Goal: Transaction & Acquisition: Purchase product/service

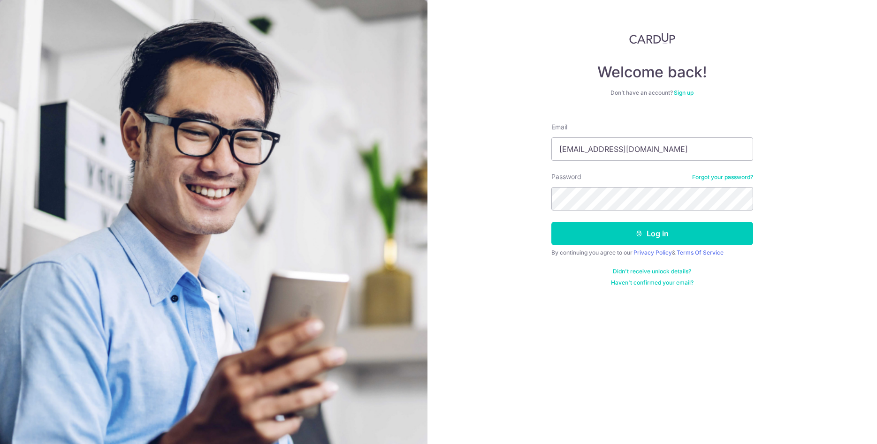
type input "ethanlism@gmail.com"
click at [551, 222] on button "Log in" at bounding box center [652, 233] width 202 height 23
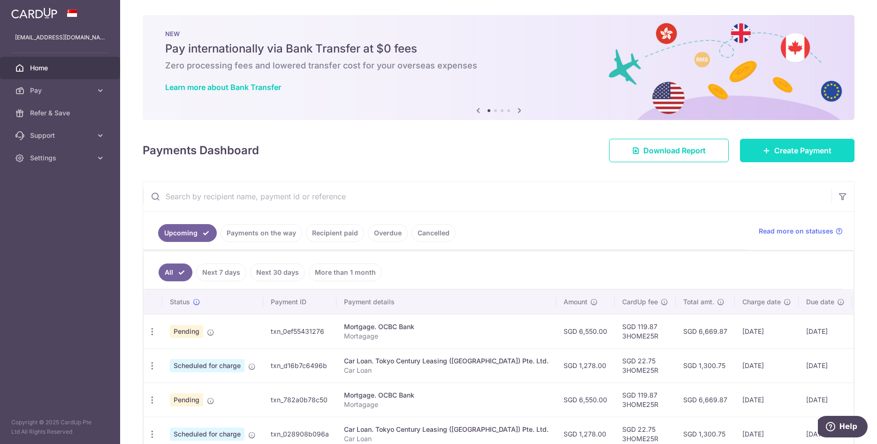
click at [796, 150] on span "Create Payment" at bounding box center [802, 150] width 57 height 11
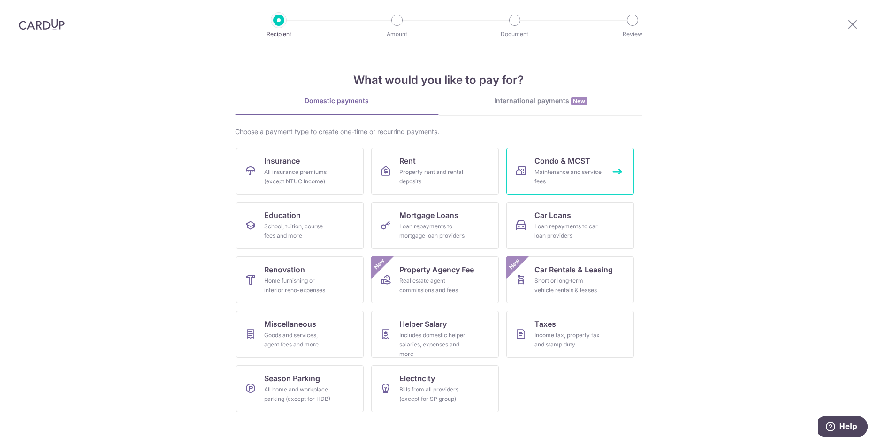
click at [581, 161] on span "Condo & MCST" at bounding box center [562, 160] width 56 height 11
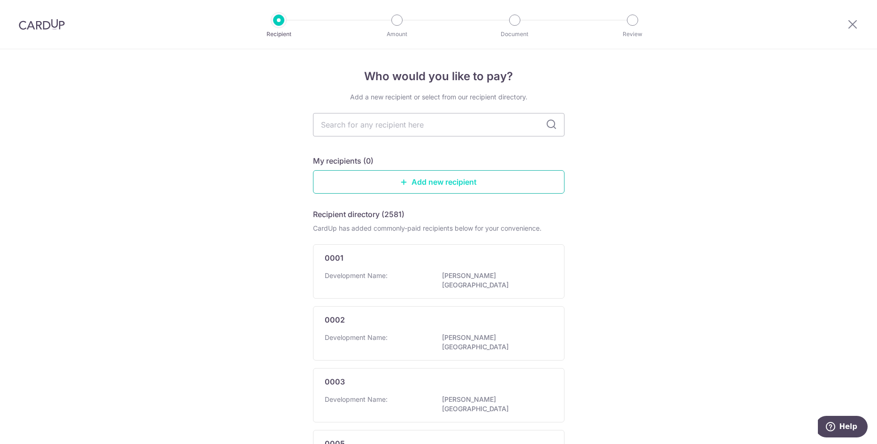
click at [445, 181] on link "Add new recipient" at bounding box center [438, 181] width 251 height 23
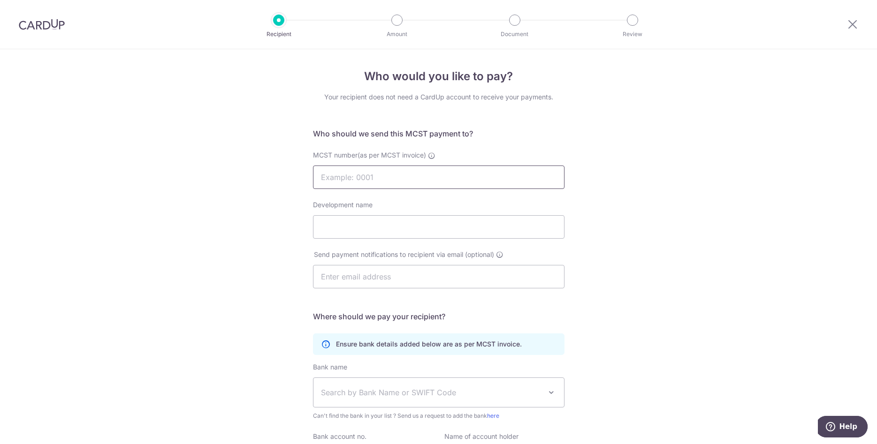
click at [363, 175] on input "MCST number(as per MCST invoice)" at bounding box center [438, 177] width 251 height 23
type input "3638"
click at [698, 235] on div "Who would you like to pay? Your recipient does not need a CardUp account to rec…" at bounding box center [438, 297] width 877 height 496
click at [434, 230] on input "Development name" at bounding box center [438, 226] width 251 height 23
type input "Chepstow Ville"
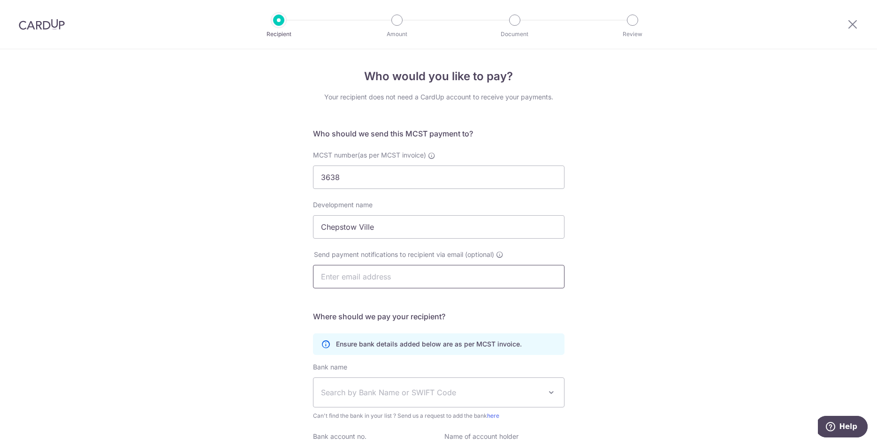
click at [502, 278] on input "text" at bounding box center [438, 276] width 251 height 23
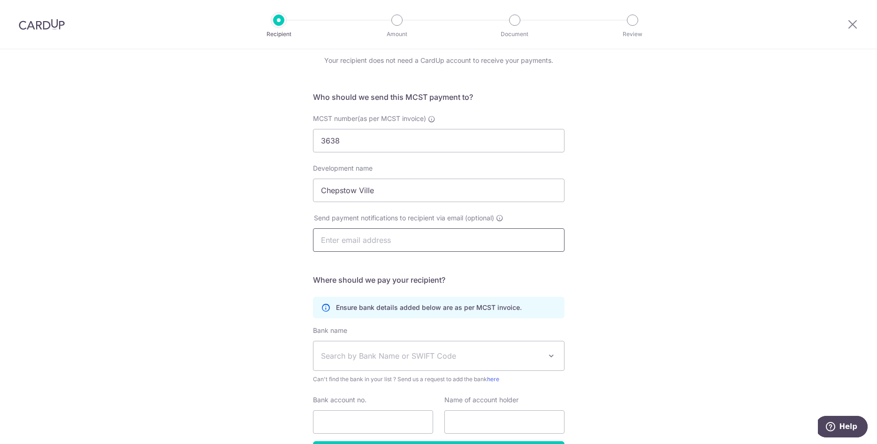
scroll to position [101, 0]
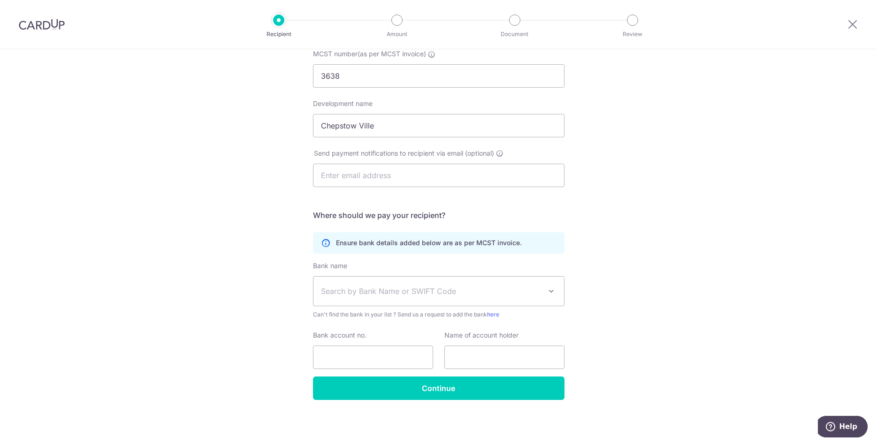
click at [478, 283] on span "Search by Bank Name or SWIFT Code" at bounding box center [438, 291] width 250 height 29
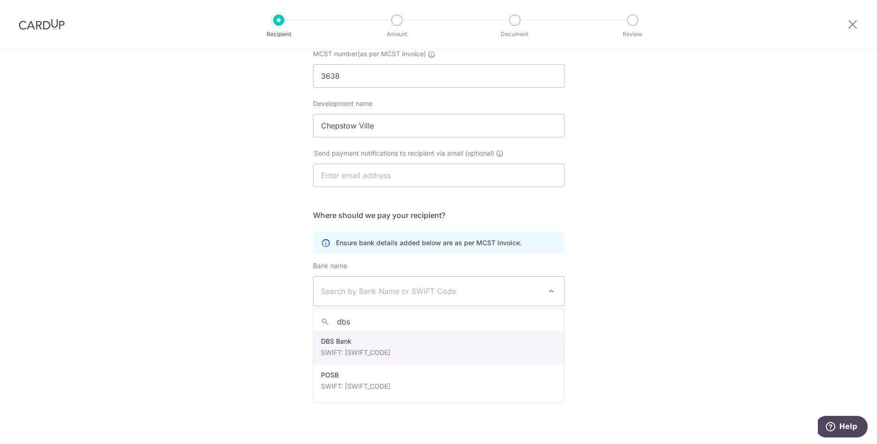
type input "dbs"
select select "6"
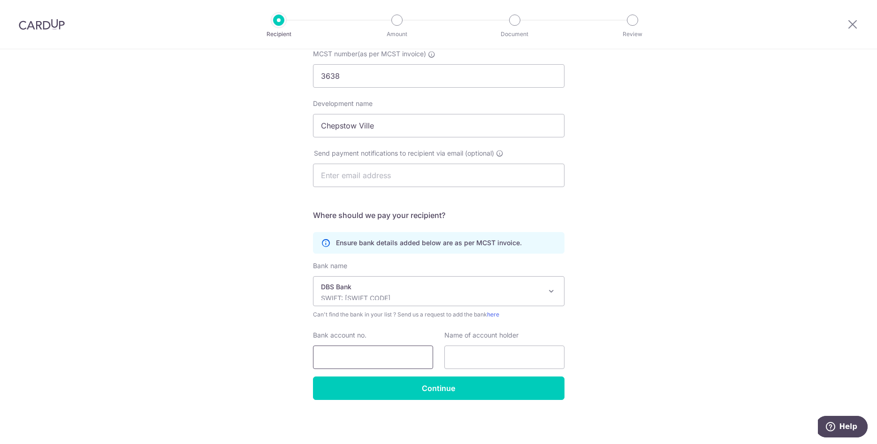
click at [347, 356] on input "Bank account no." at bounding box center [373, 357] width 120 height 23
type input "0179036747"
click at [495, 355] on input "text" at bounding box center [504, 357] width 120 height 23
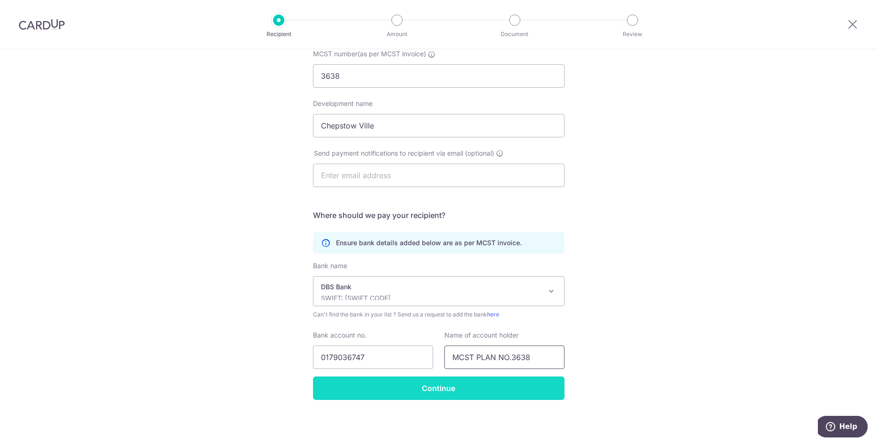
type input "MCST PLAN NO.3638"
click at [505, 386] on input "Continue" at bounding box center [438, 388] width 251 height 23
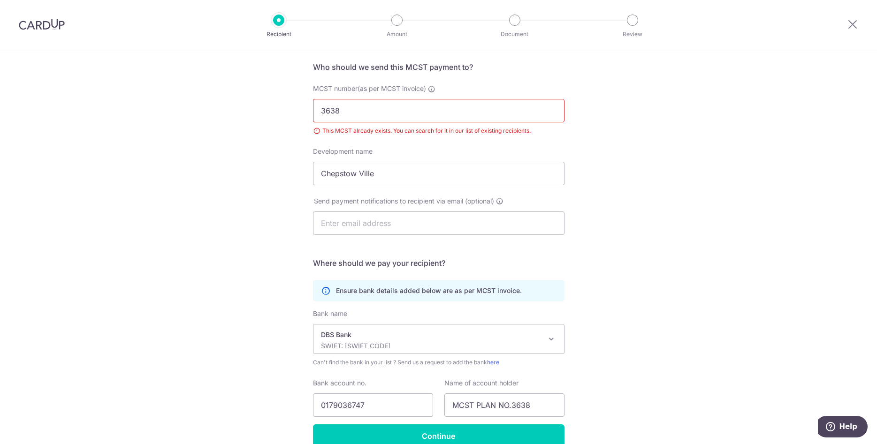
scroll to position [19, 0]
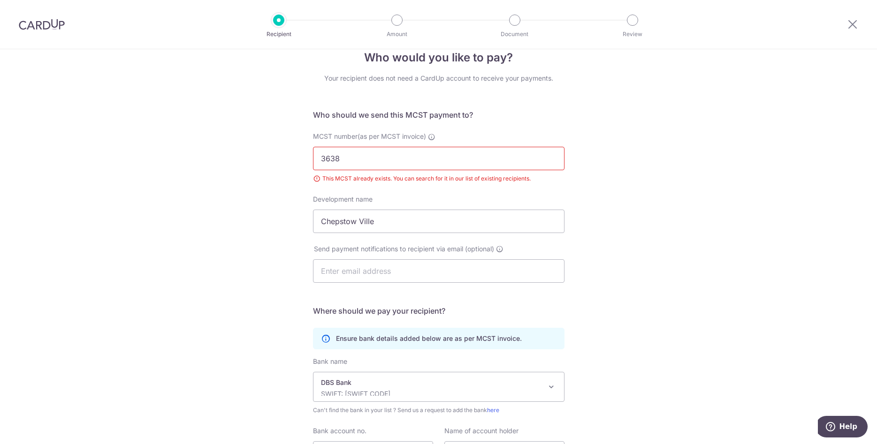
click at [444, 160] on input "3638" at bounding box center [438, 158] width 251 height 23
drag, startPoint x: 447, startPoint y: 154, endPoint x: 219, endPoint y: 147, distance: 228.0
click at [313, 147] on input "3638" at bounding box center [438, 158] width 251 height 23
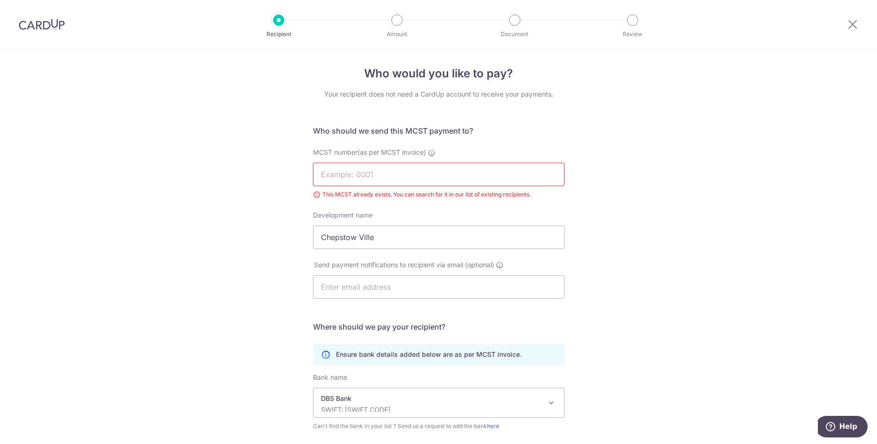
scroll to position [0, 0]
click at [641, 205] on div "Who would you like to pay? Your recipient does not need a CardUp account to rec…" at bounding box center [438, 303] width 877 height 509
click at [49, 24] on img at bounding box center [42, 24] width 46 height 11
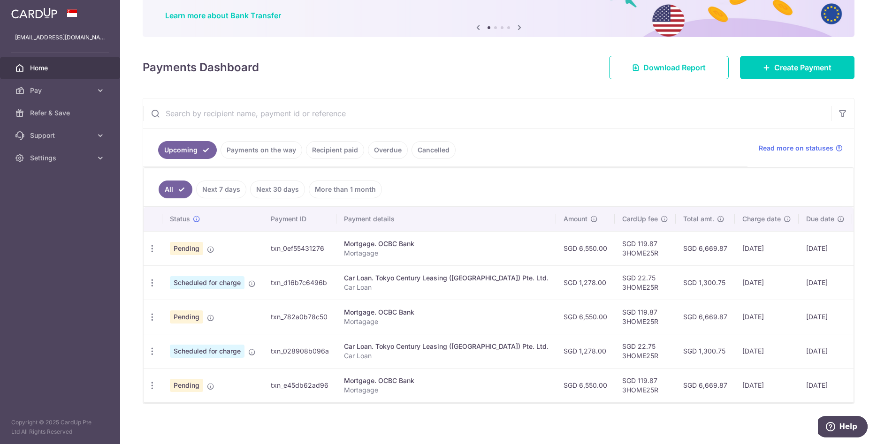
scroll to position [76, 0]
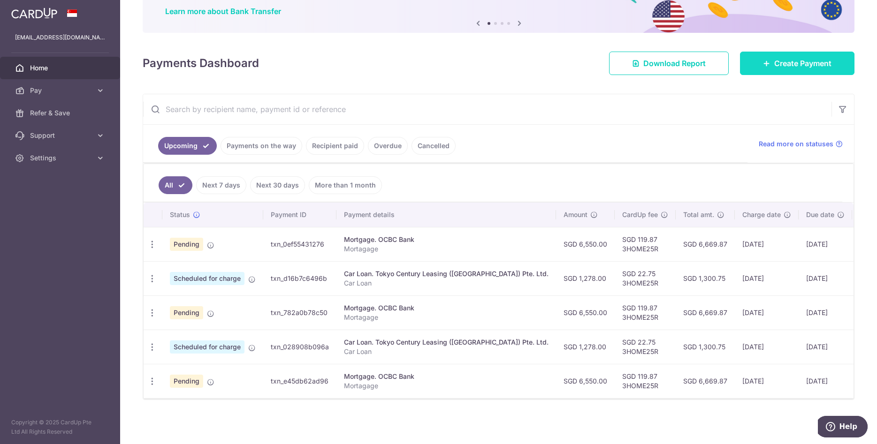
click at [785, 71] on link "Create Payment" at bounding box center [797, 63] width 114 height 23
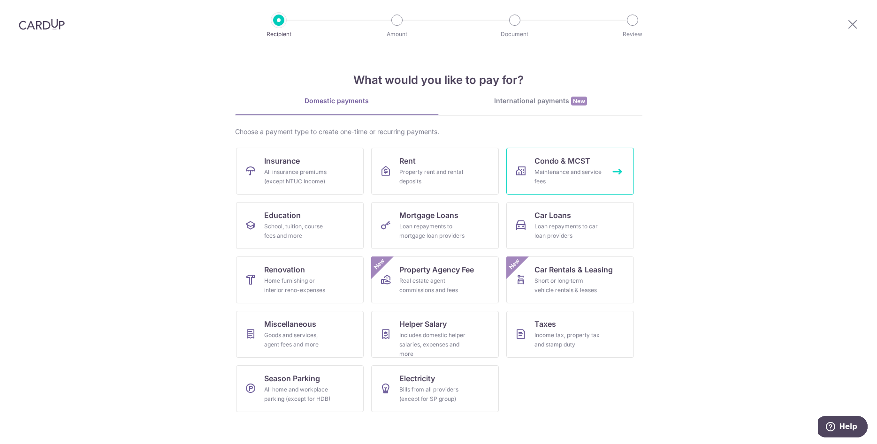
click at [567, 180] on div "Maintenance and service fees" at bounding box center [568, 176] width 68 height 19
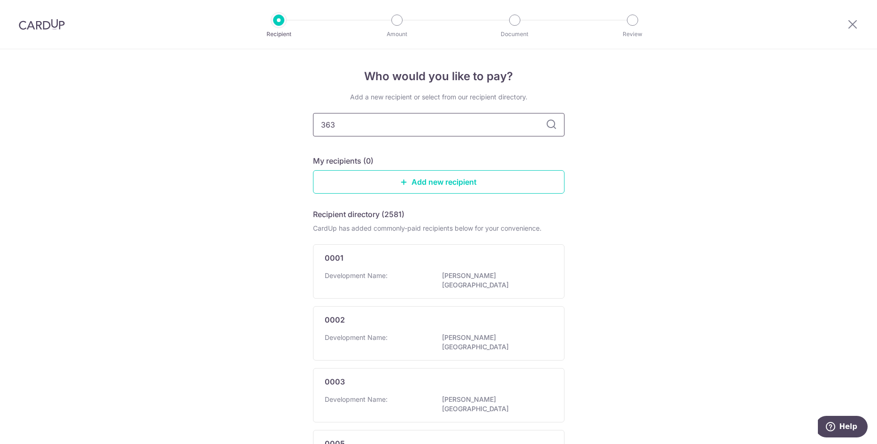
type input "3638"
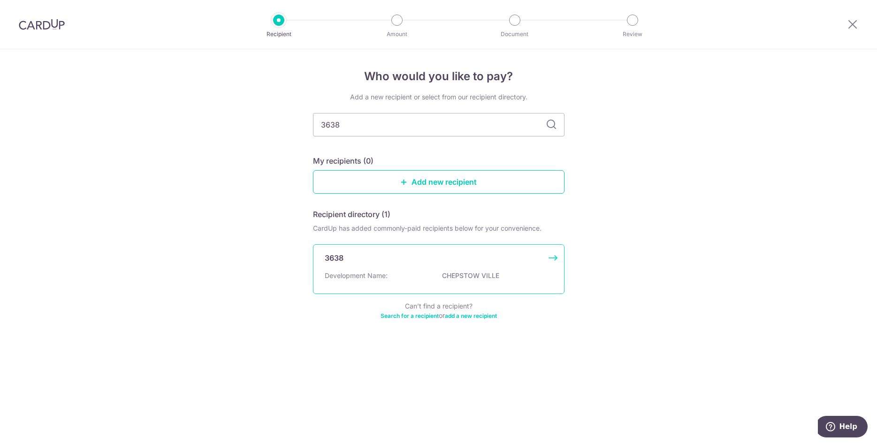
click at [454, 280] on p "CHEPSTOW VILLE" at bounding box center [494, 275] width 105 height 9
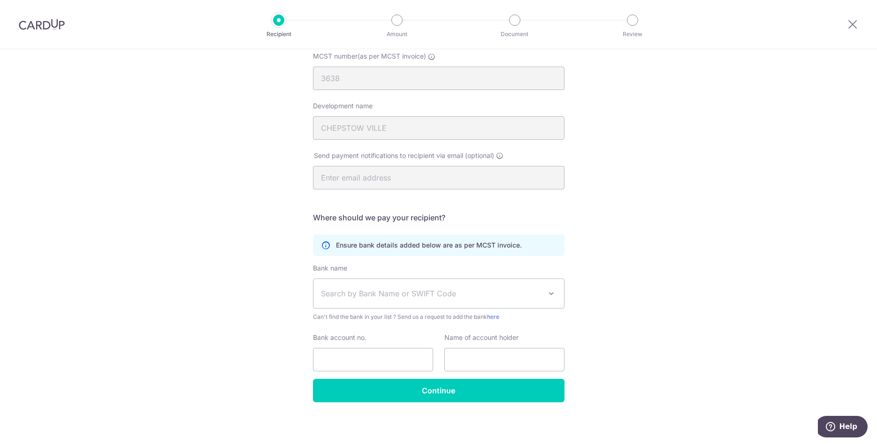
scroll to position [101, 0]
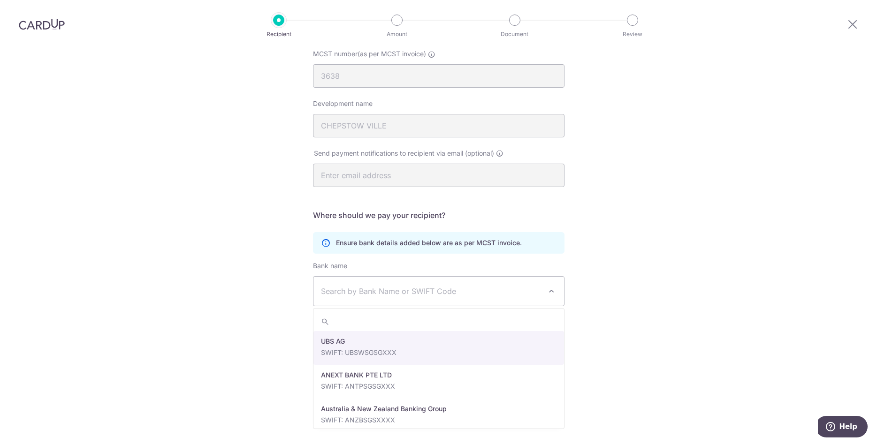
click at [500, 293] on span "Search by Bank Name or SWIFT Code" at bounding box center [431, 291] width 220 height 11
type input "dbs"
select select "6"
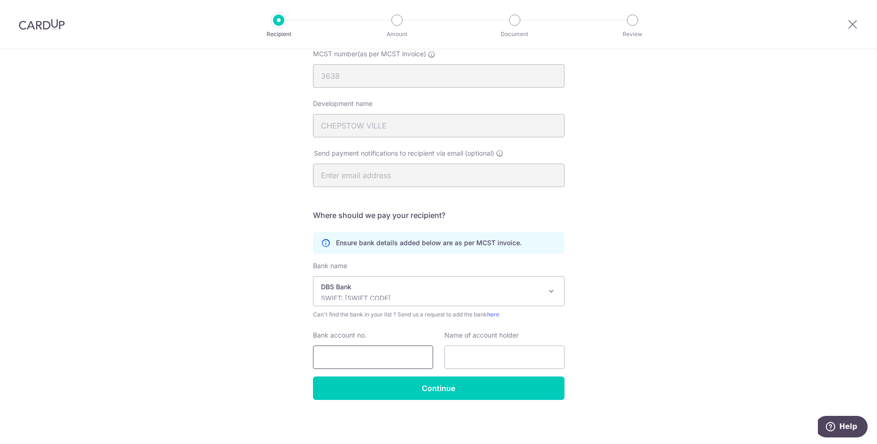
click at [346, 361] on input "Bank account no." at bounding box center [373, 357] width 120 height 23
type input "0179036747"
click at [500, 358] on input "text" at bounding box center [504, 357] width 120 height 23
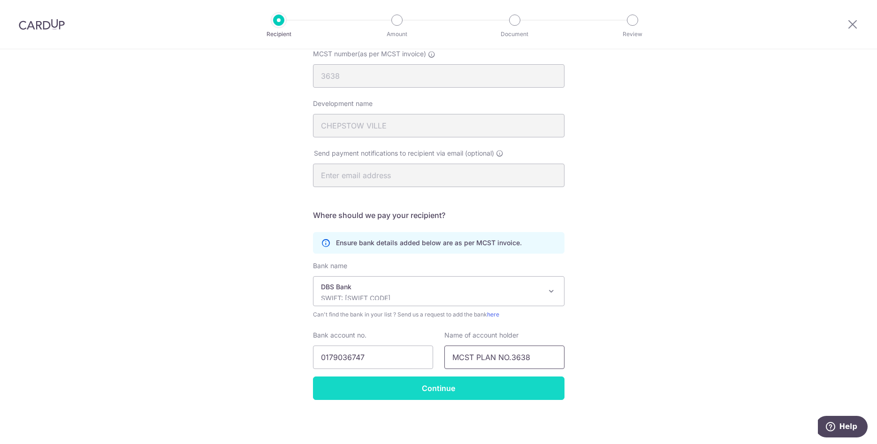
type input "MCST PLAN NO.3638"
click at [465, 395] on input "Continue" at bounding box center [438, 388] width 251 height 23
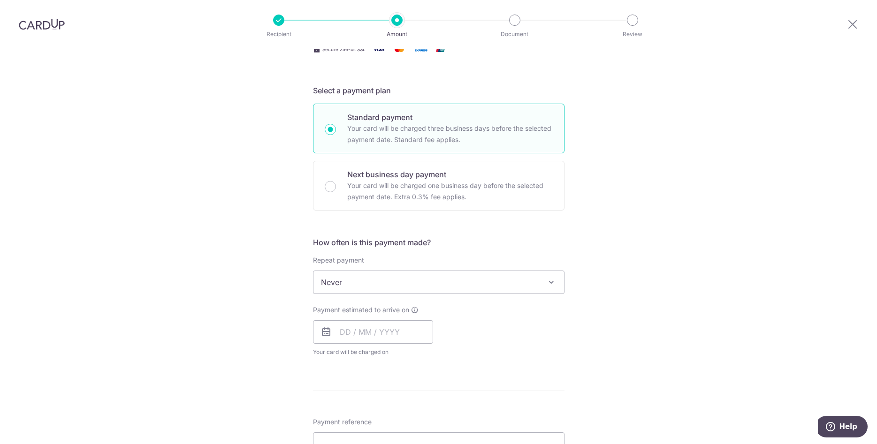
scroll to position [191, 0]
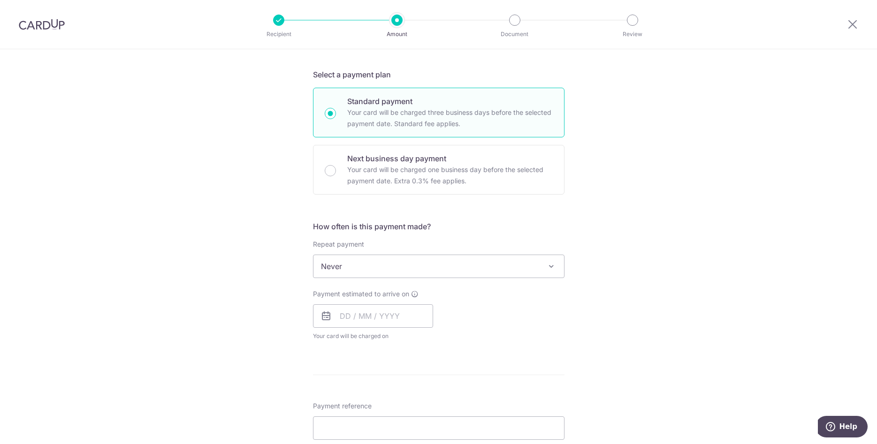
click at [383, 267] on span "Never" at bounding box center [438, 266] width 250 height 23
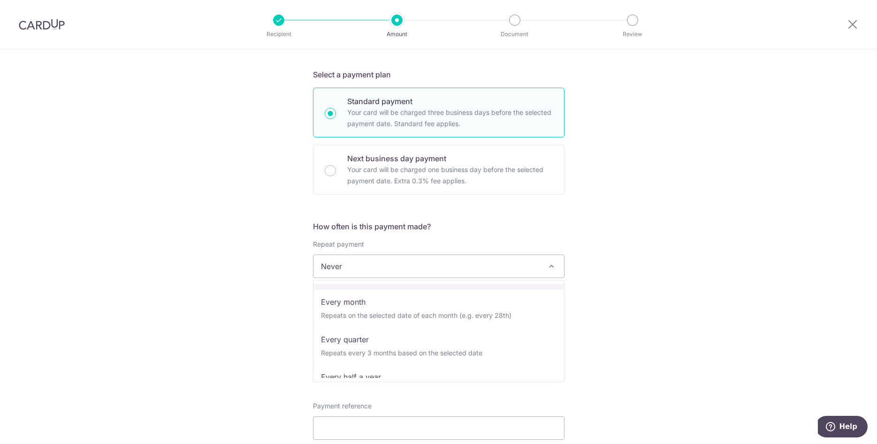
scroll to position [94, 0]
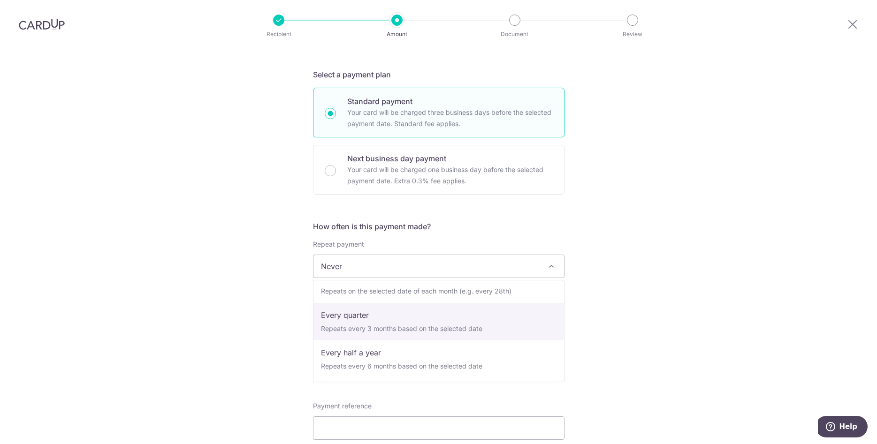
select select "4"
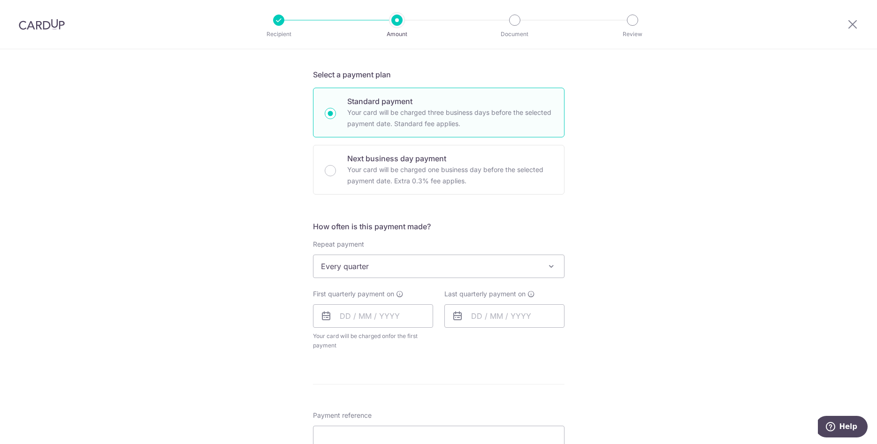
click at [638, 270] on div "Tell us more about your payment Enter payment amount SGD Recipient added succes…" at bounding box center [438, 287] width 877 height 858
click at [362, 316] on input "text" at bounding box center [373, 315] width 120 height 23
click at [411, 421] on link "16" at bounding box center [407, 420] width 15 height 15
type input "[DATE]"
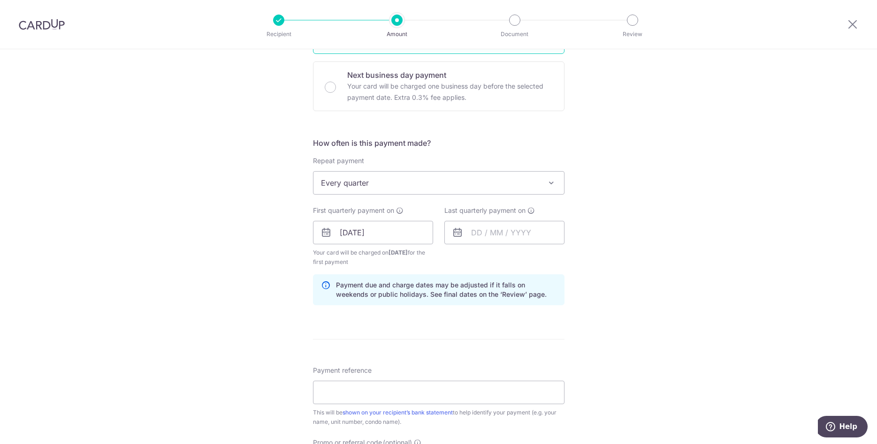
scroll to position [335, 0]
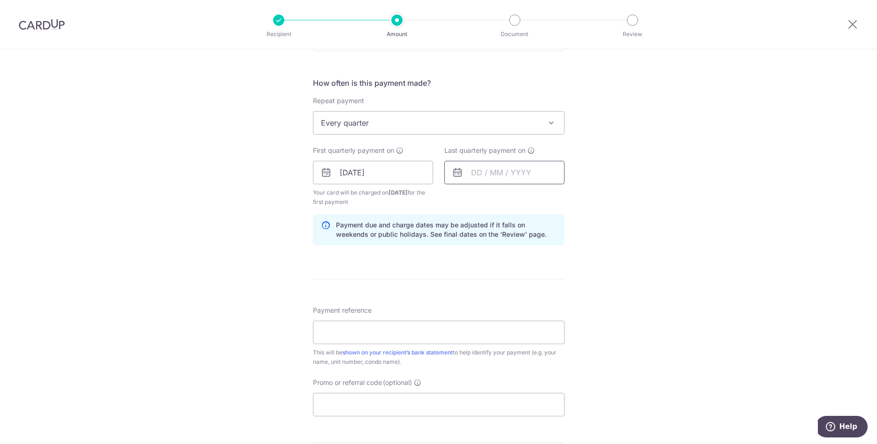
click at [485, 173] on input "text" at bounding box center [504, 172] width 120 height 23
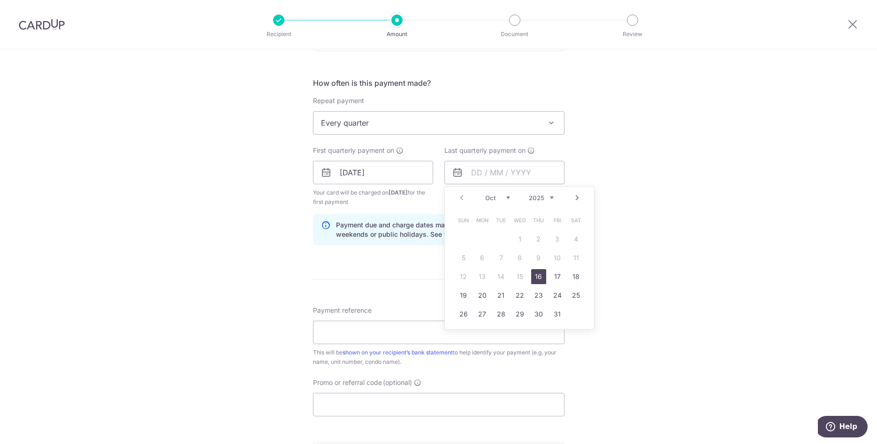
click at [529, 194] on select "2025 2026 2027 2028 2029 2030 2031 2032 2033 2034 2035" at bounding box center [541, 198] width 25 height 8
click at [485, 194] on select "Jan Feb Mar Apr May Jun Jul Aug Sep Oct Nov Dec" at bounding box center [497, 198] width 25 height 8
click at [542, 239] on link "1" at bounding box center [538, 239] width 15 height 15
type input "01/01/2026"
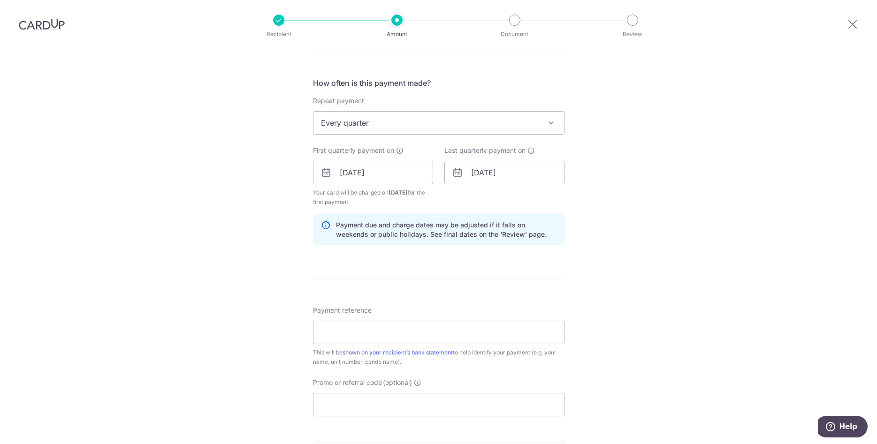
click at [694, 212] on div "Tell us more about your payment Enter payment amount SGD Recipient added succes…" at bounding box center [438, 162] width 877 height 896
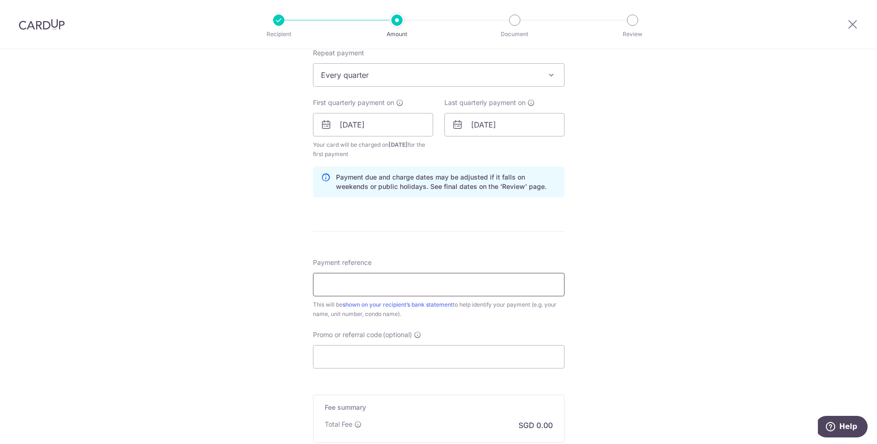
click at [370, 288] on input "Payment reference" at bounding box center [438, 284] width 251 height 23
type input "29 Chepstow Close"
click at [697, 212] on div "Tell us more about your payment Enter payment amount SGD Recipient added succes…" at bounding box center [438, 115] width 877 height 896
click at [386, 355] on input "Promo or referral code (optional)" at bounding box center [438, 356] width 251 height 23
paste input "3HOME25R"
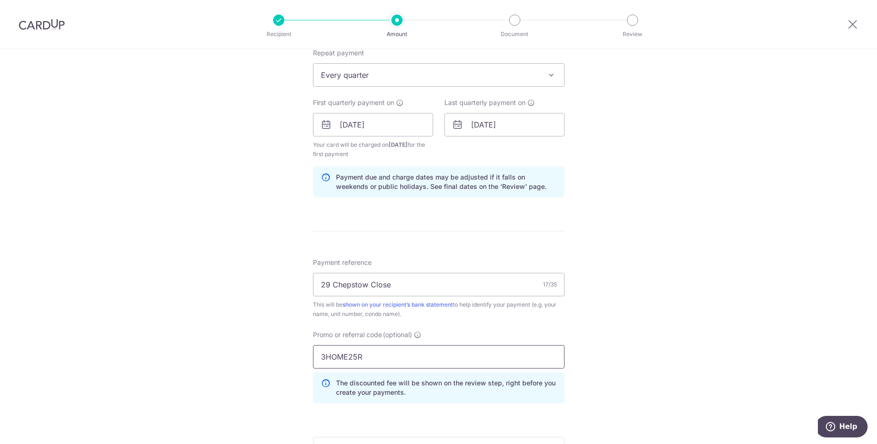
type input "3HOME25R"
click at [697, 269] on div "Tell us more about your payment Enter payment amount SGD Recipient added succes…" at bounding box center [438, 136] width 877 height 939
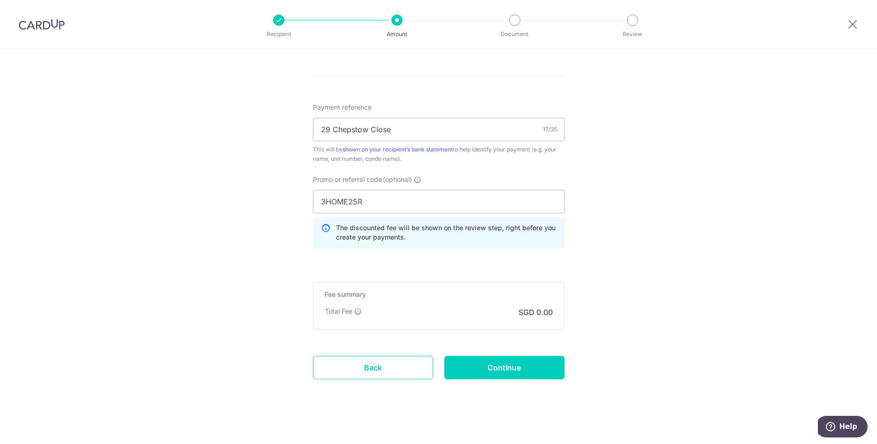
scroll to position [544, 0]
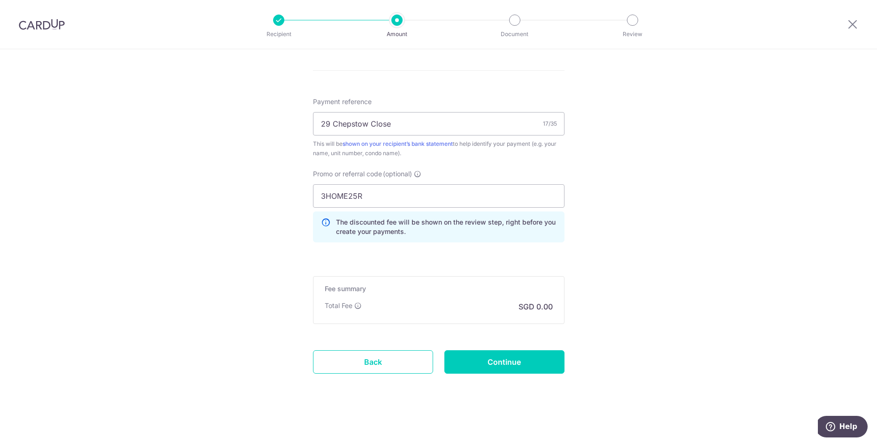
click at [542, 305] on p "SGD 0.00" at bounding box center [535, 306] width 34 height 11
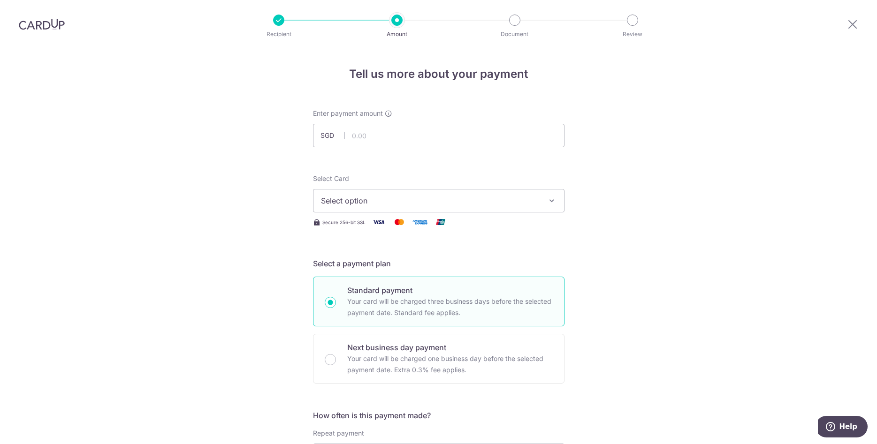
scroll to position [0, 0]
click at [381, 139] on input "text" at bounding box center [438, 137] width 251 height 23
type input "1,650.00"
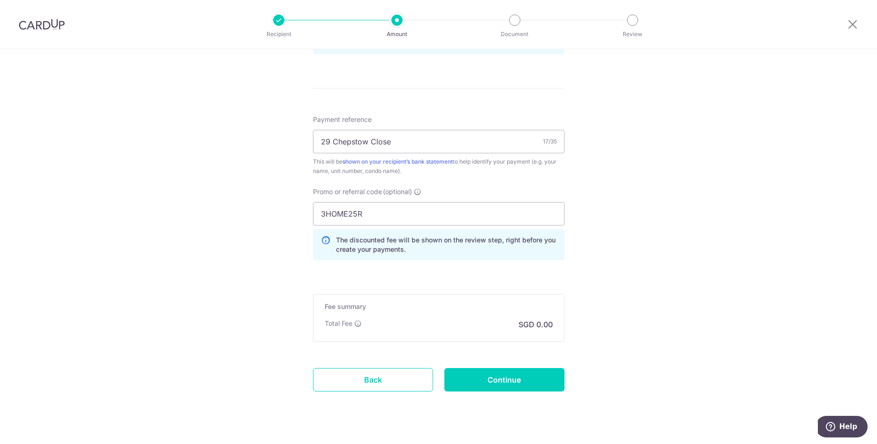
scroll to position [544, 0]
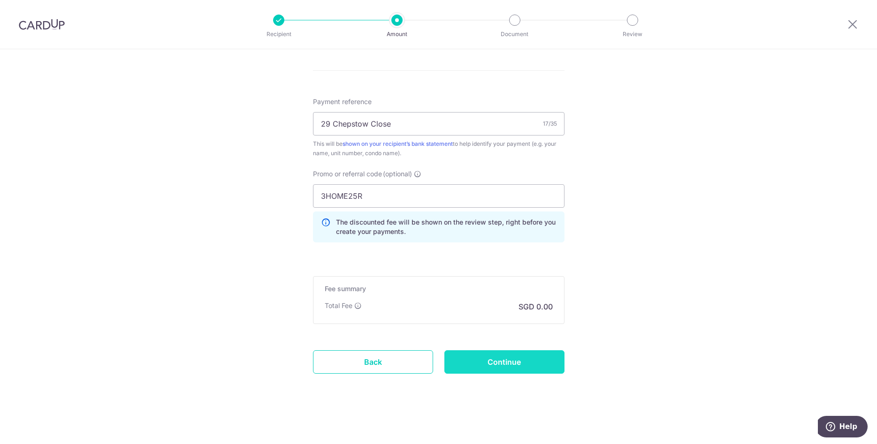
click at [542, 362] on input "Continue" at bounding box center [504, 361] width 120 height 23
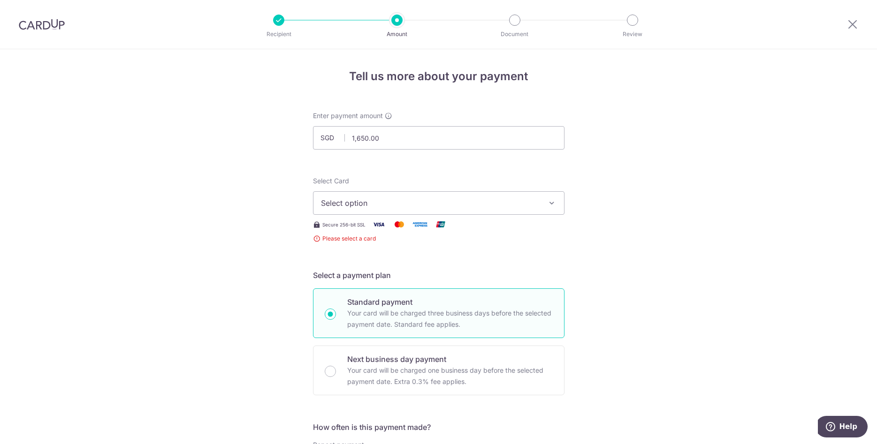
click at [384, 202] on span "Select option" at bounding box center [430, 202] width 219 height 11
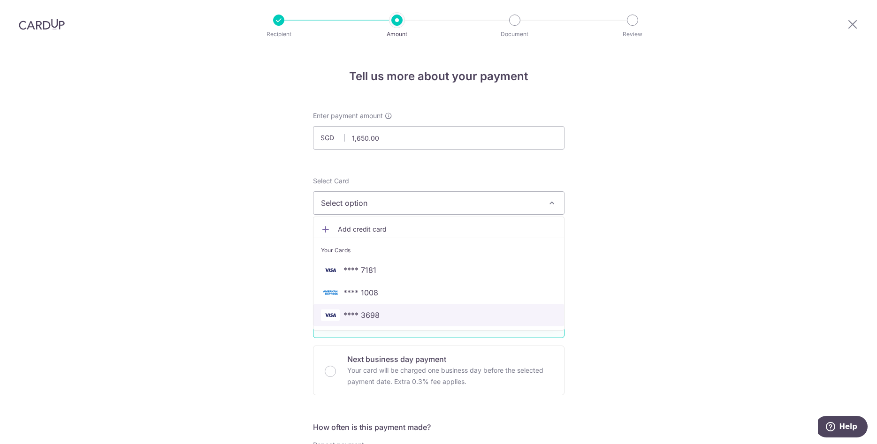
click at [375, 314] on span "**** 3698" at bounding box center [361, 315] width 36 height 11
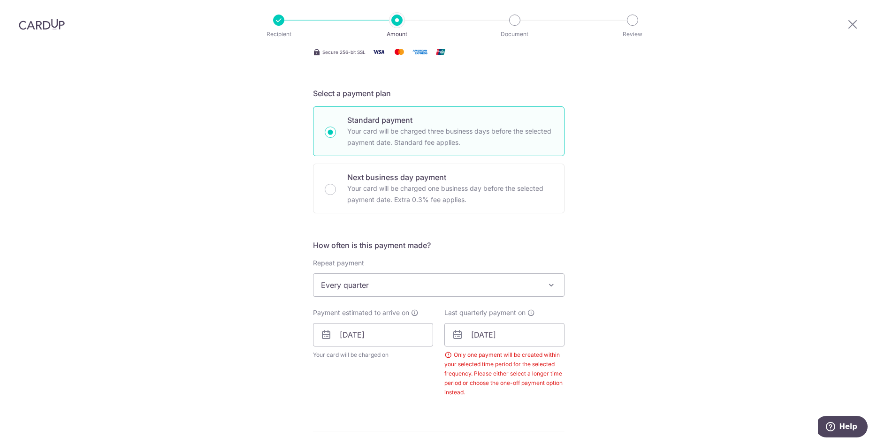
scroll to position [239, 0]
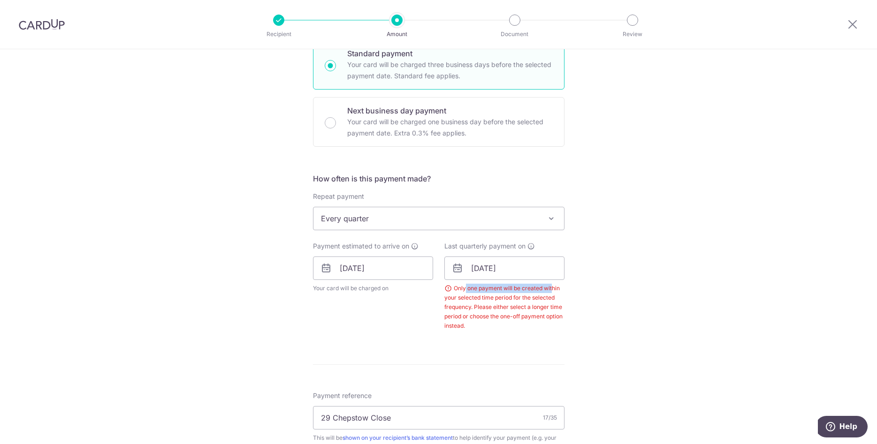
drag, startPoint x: 466, startPoint y: 285, endPoint x: 551, endPoint y: 288, distance: 84.9
click at [551, 288] on div "Only one payment will be created within your selected time period for the selec…" at bounding box center [504, 307] width 120 height 47
drag, startPoint x: 452, startPoint y: 297, endPoint x: 539, endPoint y: 296, distance: 86.8
click at [539, 296] on div "Only one payment will be created within your selected time period for the selec…" at bounding box center [504, 307] width 120 height 47
click at [534, 302] on div "Only one payment will be created within your selected time period for the selec…" at bounding box center [504, 307] width 120 height 47
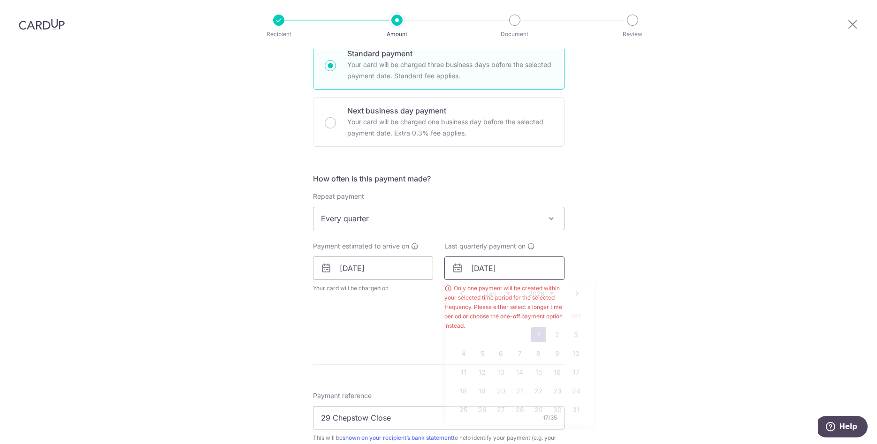
click at [500, 264] on input "01/01/2026" at bounding box center [504, 268] width 120 height 23
click at [485, 290] on select "Jan Feb Mar Apr May Jun Jul Aug Sep Oct Nov Dec" at bounding box center [497, 294] width 25 height 8
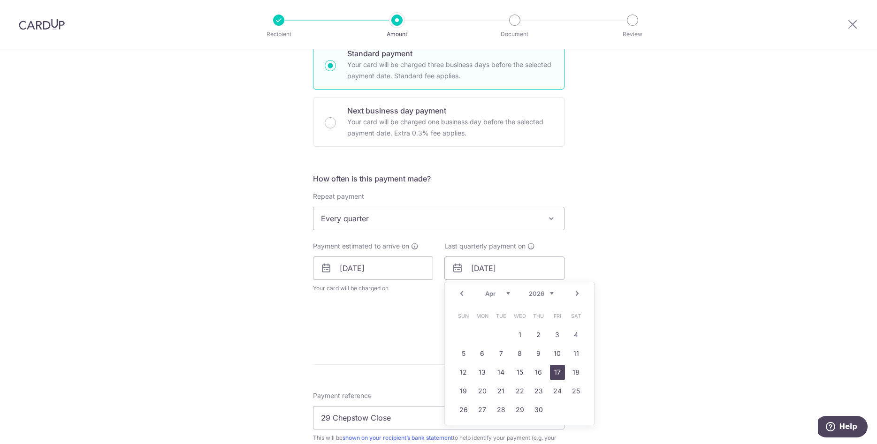
click at [562, 372] on link "17" at bounding box center [557, 372] width 15 height 15
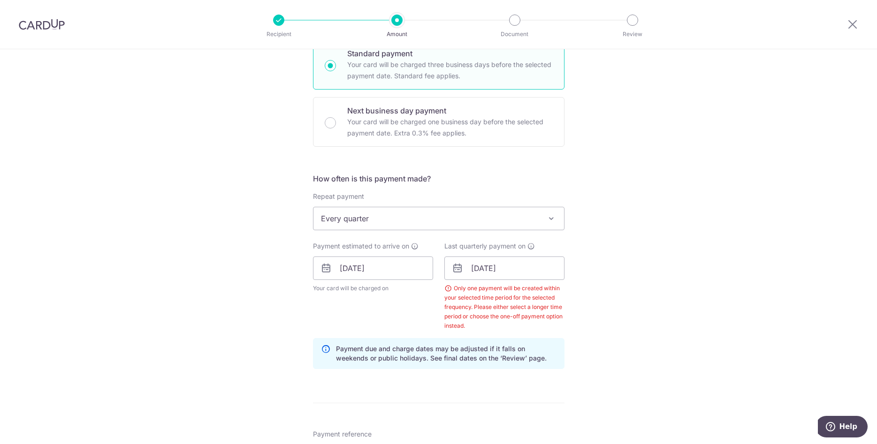
click at [662, 295] on div "Tell us more about your payment Enter payment amount SGD 1,650.00 1650.00 Selec…" at bounding box center [438, 293] width 877 height 967
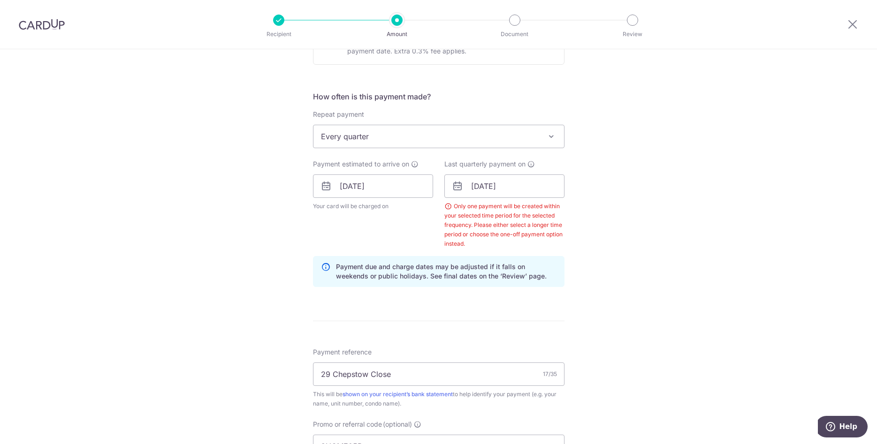
scroll to position [335, 0]
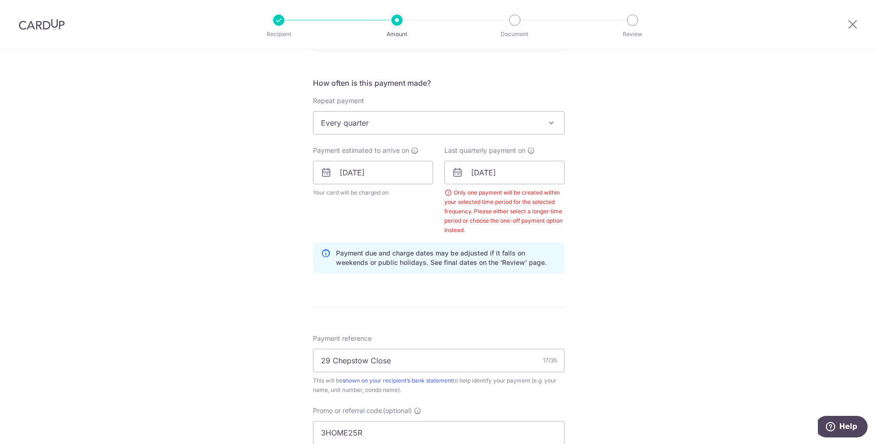
click at [672, 236] on div "Tell us more about your payment Enter payment amount SGD 1,650.00 1650.00 Selec…" at bounding box center [438, 197] width 877 height 967
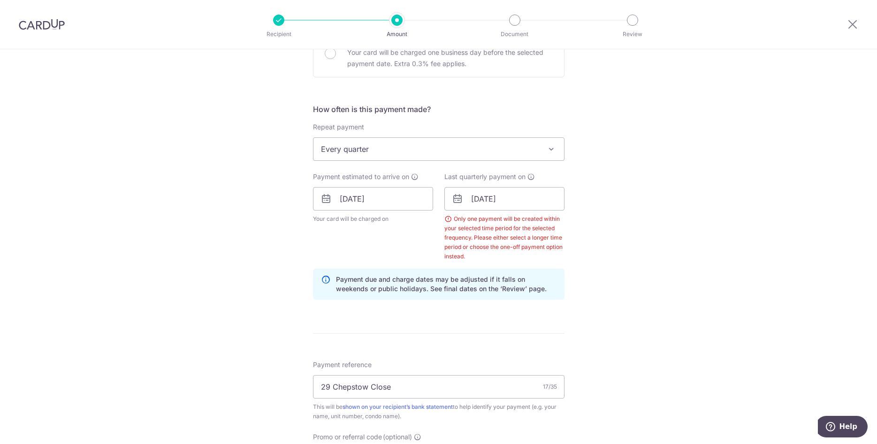
scroll to position [333, 0]
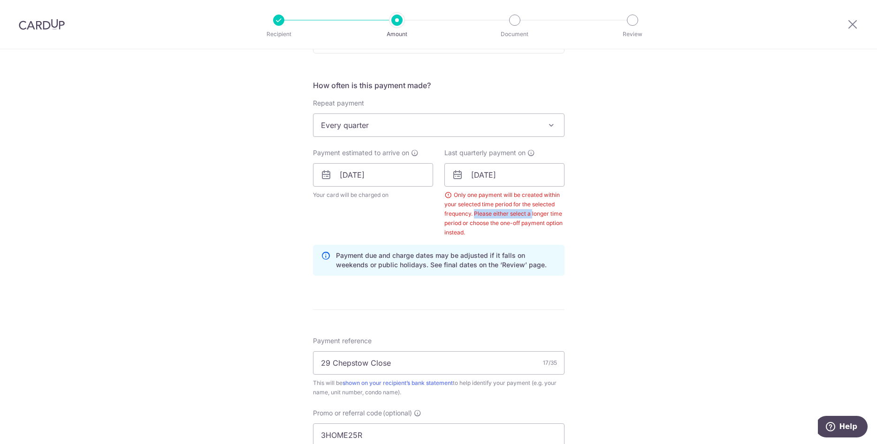
drag, startPoint x: 476, startPoint y: 216, endPoint x: 532, endPoint y: 215, distance: 56.8
click at [532, 215] on div "Only one payment will be created within your selected time period for the selec…" at bounding box center [504, 213] width 120 height 47
click at [518, 171] on input "17/04/2026" at bounding box center [504, 174] width 120 height 23
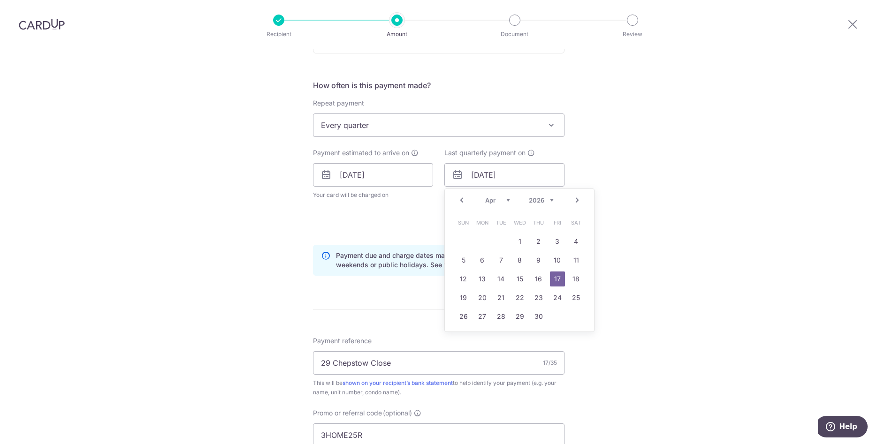
click at [529, 197] on select "2025 2026 2027 2028 2029 2030 2031 2032 2033 2034 2035" at bounding box center [541, 201] width 25 height 8
click option "2026" at bounding box center [0, 0] width 0 height 0
click at [485, 197] on select "Jan Feb Mar Apr May Jun Jul Aug Sep Oct Nov Dec" at bounding box center [497, 201] width 25 height 8
click at [558, 280] on link "16" at bounding box center [557, 279] width 15 height 15
type input "16/10/2026"
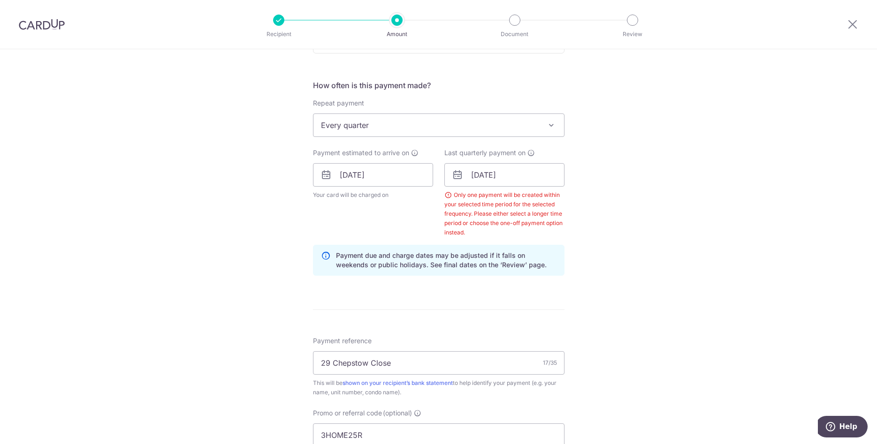
click at [625, 205] on div "Tell us more about your payment Enter payment amount SGD 1,650.00 1650.00 Selec…" at bounding box center [438, 200] width 877 height 967
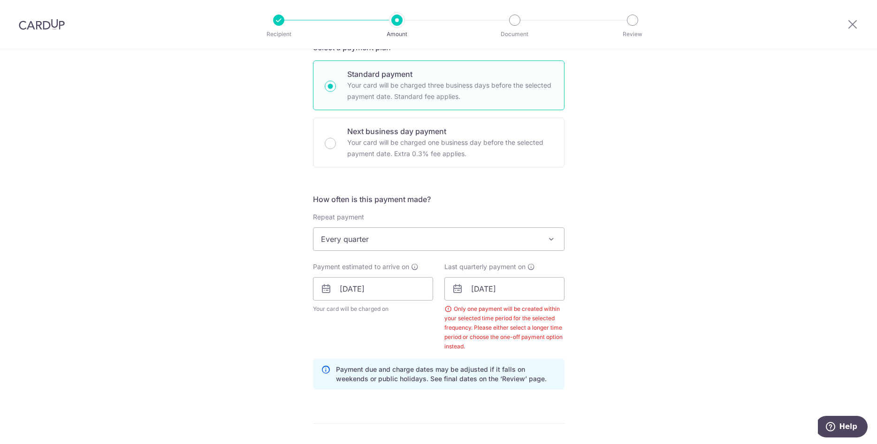
scroll to position [189, 0]
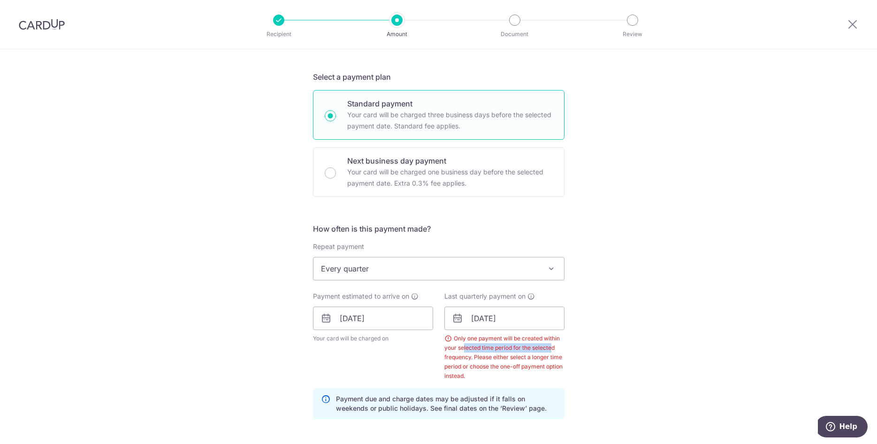
drag, startPoint x: 464, startPoint y: 348, endPoint x: 551, endPoint y: 352, distance: 86.4
click at [551, 352] on div "Only one payment will be created within your selected time period for the selec…" at bounding box center [504, 357] width 120 height 47
drag, startPoint x: 459, startPoint y: 356, endPoint x: 528, endPoint y: 357, distance: 69.0
click at [528, 357] on div "Only one payment will be created within your selected time period for the selec…" at bounding box center [504, 357] width 120 height 47
drag, startPoint x: 465, startPoint y: 363, endPoint x: 546, endPoint y: 363, distance: 80.7
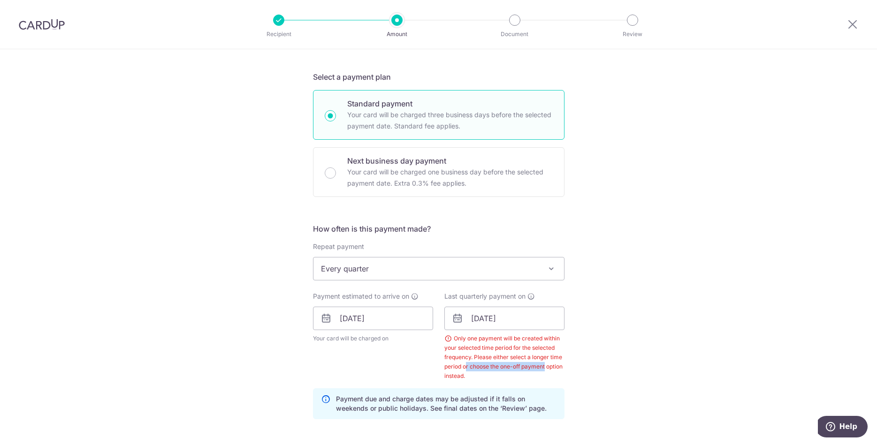
click at [546, 363] on div "Only one payment will be created within your selected time period for the selec…" at bounding box center [504, 357] width 120 height 47
click at [595, 359] on div "Tell us more about your payment Enter payment amount SGD 1,650.00 1650.00 Selec…" at bounding box center [438, 343] width 877 height 967
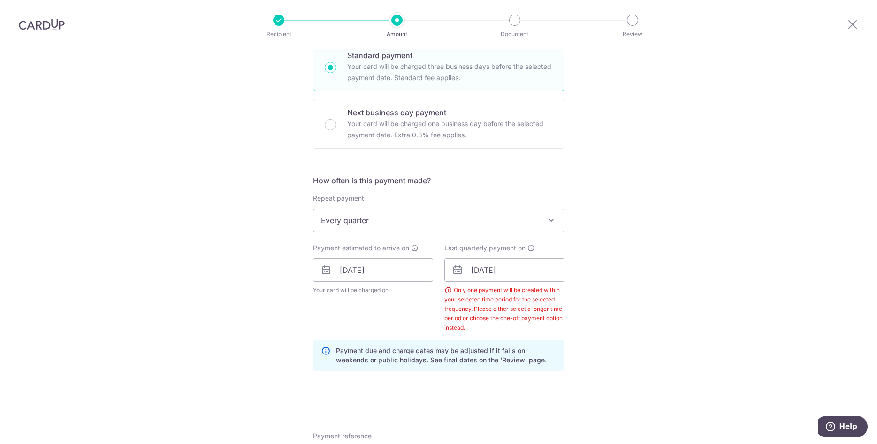
scroll to position [237, 0]
click at [512, 219] on span "Every quarter" at bounding box center [438, 221] width 250 height 23
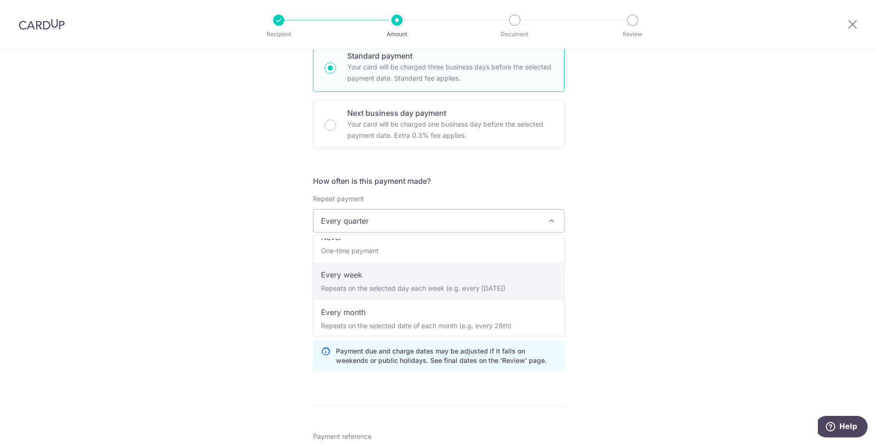
scroll to position [0, 0]
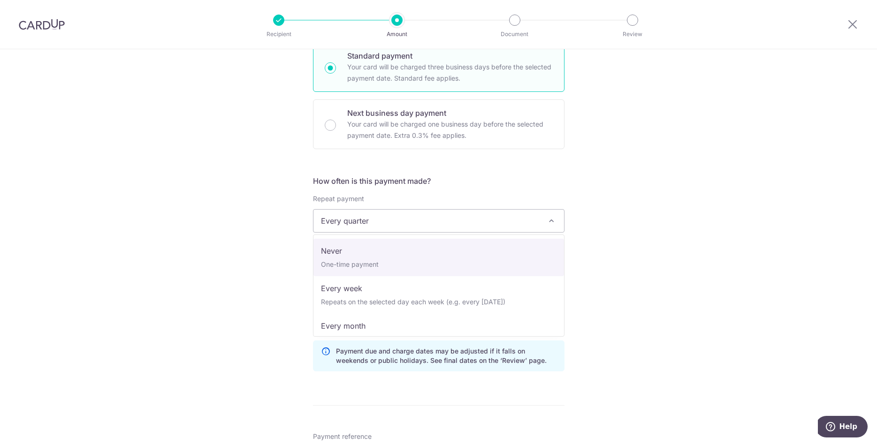
select select "1"
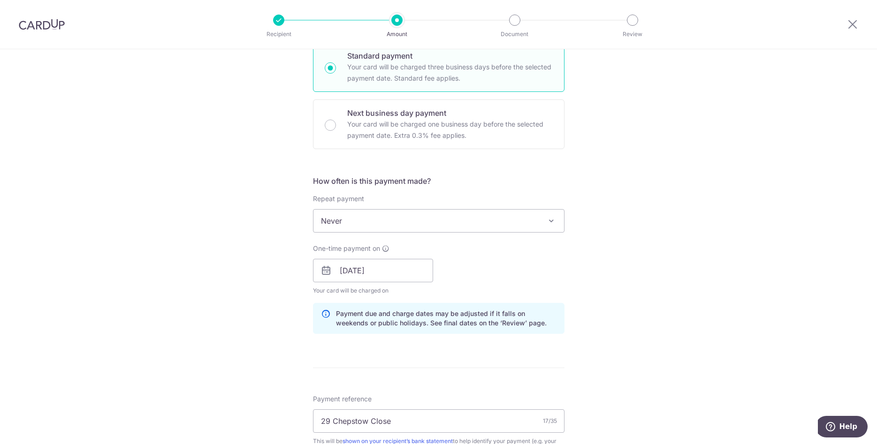
click at [688, 235] on div "Tell us more about your payment Enter payment amount SGD 1,650.00 1650.00 Selec…" at bounding box center [438, 276] width 877 height 929
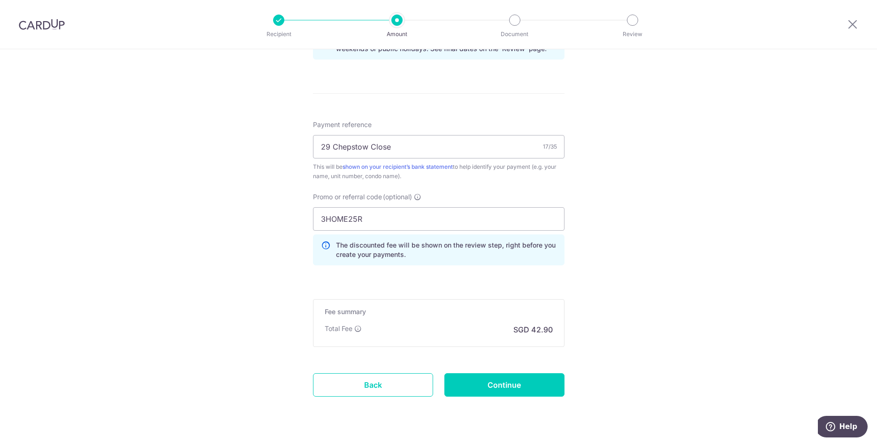
scroll to position [534, 0]
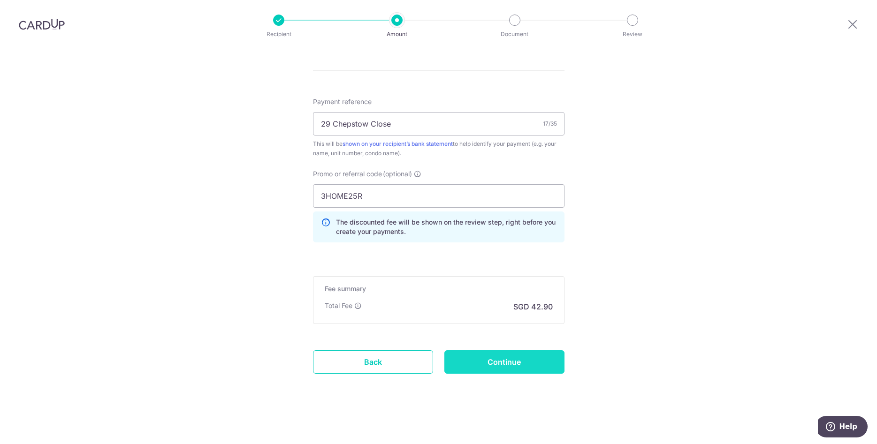
click at [519, 358] on input "Continue" at bounding box center [504, 361] width 120 height 23
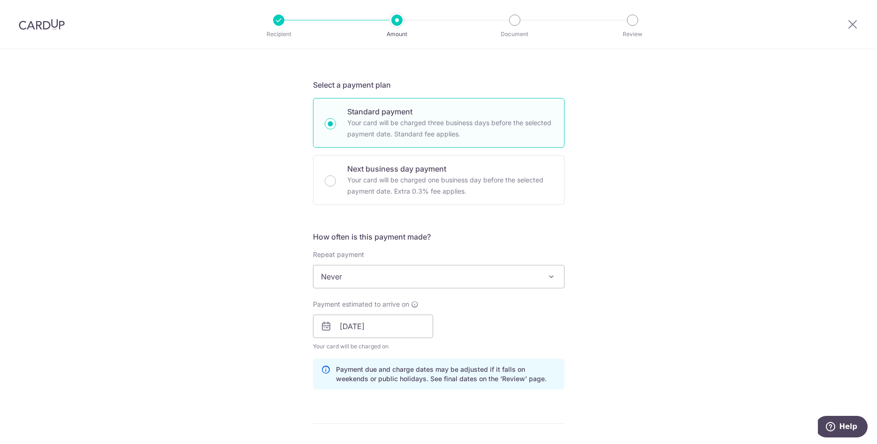
scroll to position [165, 0]
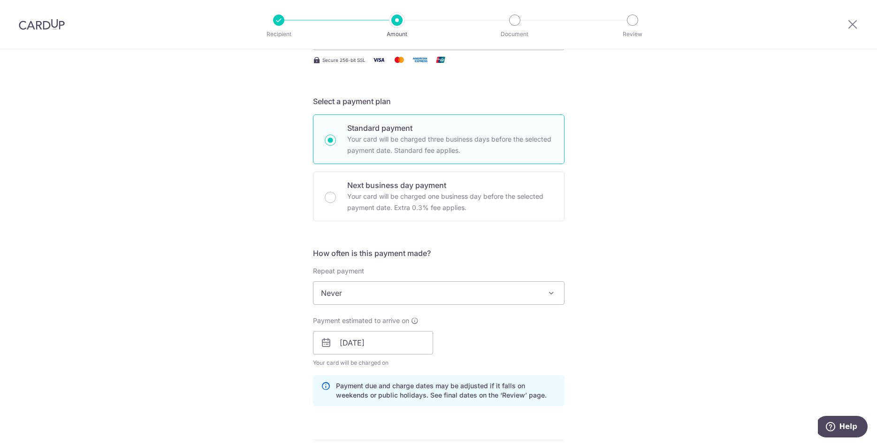
click at [475, 295] on span "Never" at bounding box center [438, 293] width 250 height 23
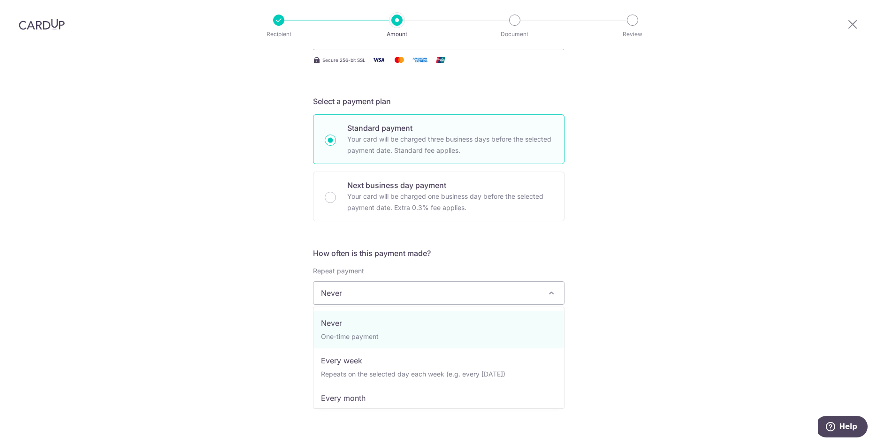
scroll to position [48, 0]
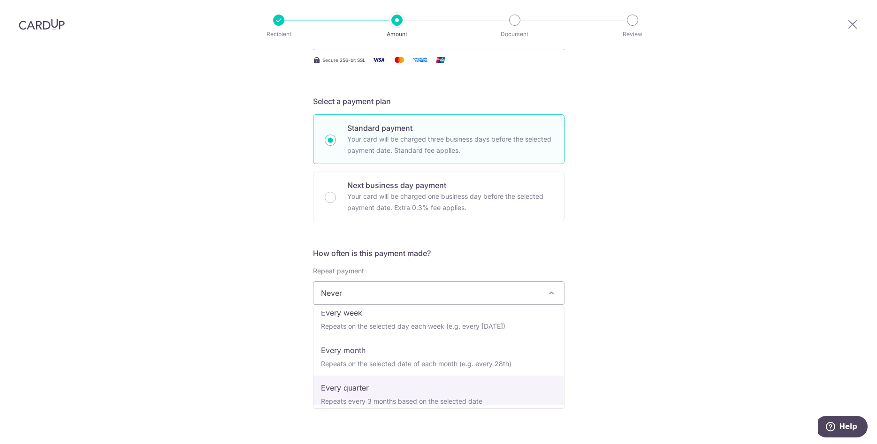
select select "4"
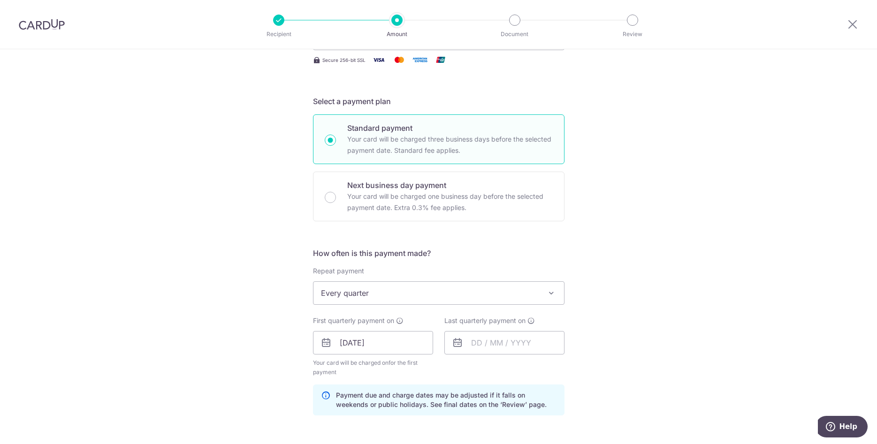
click at [687, 303] on div "Tell us more about your payment Enter payment amount SGD 1,650.00 1650.00 Selec…" at bounding box center [438, 361] width 877 height 952
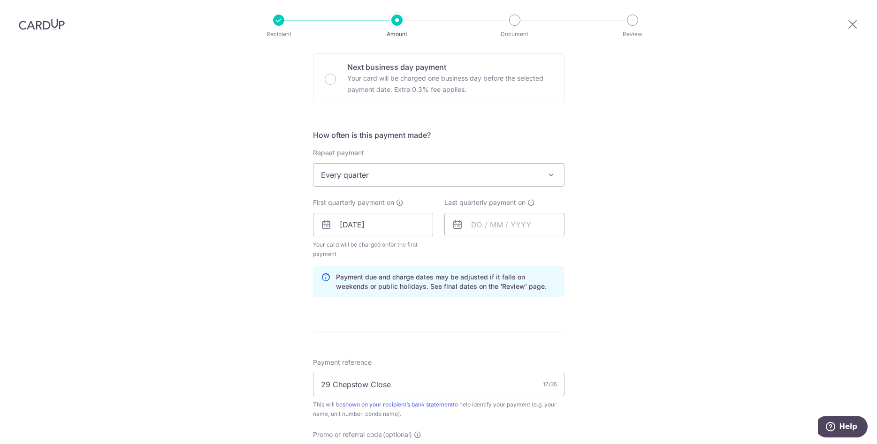
scroll to position [308, 0]
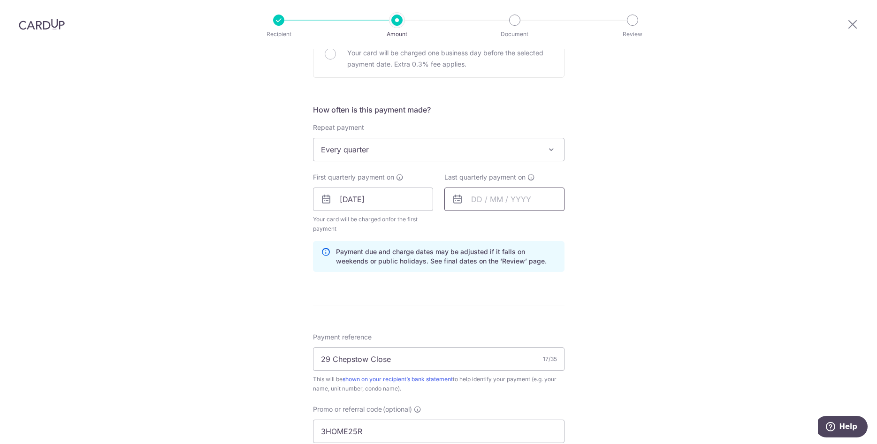
click at [522, 198] on input "text" at bounding box center [504, 199] width 120 height 23
click at [529, 221] on select "2025 2026 2027 2028 2029 2030 2031 2032 2033 2034 2035" at bounding box center [541, 225] width 25 height 8
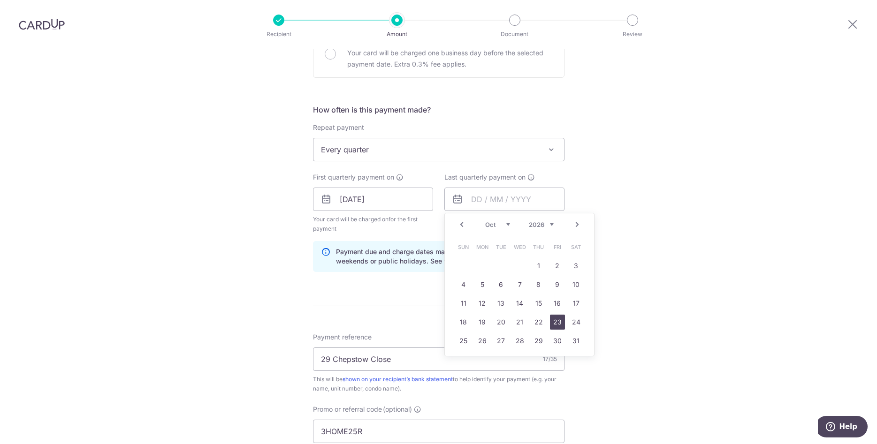
click at [553, 324] on link "23" at bounding box center [557, 322] width 15 height 15
type input "[DATE]"
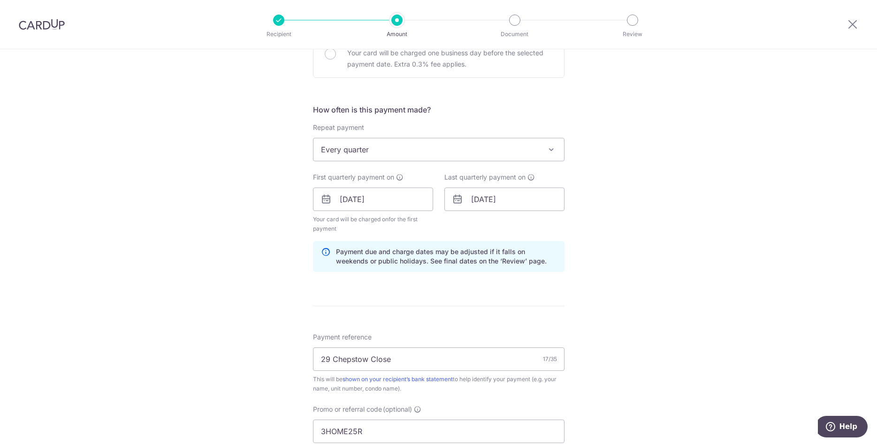
click at [698, 277] on div "Tell us more about your payment Enter payment amount SGD 1,650.00 1650.00 Selec…" at bounding box center [438, 217] width 877 height 952
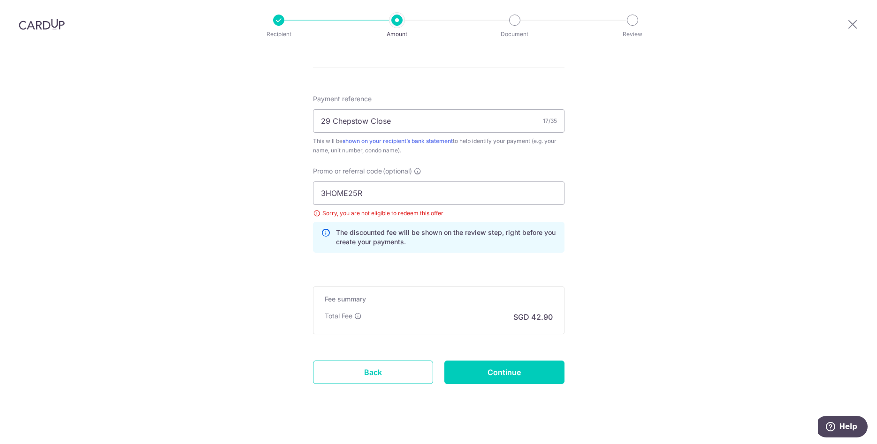
scroll to position [547, 0]
click at [519, 371] on input "Continue" at bounding box center [504, 371] width 120 height 23
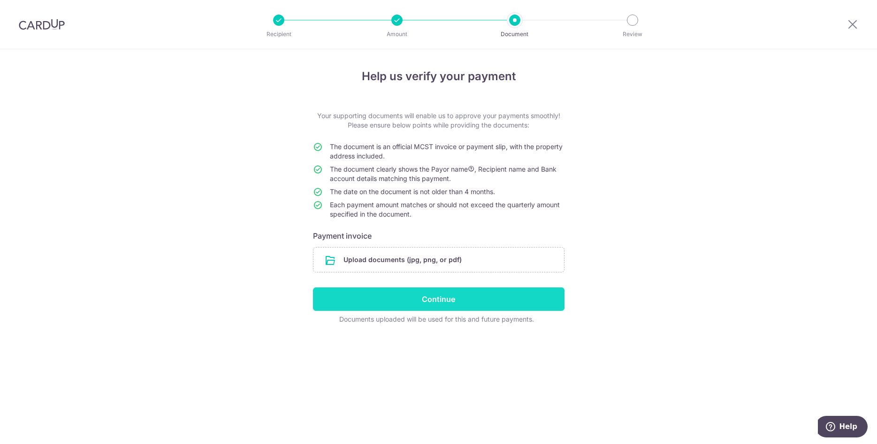
click at [461, 297] on input "Continue" at bounding box center [438, 299] width 251 height 23
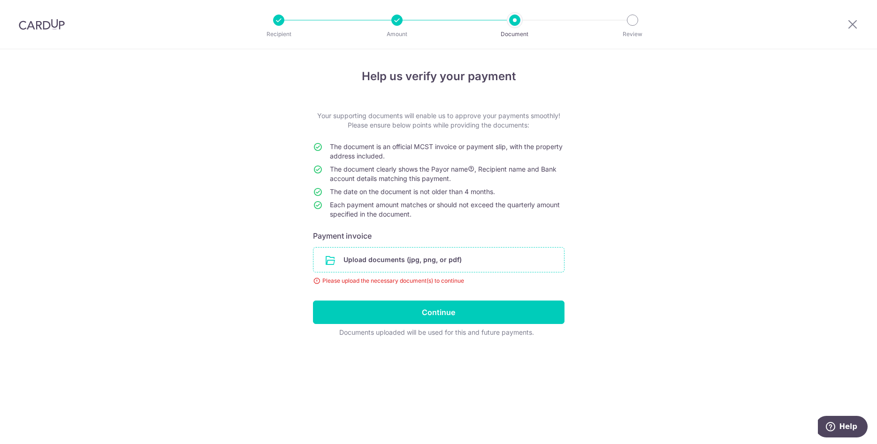
click at [411, 259] on input "file" at bounding box center [438, 260] width 250 height 24
click at [428, 259] on input "file" at bounding box center [438, 260] width 250 height 24
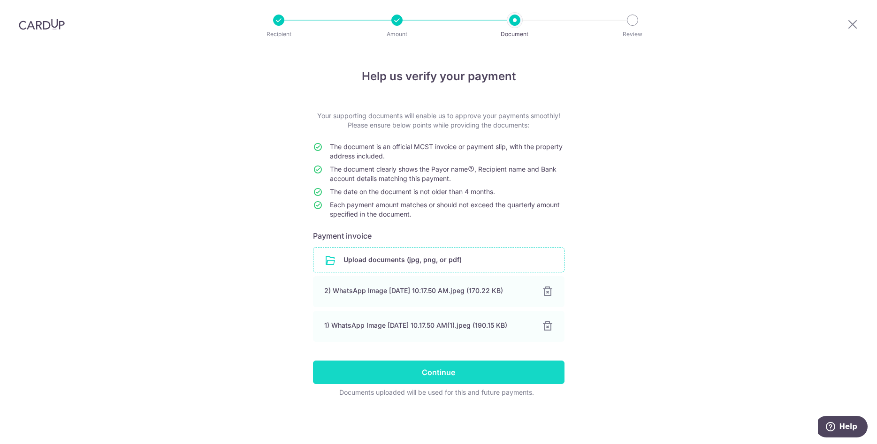
click at [537, 375] on input "Continue" at bounding box center [438, 372] width 251 height 23
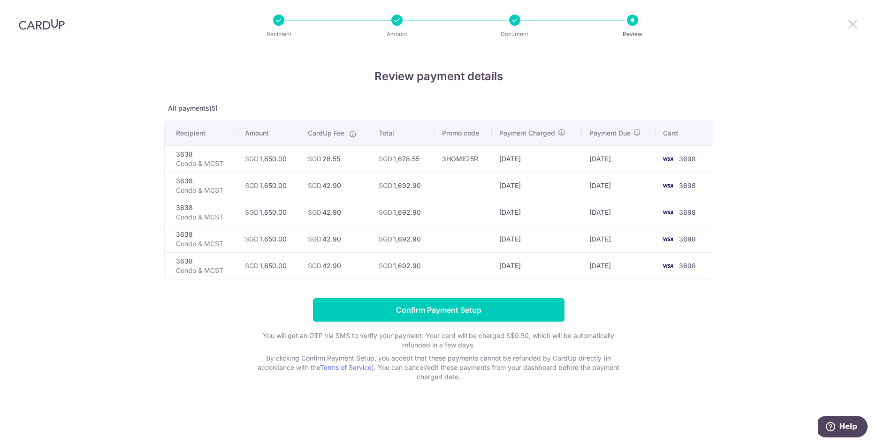
click at [853, 24] on icon at bounding box center [852, 24] width 11 height 12
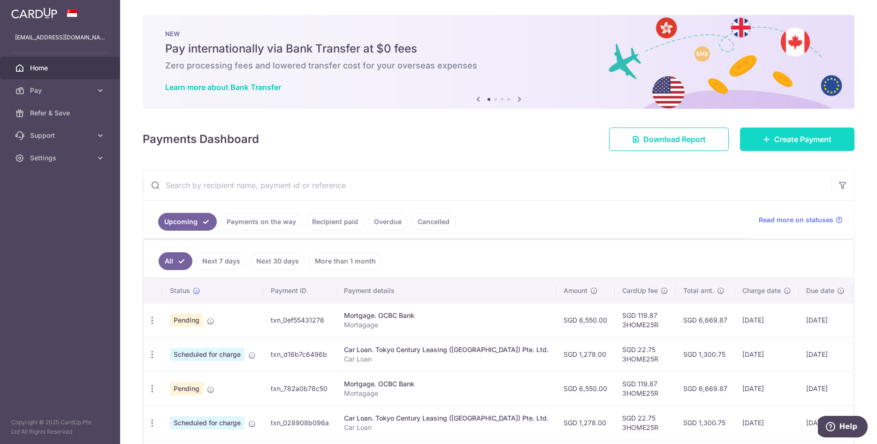
click at [785, 144] on span "Create Payment" at bounding box center [802, 139] width 57 height 11
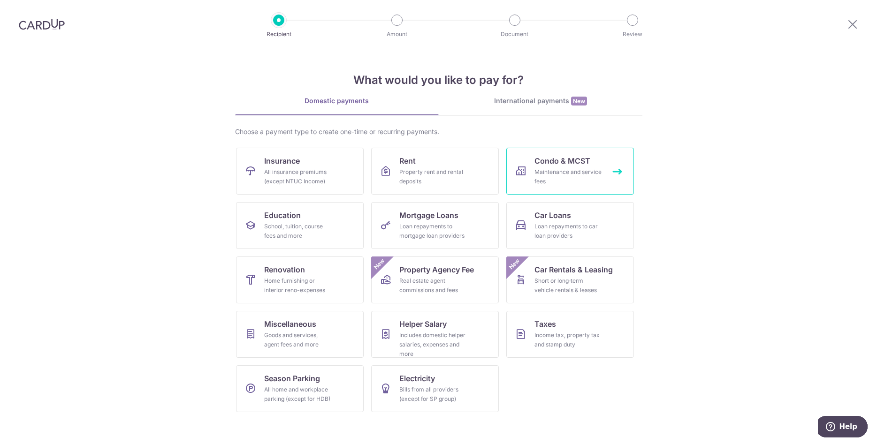
click at [569, 174] on div "Maintenance and service fees" at bounding box center [568, 176] width 68 height 19
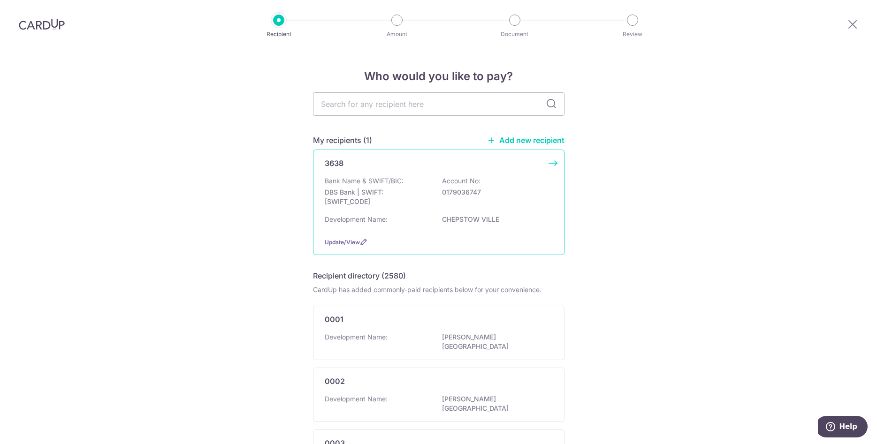
click at [422, 182] on div "Bank Name & SWIFT/BIC: DBS Bank | SWIFT: [SWIFT_CODE] Account No: 0179036747" at bounding box center [439, 193] width 228 height 35
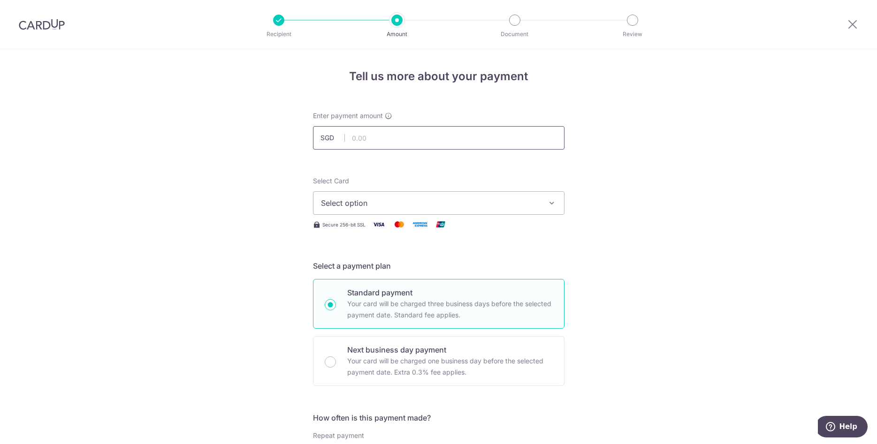
click at [402, 136] on input "text" at bounding box center [438, 137] width 251 height 23
type input "1,650.00"
click at [475, 202] on span "Select option" at bounding box center [430, 202] width 219 height 11
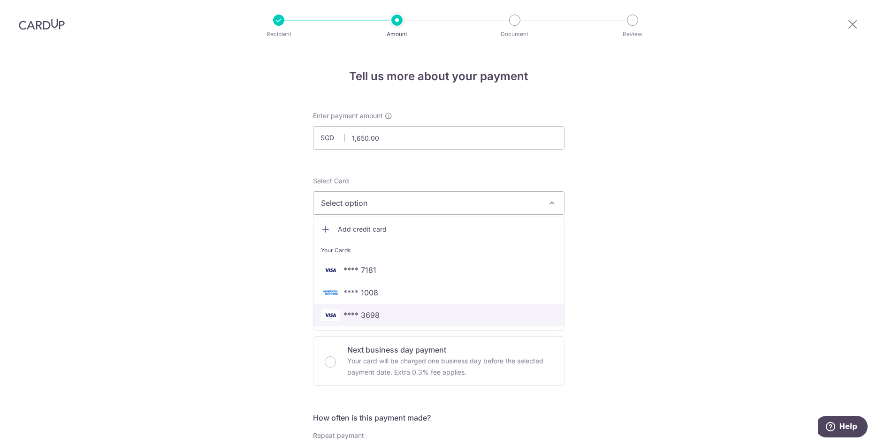
click at [367, 316] on span "**** 3698" at bounding box center [361, 315] width 36 height 11
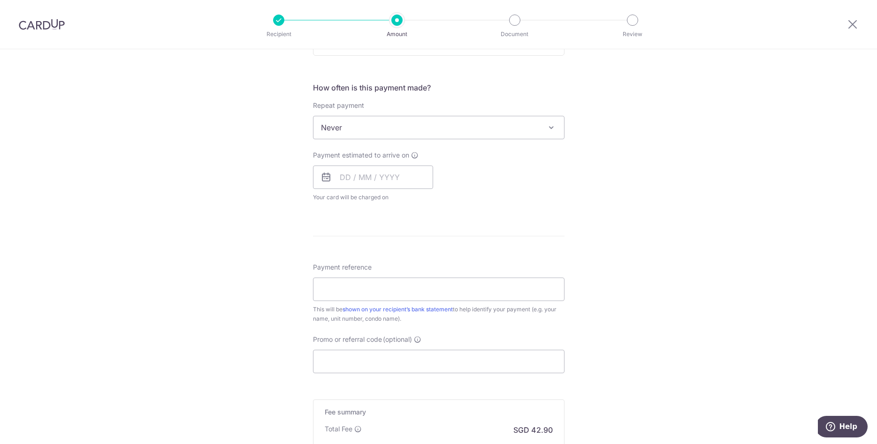
scroll to position [335, 0]
click at [368, 171] on input "text" at bounding box center [373, 172] width 120 height 23
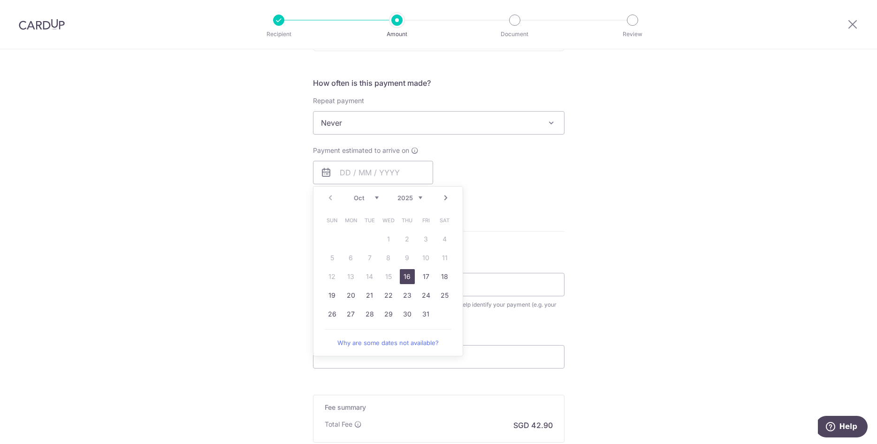
click at [405, 279] on link "16" at bounding box center [407, 276] width 15 height 15
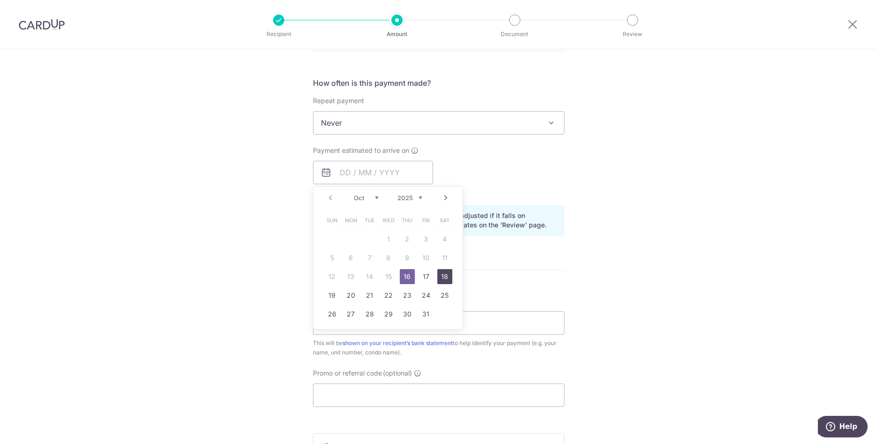
type input "[DATE]"
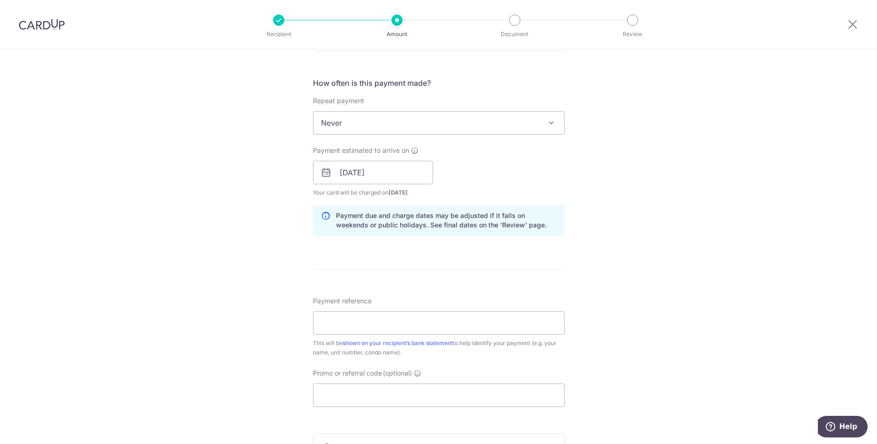
click at [681, 210] on div "Tell us more about your payment Enter payment amount SGD 1,650.00 1650.00 Selec…" at bounding box center [438, 157] width 877 height 887
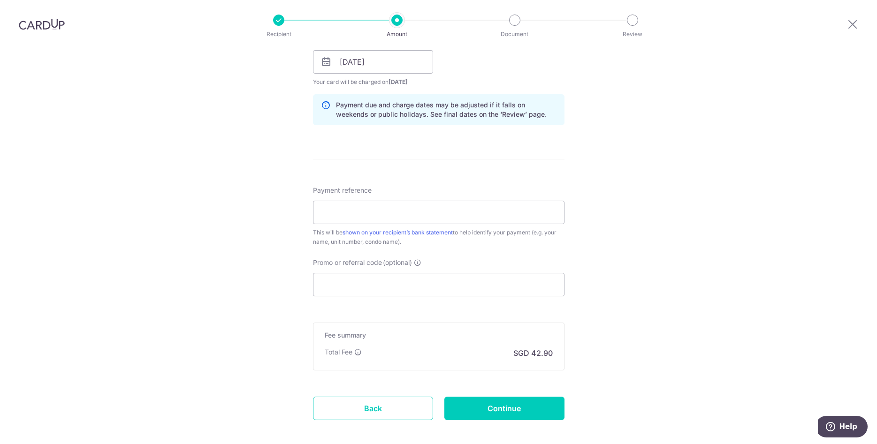
scroll to position [478, 0]
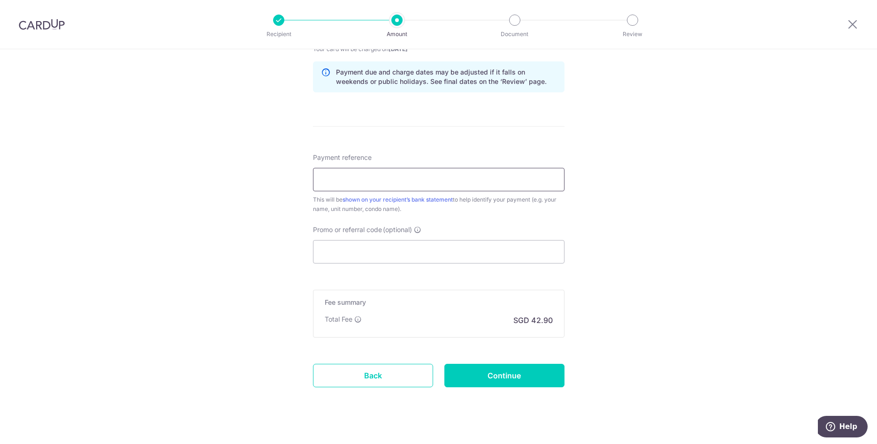
click at [405, 181] on input "Payment reference" at bounding box center [438, 179] width 251 height 23
type input "29 Chepstow Close"
click at [388, 250] on input "Promo or referral code (optional)" at bounding box center [438, 251] width 251 height 23
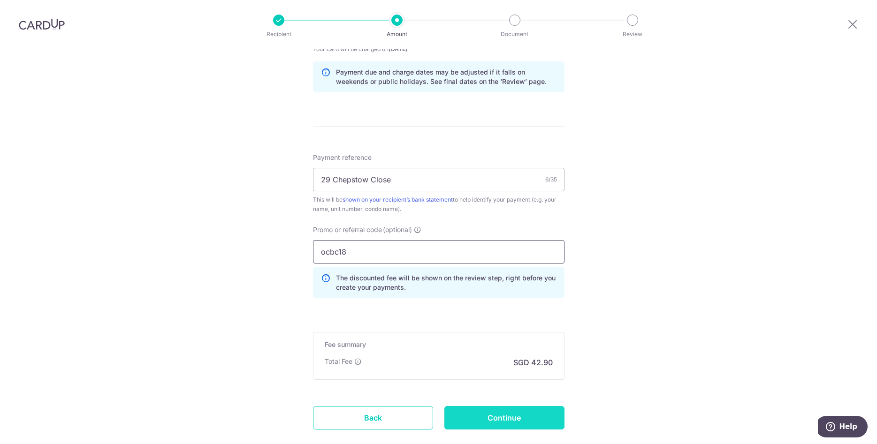
type input "ocbc18"
click at [525, 417] on input "Continue" at bounding box center [504, 417] width 120 height 23
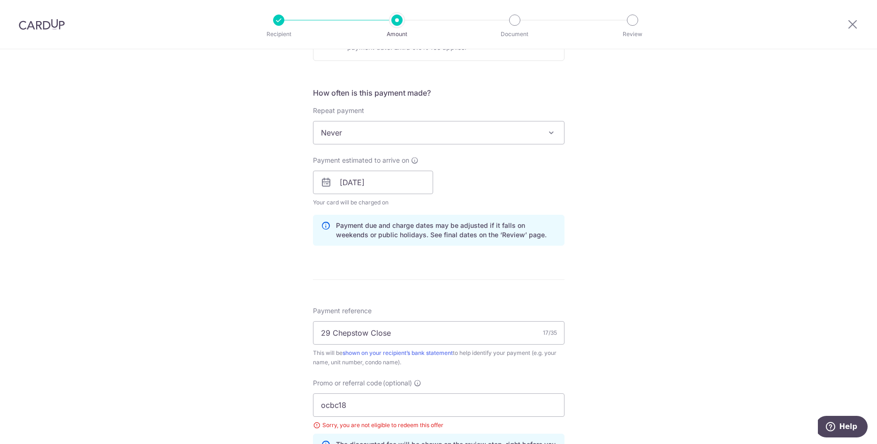
scroll to position [308, 0]
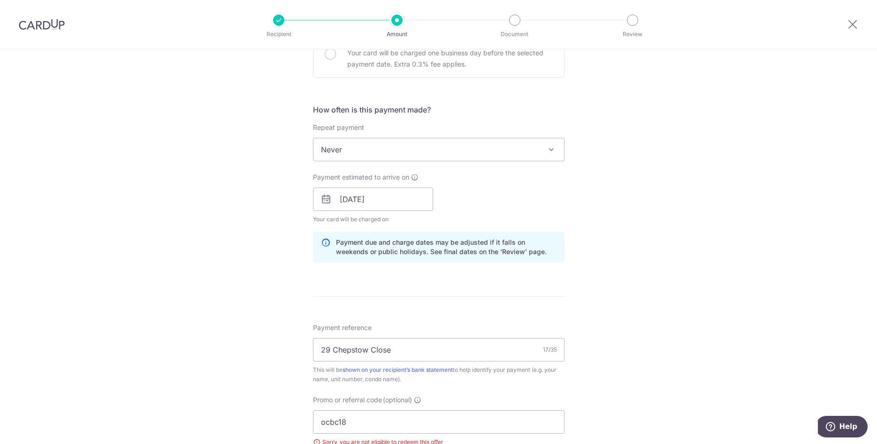
click at [420, 149] on span "Never" at bounding box center [438, 149] width 250 height 23
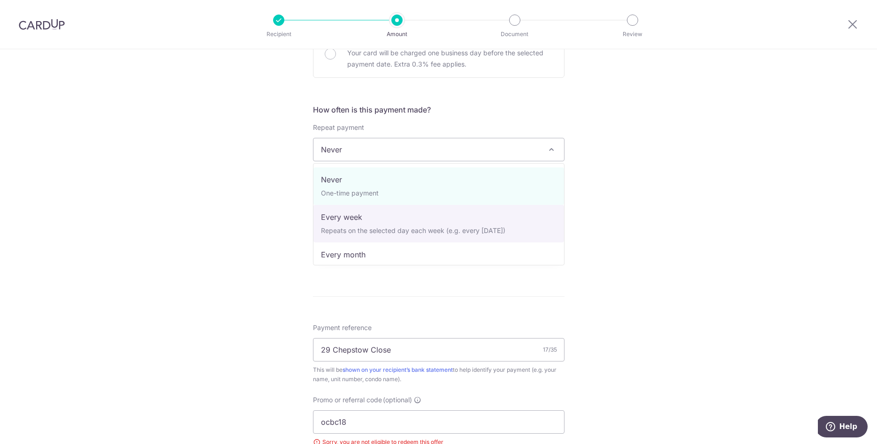
scroll to position [94, 0]
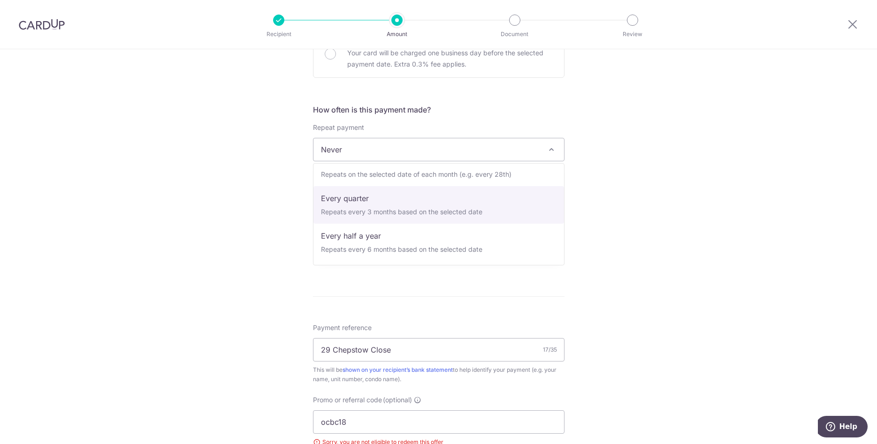
select select "4"
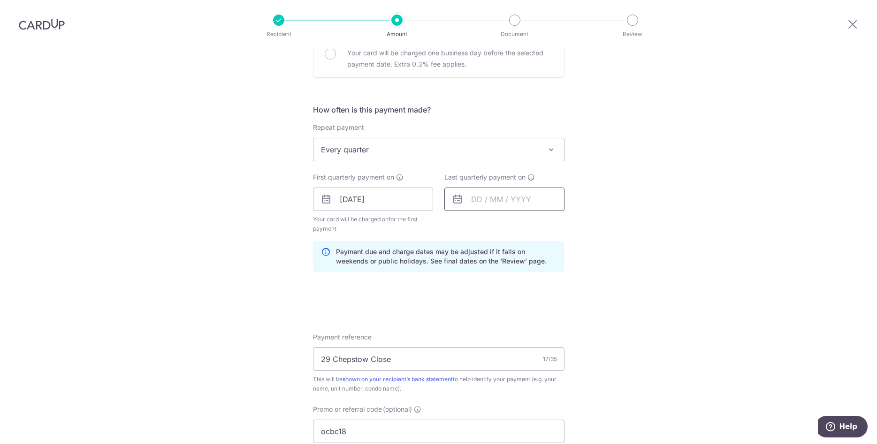
click at [513, 206] on input "text" at bounding box center [504, 199] width 120 height 23
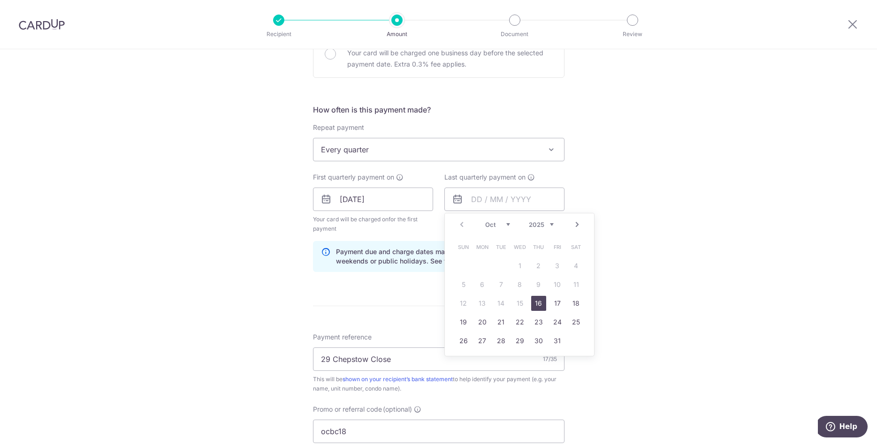
click at [529, 221] on select "2025 2026 2027 2028 2029 2030 2031 2032 2033 2034 2035" at bounding box center [541, 225] width 25 height 8
click at [561, 324] on link "23" at bounding box center [557, 322] width 15 height 15
type input "23/10/2026"
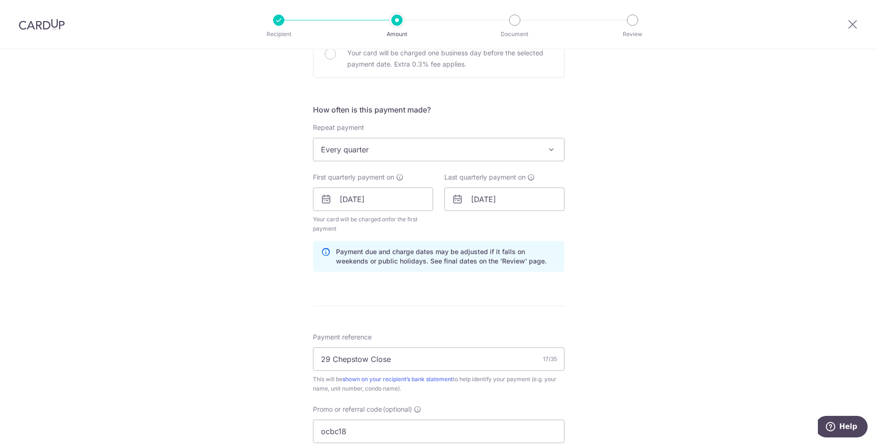
click at [666, 259] on div "Tell us more about your payment Enter payment amount SGD 1,650.00 1650.00 Selec…" at bounding box center [438, 217] width 877 height 952
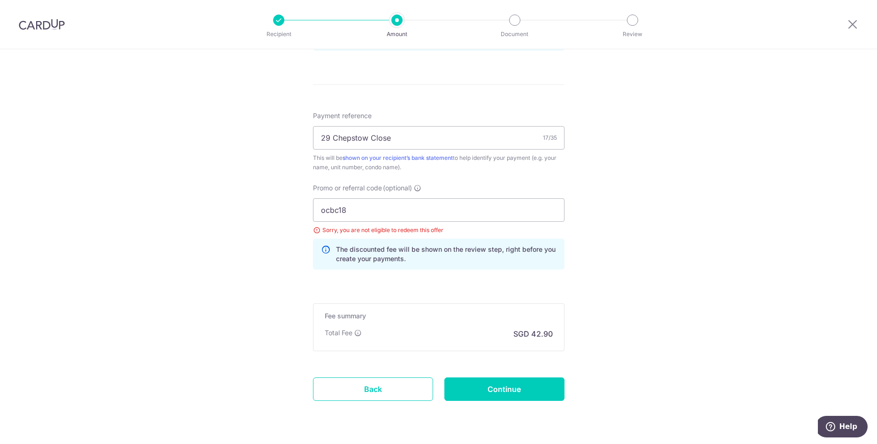
scroll to position [557, 0]
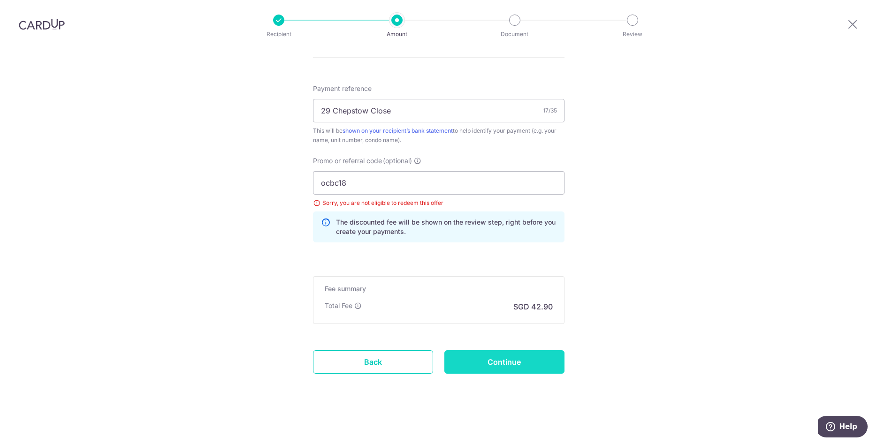
click at [536, 363] on input "Continue" at bounding box center [504, 361] width 120 height 23
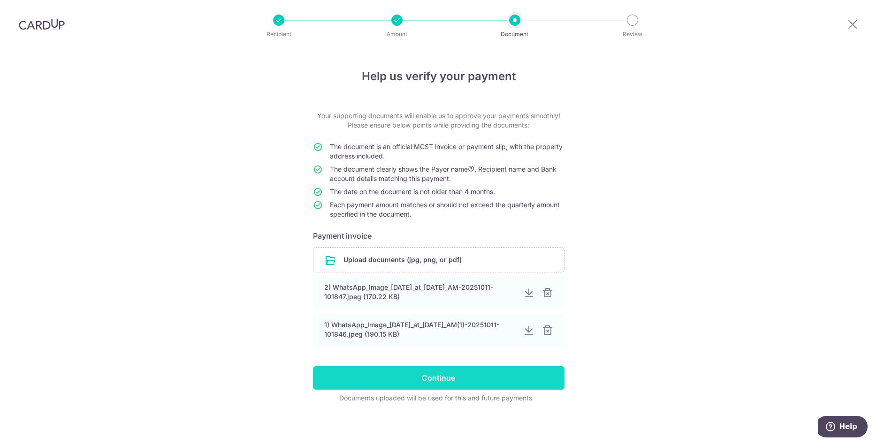
click at [514, 390] on input "Continue" at bounding box center [438, 377] width 251 height 23
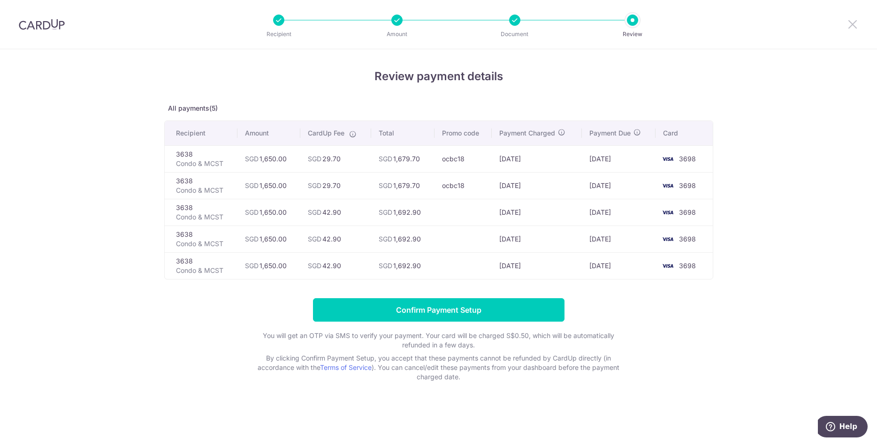
click at [849, 23] on icon at bounding box center [852, 24] width 11 height 12
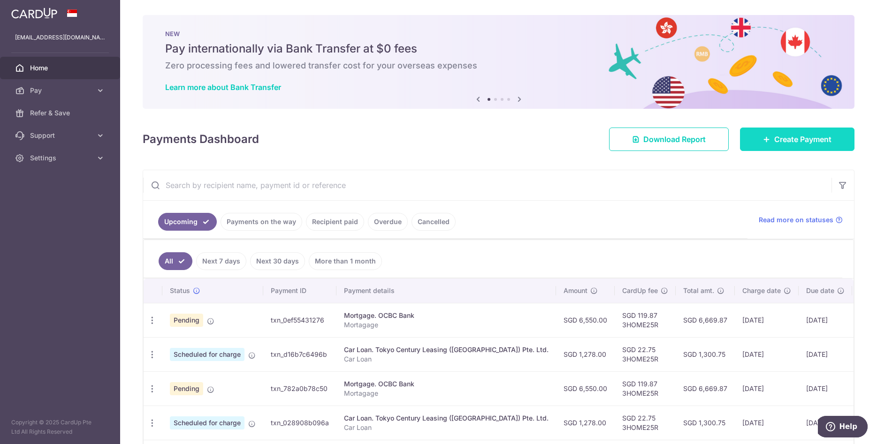
click at [795, 141] on span "Create Payment" at bounding box center [802, 139] width 57 height 11
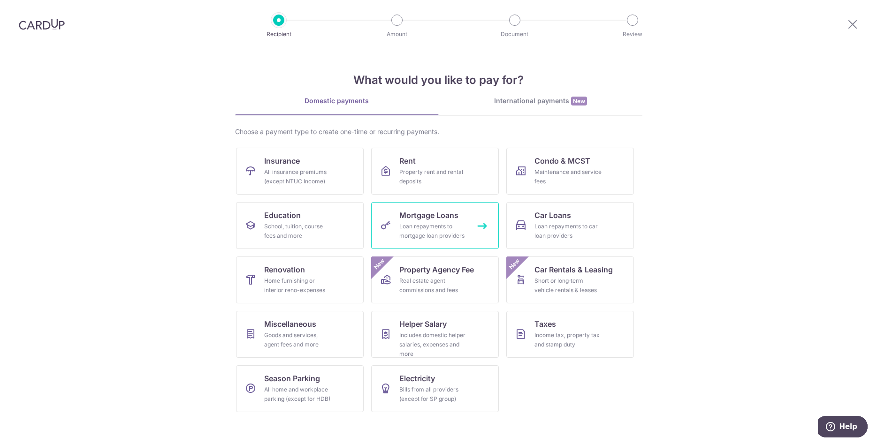
click at [442, 224] on div "Loan repayments to mortgage loan providers" at bounding box center [433, 231] width 68 height 19
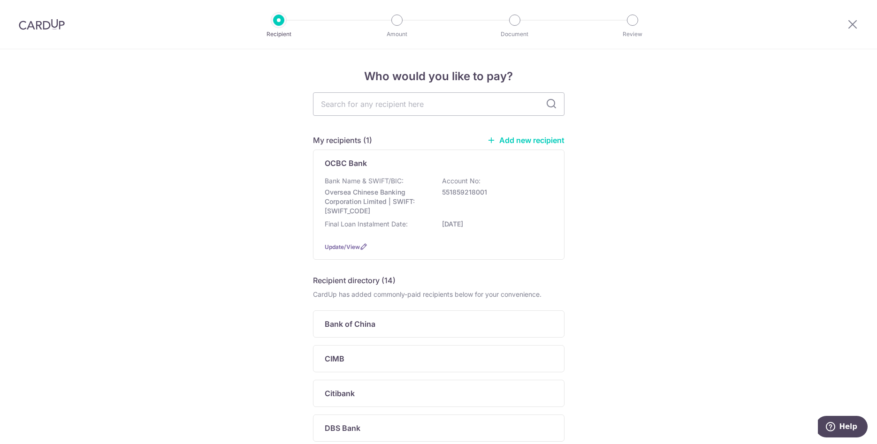
click at [43, 13] on div at bounding box center [41, 24] width 83 height 49
click at [53, 26] on img at bounding box center [42, 24] width 46 height 11
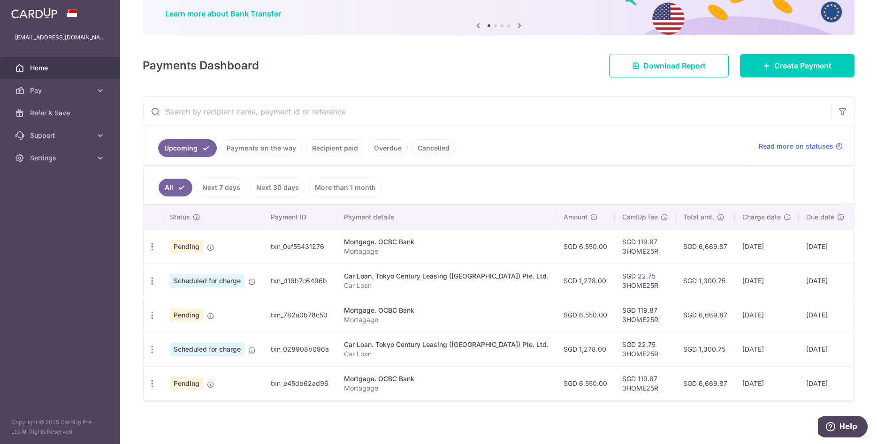
scroll to position [76, 0]
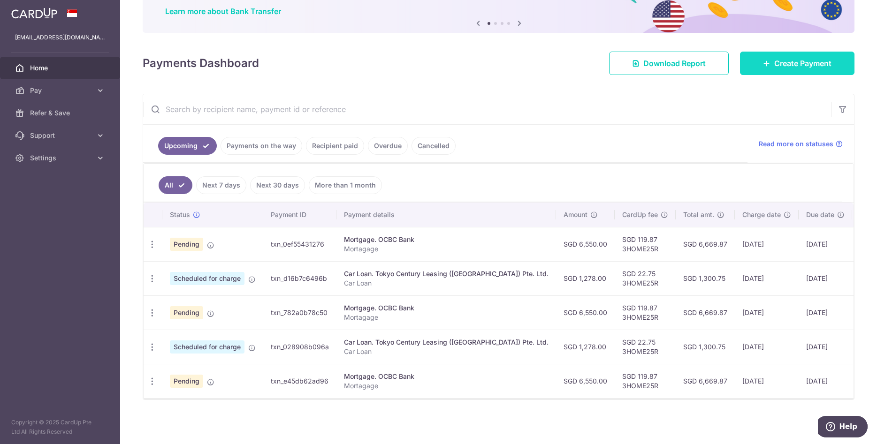
click at [803, 66] on span "Create Payment" at bounding box center [802, 63] width 57 height 11
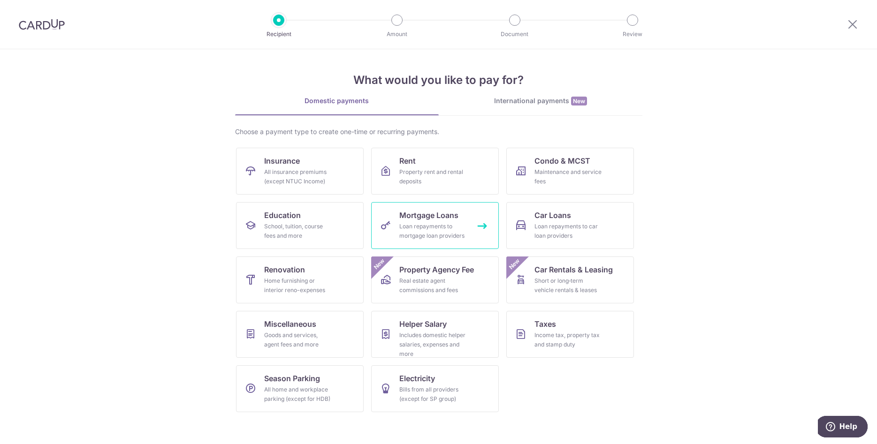
click at [450, 225] on div "Loan repayments to mortgage loan providers" at bounding box center [433, 231] width 68 height 19
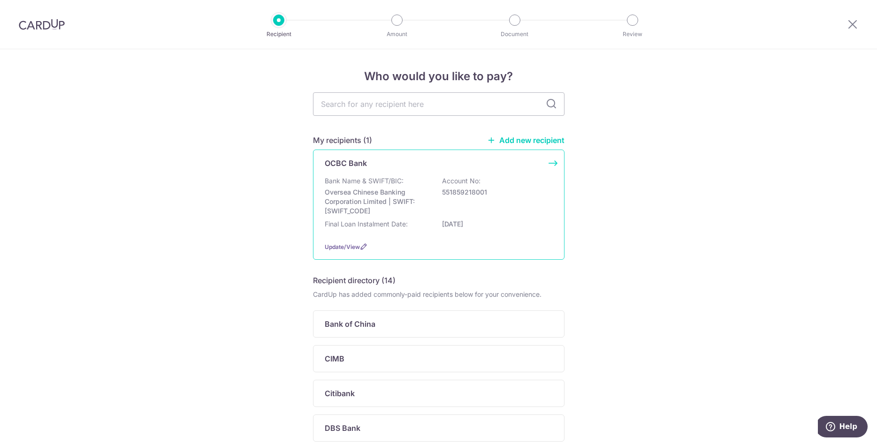
click at [486, 188] on p "551859218001" at bounding box center [494, 192] width 105 height 9
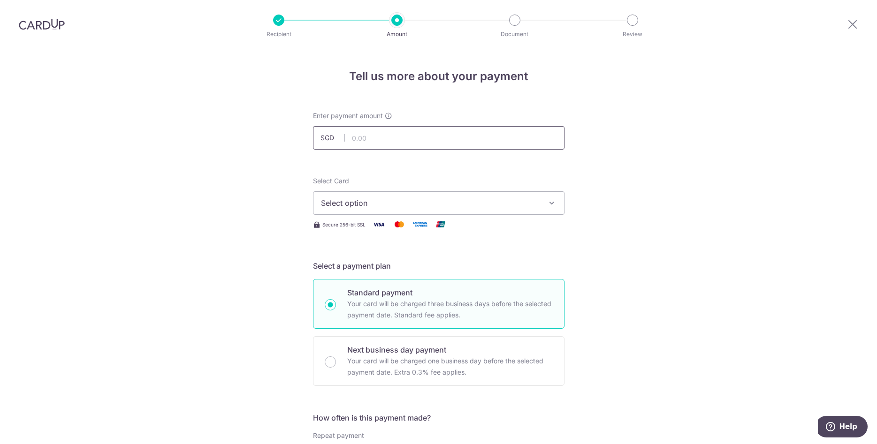
click at [371, 136] on input "text" at bounding box center [438, 137] width 251 height 23
type input "6,550.00"
click at [432, 208] on span "Select option" at bounding box center [430, 202] width 219 height 11
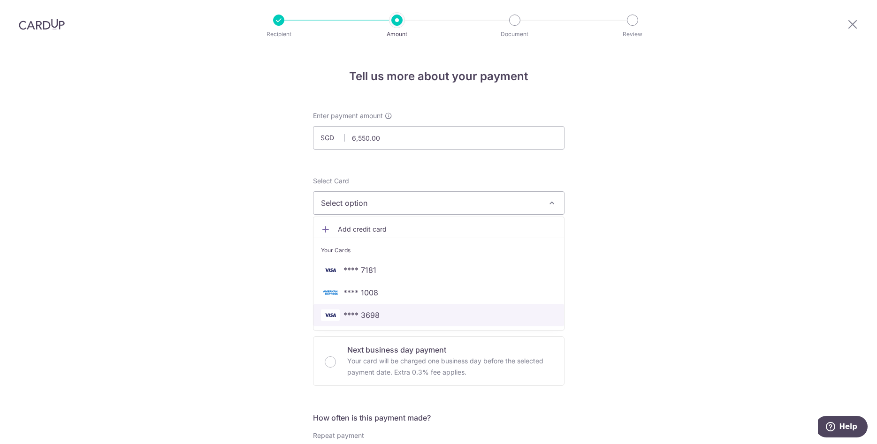
click at [366, 315] on span "**** 3698" at bounding box center [361, 315] width 36 height 11
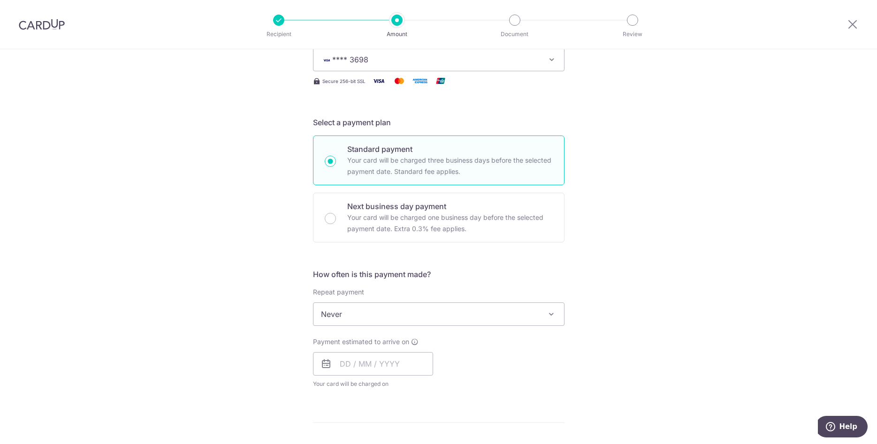
scroll to position [239, 0]
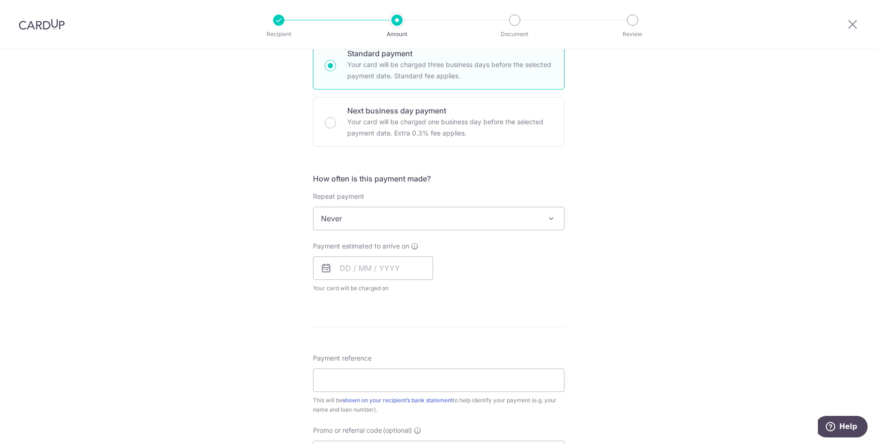
click at [407, 219] on span "Never" at bounding box center [438, 218] width 250 height 23
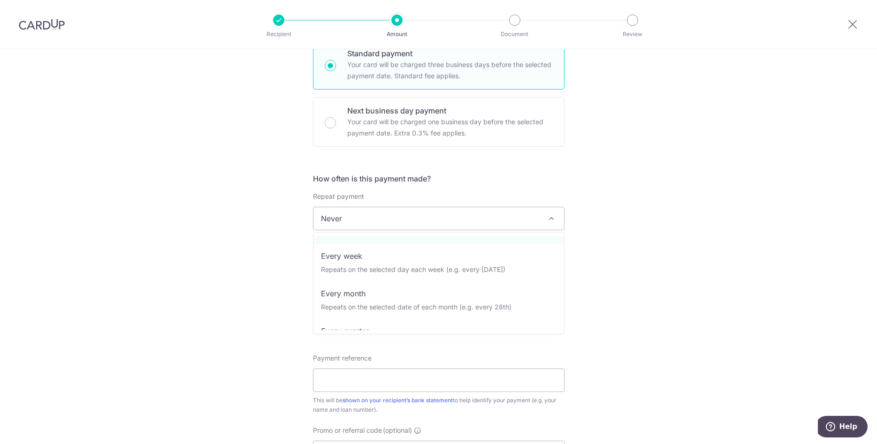
scroll to position [48, 0]
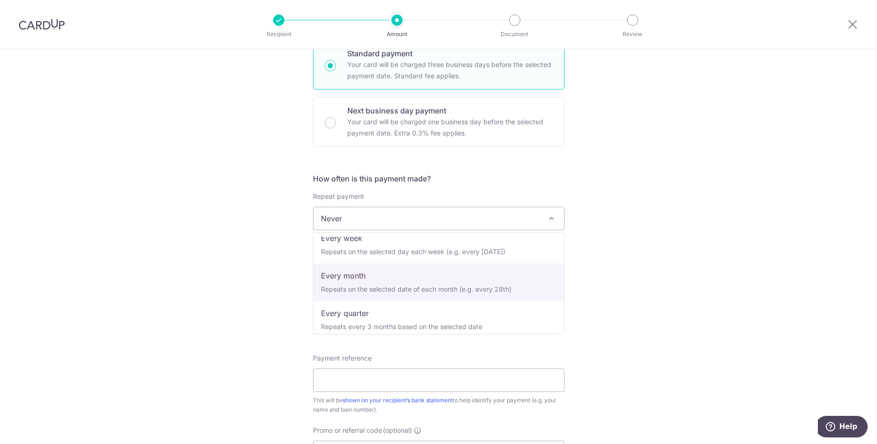
select select "3"
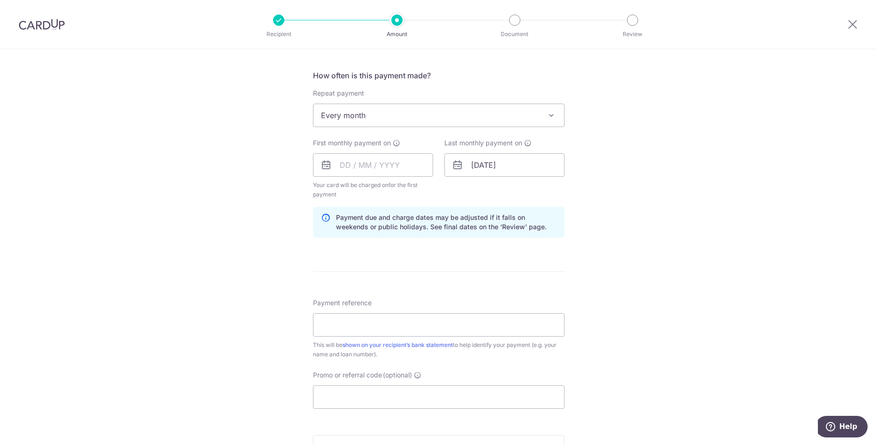
scroll to position [383, 0]
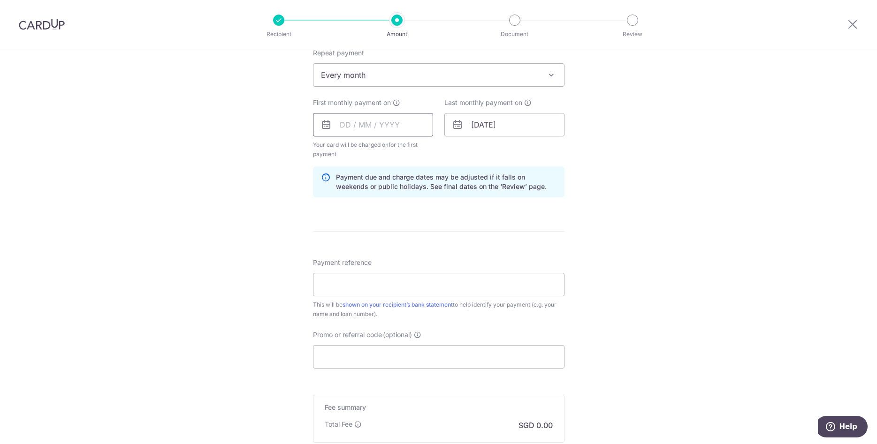
click at [372, 126] on input "text" at bounding box center [373, 124] width 120 height 23
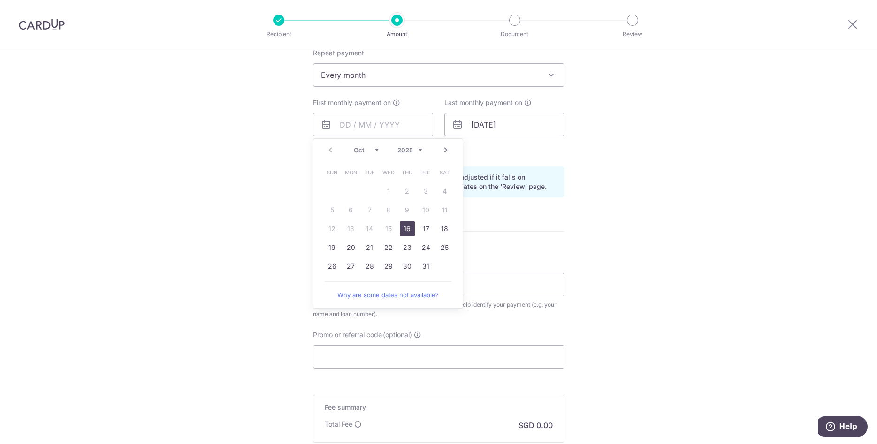
click at [397, 146] on select "2025 2026 2027 2028 2029 2030 2031 2032 2033 2034 2035" at bounding box center [409, 150] width 25 height 8
click at [333, 267] on link "25" at bounding box center [332, 266] width 15 height 15
type input "25/01/2026"
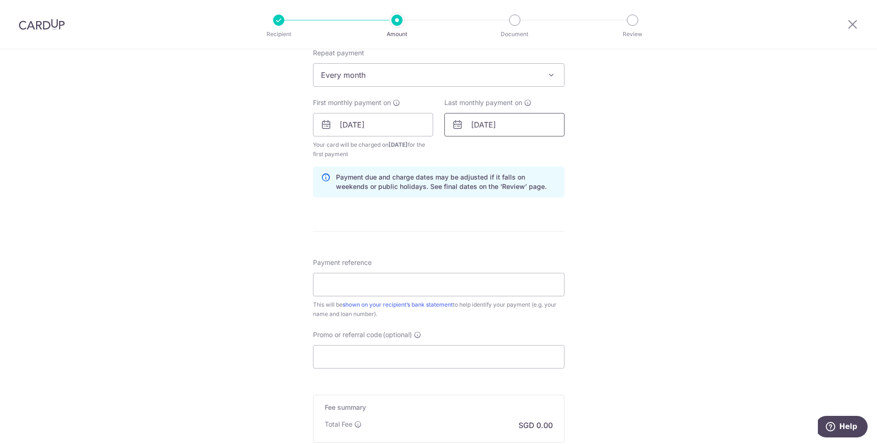
click at [530, 120] on input "01/03/2049" at bounding box center [504, 124] width 120 height 23
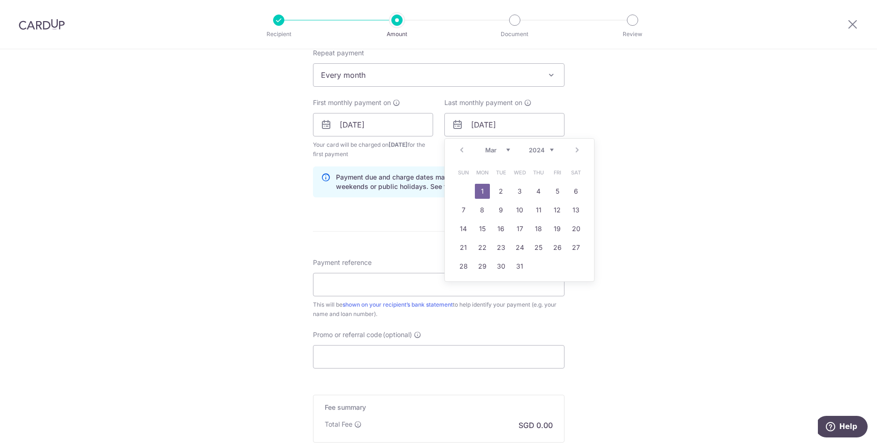
click at [529, 146] on select "2024 2025 2026 2027 2028 2029 2030 2031 2032 2033 2034 2035" at bounding box center [541, 150] width 25 height 8
click at [522, 250] on link "25" at bounding box center [519, 247] width 15 height 15
type input "25/03/2026"
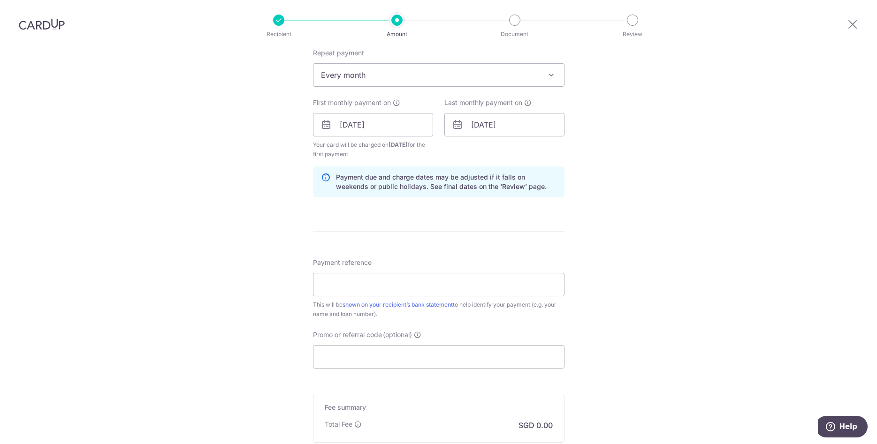
click at [652, 186] on div "Tell us more about your payment Enter payment amount SGD 6,550.00 6550.00 Selec…" at bounding box center [438, 115] width 877 height 896
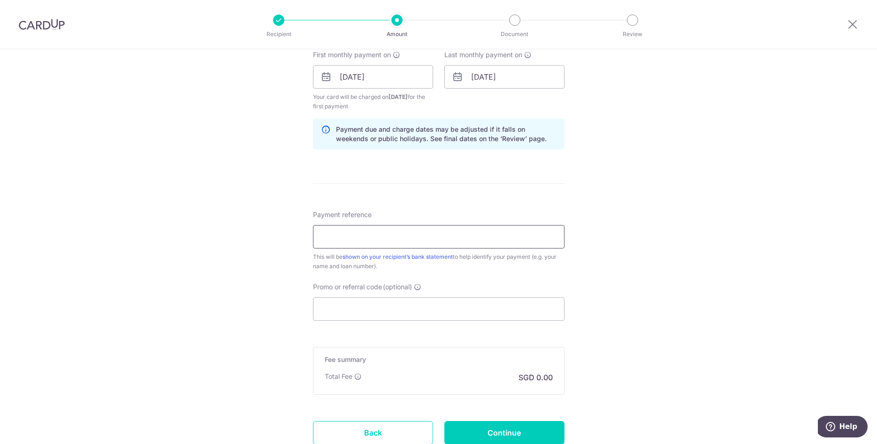
click at [391, 237] on input "Payment reference" at bounding box center [438, 236] width 251 height 23
type input "L543686716"
click at [670, 197] on div "Tell us more about your payment Enter payment amount SGD 6,550.00 6550.00 Selec…" at bounding box center [438, 67] width 877 height 896
drag, startPoint x: 462, startPoint y: 235, endPoint x: 210, endPoint y: 237, distance: 252.8
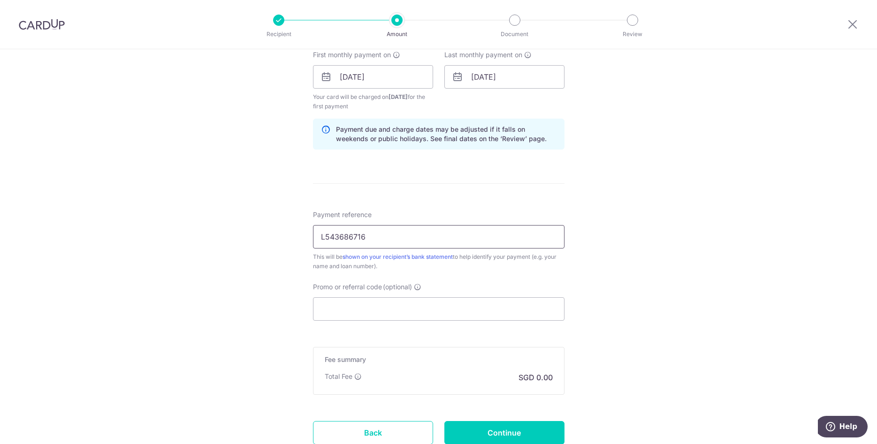
click at [313, 237] on input "L543686716" at bounding box center [438, 236] width 251 height 23
click at [646, 254] on div "Tell us more about your payment Enter payment amount SGD 6,550.00 6550.00 Selec…" at bounding box center [438, 67] width 877 height 896
click at [354, 240] on input "Payment reference" at bounding box center [438, 236] width 251 height 23
type input "29 Chepstow Close"
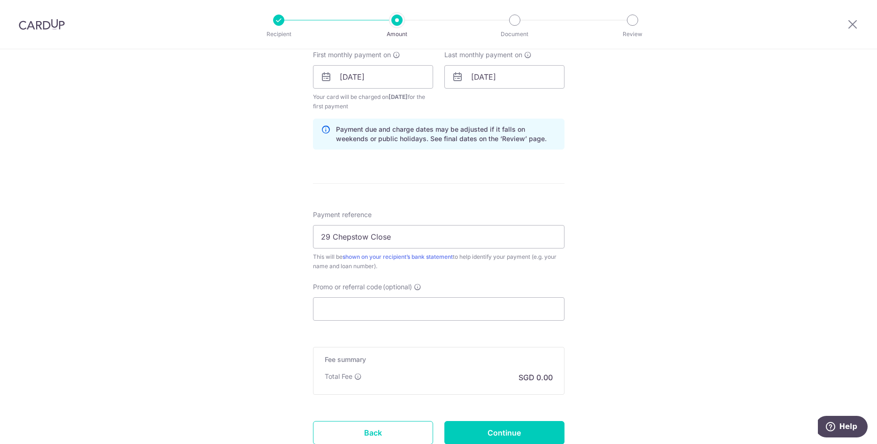
click at [262, 275] on div "Tell us more about your payment Enter payment amount SGD 6,550.00 6550.00 Selec…" at bounding box center [438, 67] width 877 height 896
click at [361, 304] on input "Promo or referral code (optional)" at bounding box center [438, 308] width 251 height 23
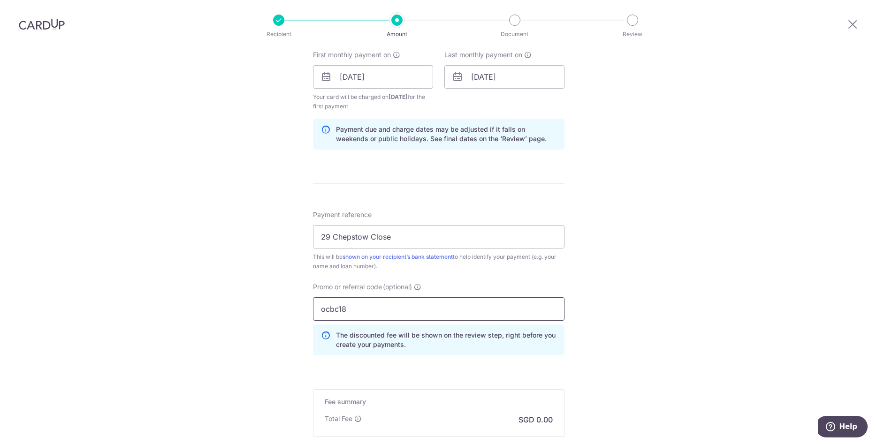
type input "ocbc18"
click at [221, 312] on div "Tell us more about your payment Enter payment amount SGD 6,550.00 6550.00 Selec…" at bounding box center [438, 88] width 877 height 939
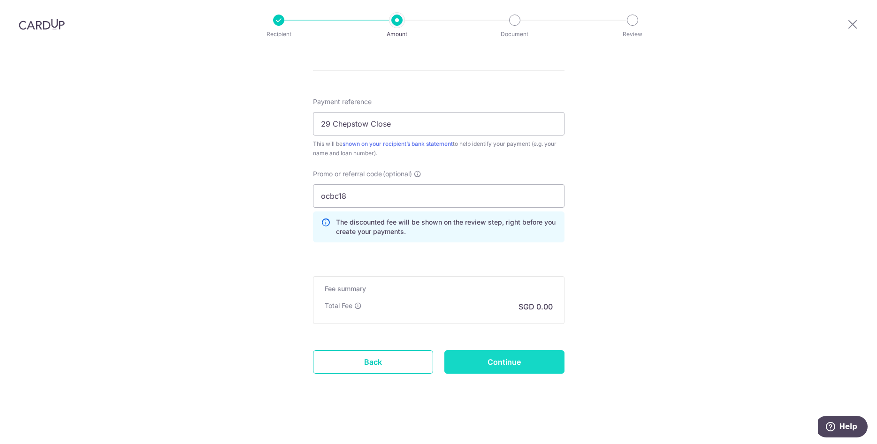
click at [544, 360] on input "Continue" at bounding box center [504, 361] width 120 height 23
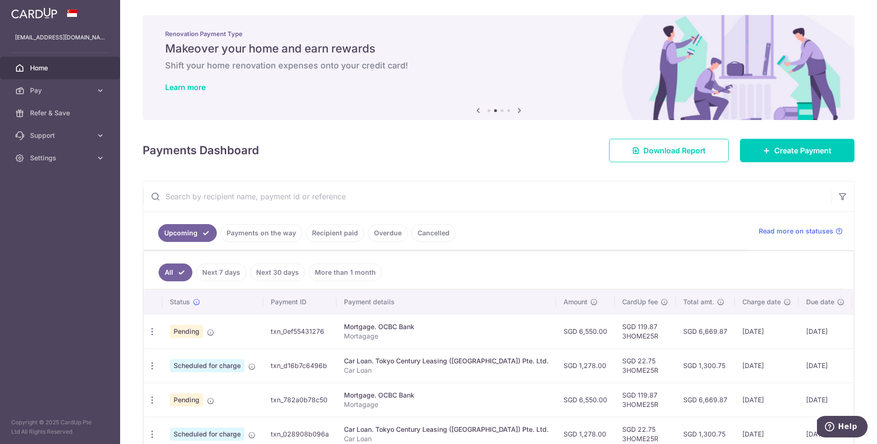
scroll to position [87, 0]
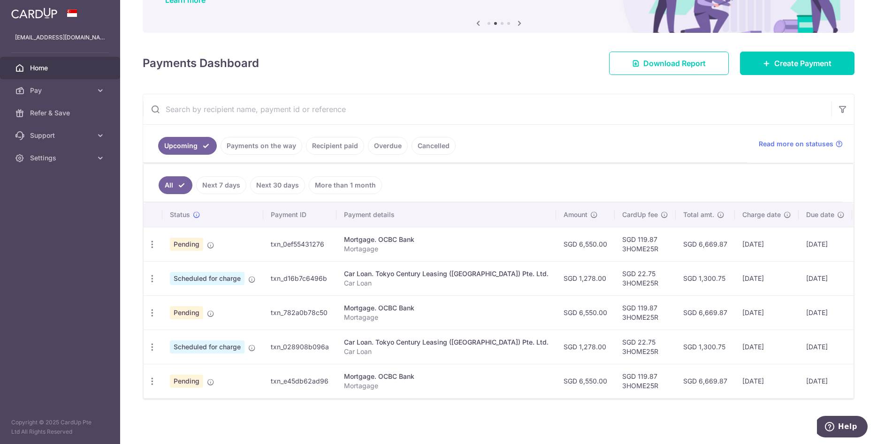
click at [348, 186] on link "More than 1 month" at bounding box center [345, 185] width 73 height 18
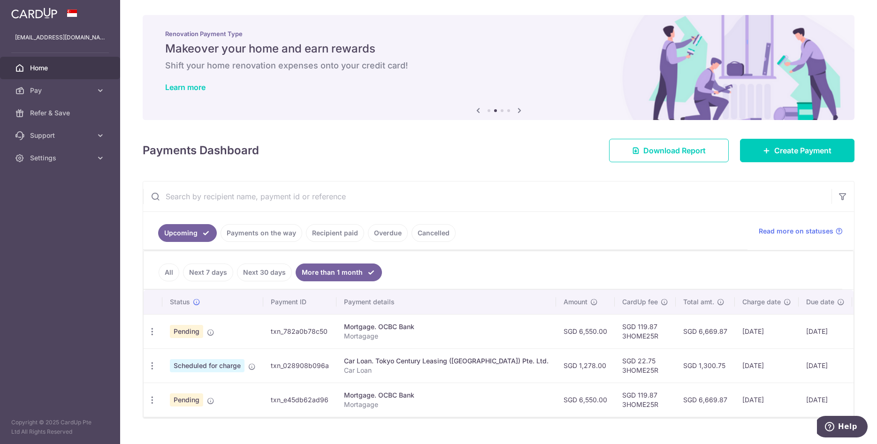
scroll to position [19, 0]
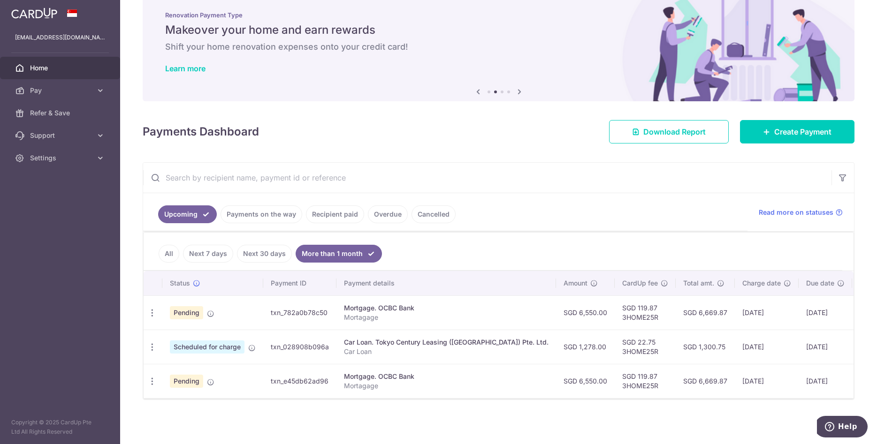
click at [167, 255] on link "All" at bounding box center [169, 254] width 21 height 18
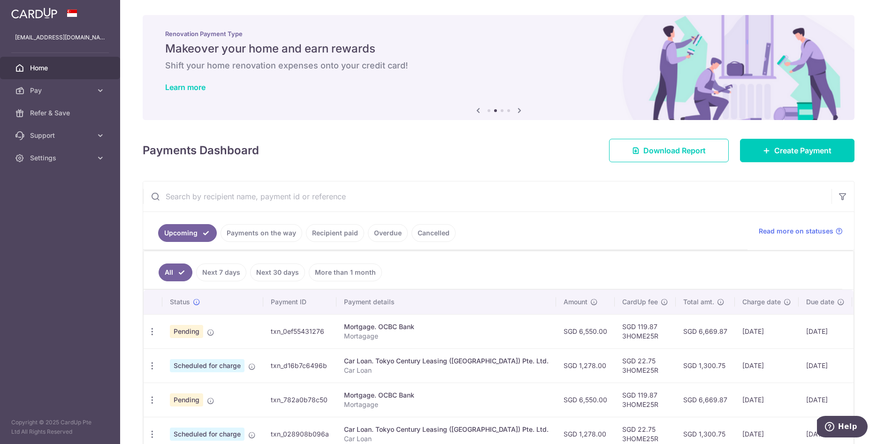
scroll to position [87, 0]
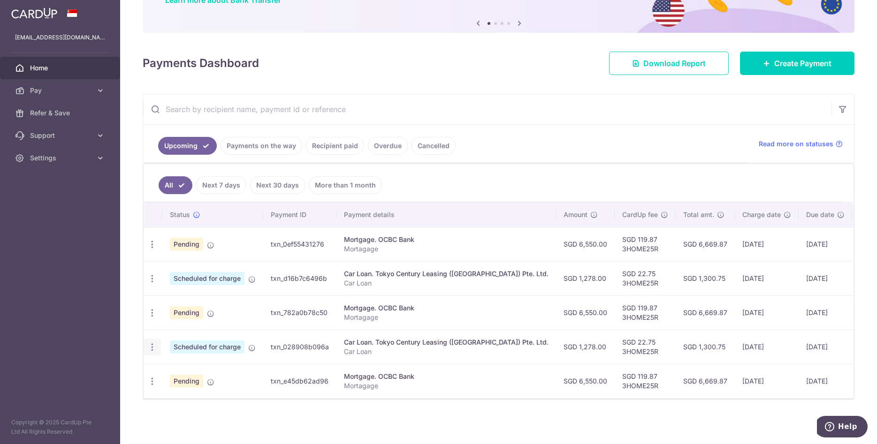
click at [152, 346] on icon "button" at bounding box center [152, 347] width 10 height 10
click at [223, 376] on span "Update payment" at bounding box center [202, 372] width 64 height 11
radio input "true"
type input "1,278.00"
type input "10/12/2025"
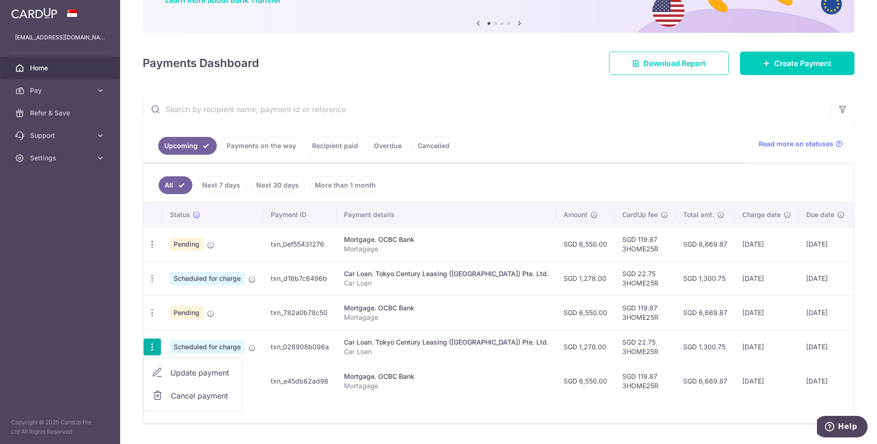
type input "Car Loan"
type input "3HOME25R"
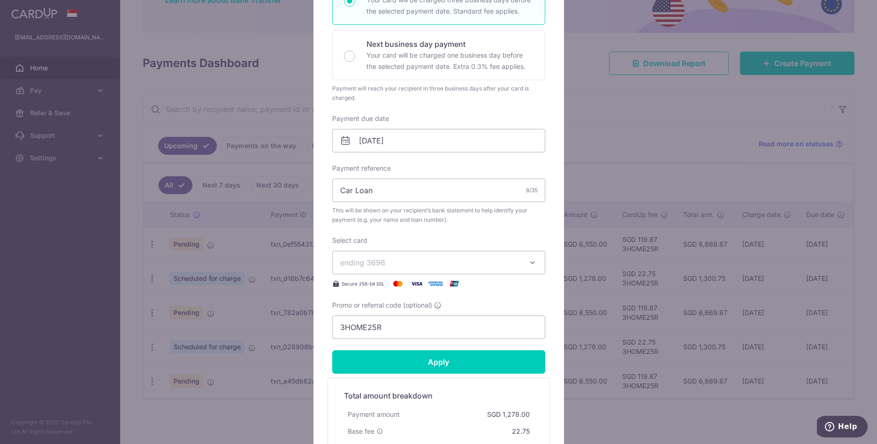
scroll to position [0, 0]
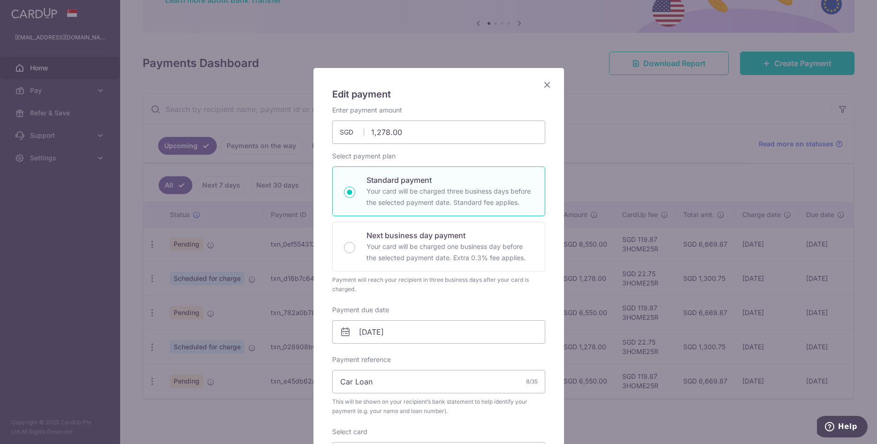
click at [550, 84] on icon "Close" at bounding box center [546, 85] width 11 height 12
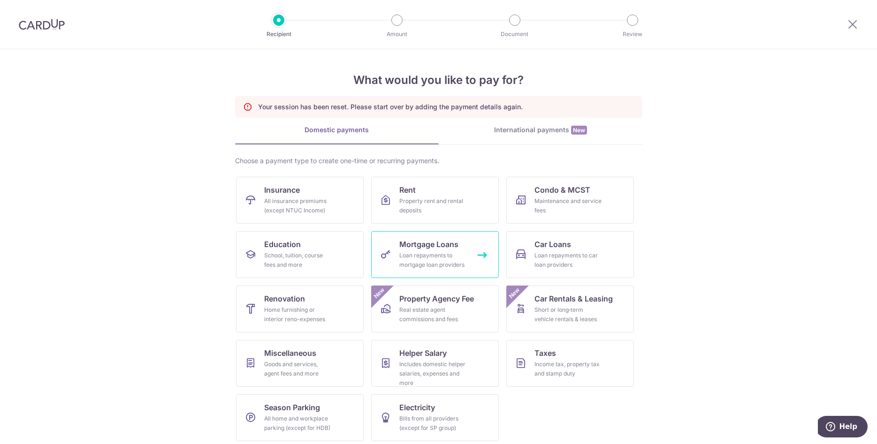
click at [427, 257] on div "Loan repayments to mortgage loan providers" at bounding box center [433, 260] width 68 height 19
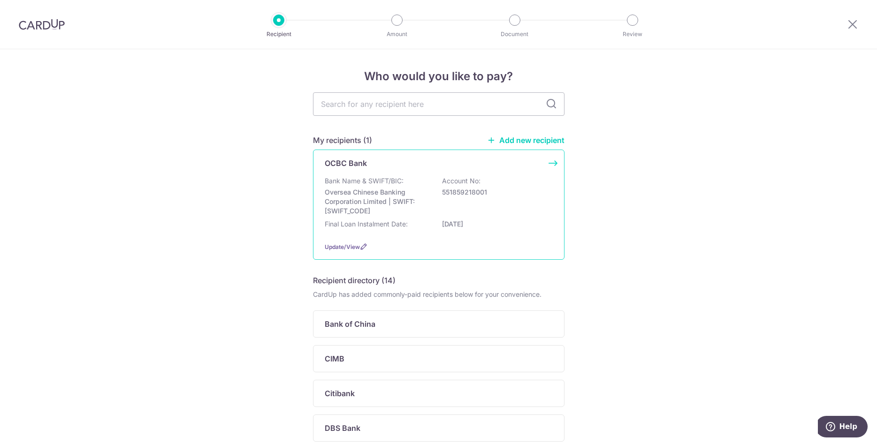
click at [402, 196] on p "Oversea Chinese Banking Corporation Limited | SWIFT: OCBCSGSGXXX" at bounding box center [377, 202] width 105 height 28
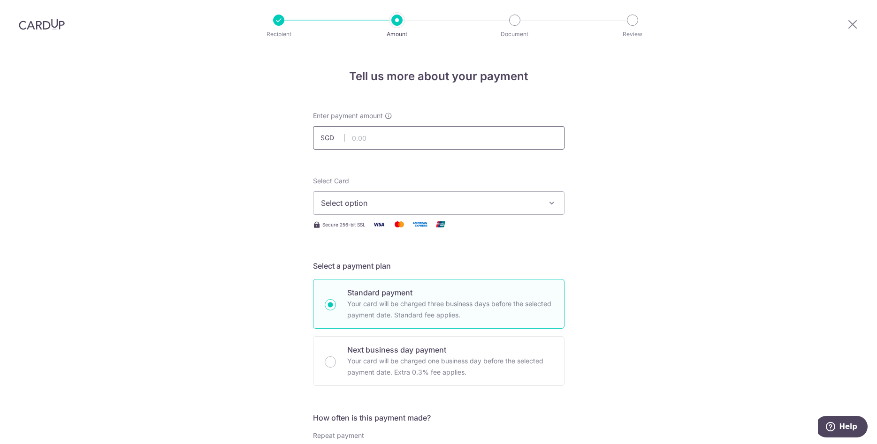
click at [391, 135] on input "text" at bounding box center [438, 137] width 251 height 23
type input "6,550.00"
click at [436, 205] on span "Select option" at bounding box center [430, 202] width 219 height 11
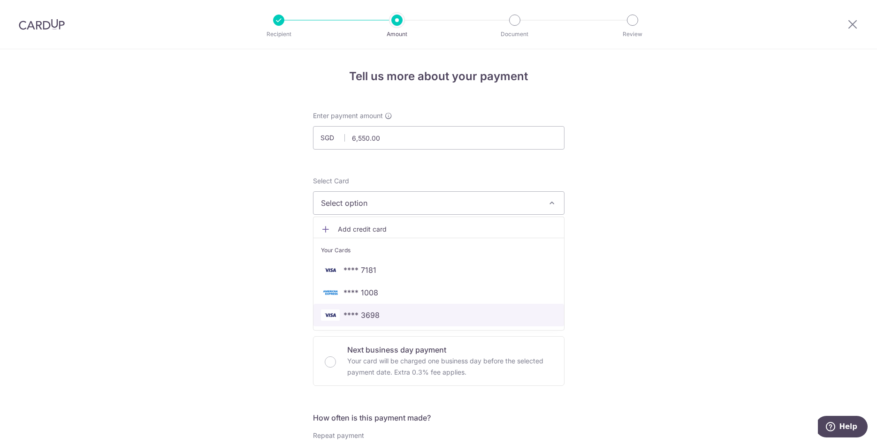
click at [353, 316] on span "**** 3698" at bounding box center [361, 315] width 36 height 11
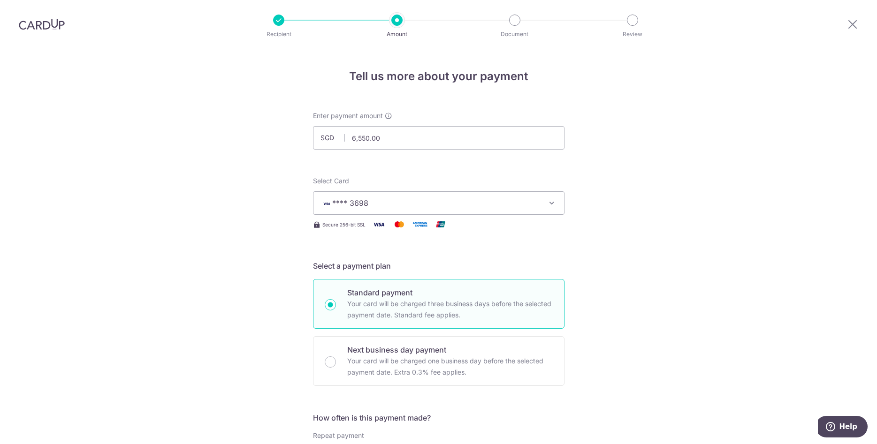
click at [394, 204] on span "**** 3698" at bounding box center [430, 202] width 219 height 11
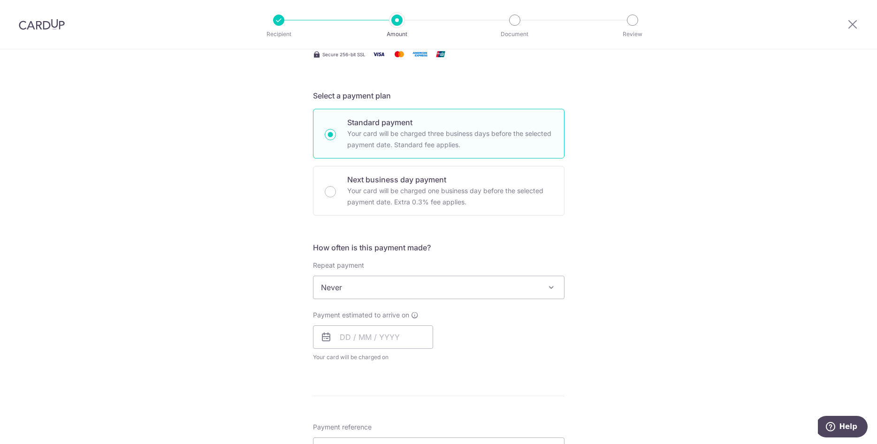
scroll to position [191, 0]
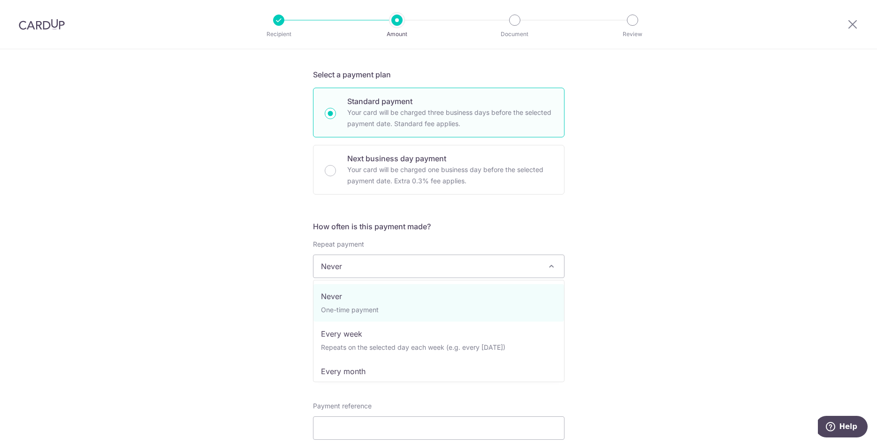
click at [369, 265] on span "Never" at bounding box center [438, 266] width 250 height 23
select select "3"
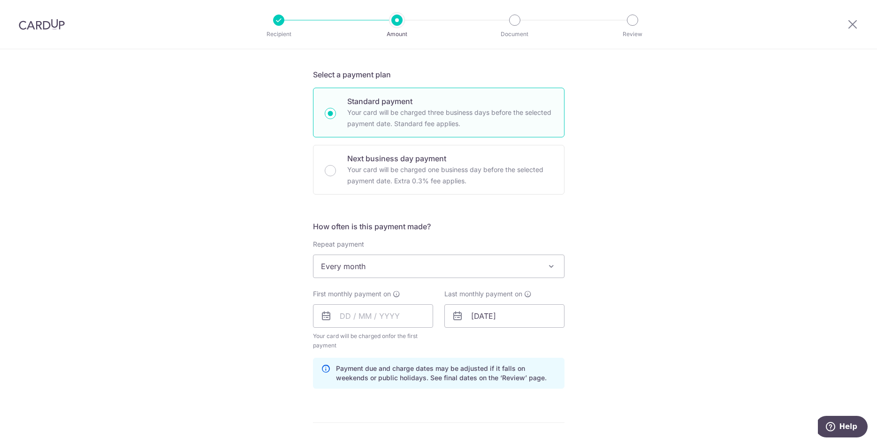
click at [695, 296] on div "Tell us more about your payment Enter payment amount SGD 6,550.00 6550.00 Selec…" at bounding box center [438, 306] width 877 height 896
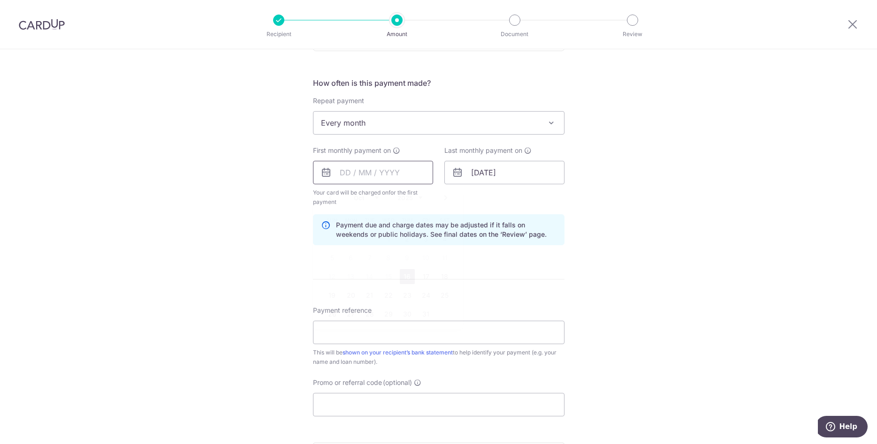
click at [363, 176] on input "text" at bounding box center [373, 172] width 120 height 23
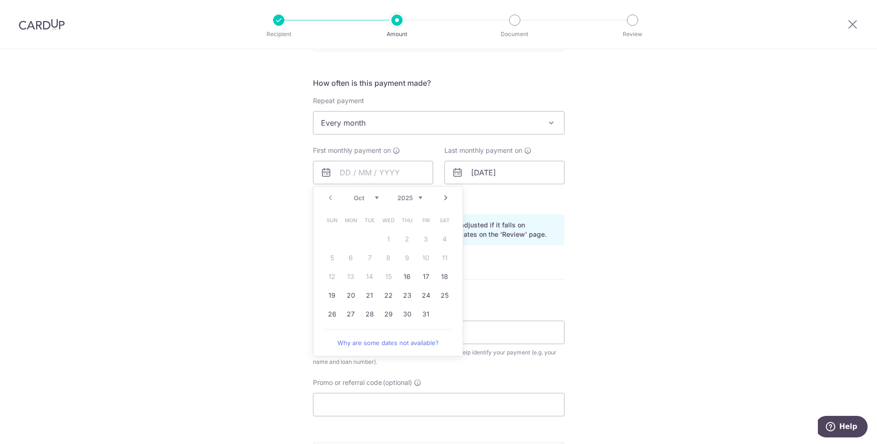
click at [397, 194] on select "2025 2026 2027 2028 2029 2030 2031 2032 2033 2034 2035" at bounding box center [409, 198] width 25 height 8
click at [354, 194] on select "Jan Feb Mar Apr May Jun Jul Aug Sep Oct Nov Dec" at bounding box center [366, 198] width 25 height 8
click at [335, 312] on link "25" at bounding box center [332, 314] width 15 height 15
type input "25/01/2026"
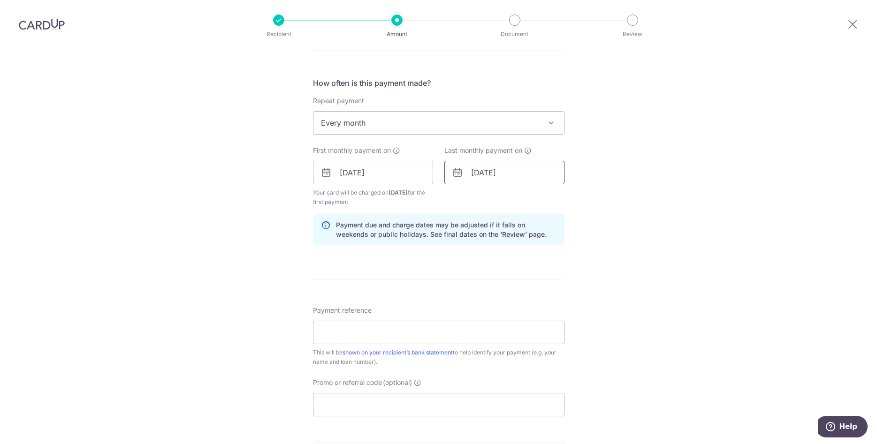
click at [512, 174] on input "01/03/2049" at bounding box center [504, 172] width 120 height 23
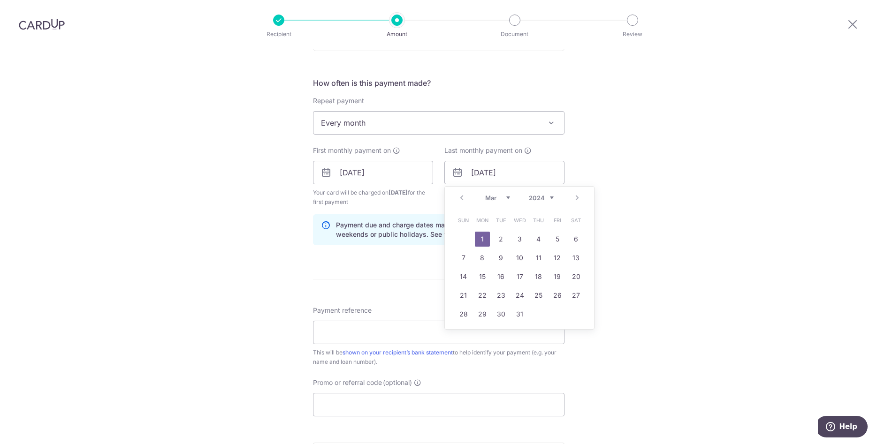
click at [529, 194] on select "2024 2025 2026 2027 2028 2029 2030 2031 2032 2033 2034 2035" at bounding box center [541, 198] width 25 height 8
click at [522, 298] on link "25" at bounding box center [519, 295] width 15 height 15
type input "25/03/2026"
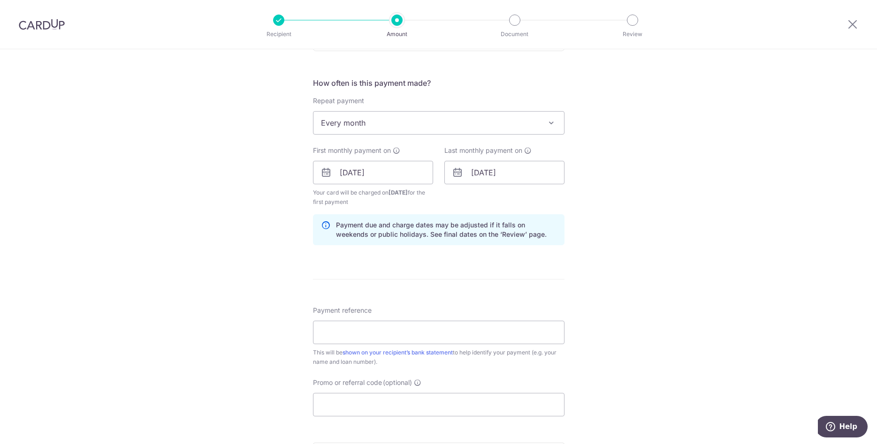
click at [693, 260] on div "Tell us more about your payment Enter payment amount SGD 6,550.00 6550.00 Selec…" at bounding box center [438, 162] width 877 height 896
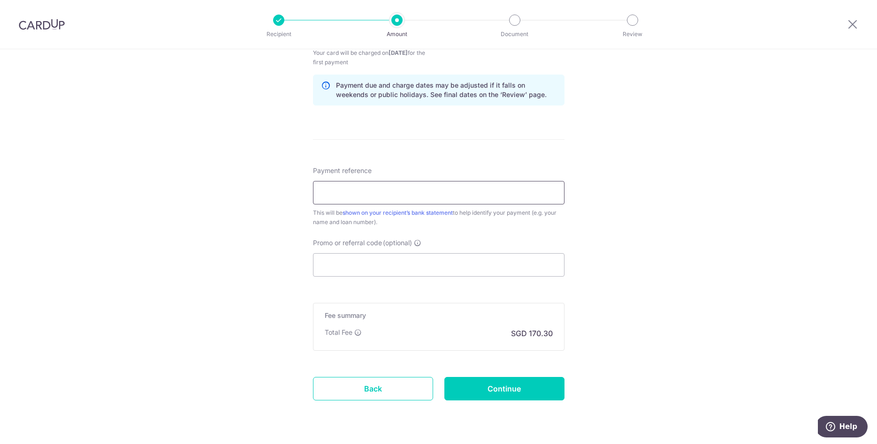
scroll to position [478, 0]
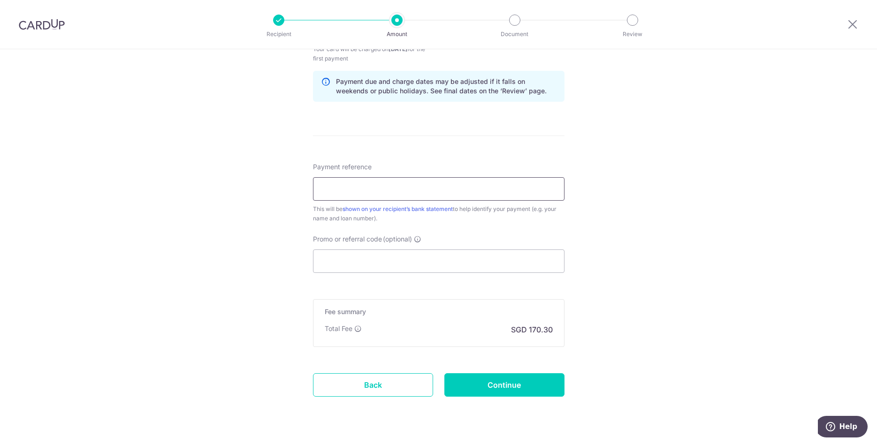
click at [387, 192] on input "Payment reference" at bounding box center [438, 188] width 251 height 23
click at [363, 256] on input "Promo or referral code (optional)" at bounding box center [438, 261] width 251 height 23
click at [384, 185] on input "Payment reference" at bounding box center [438, 188] width 251 height 23
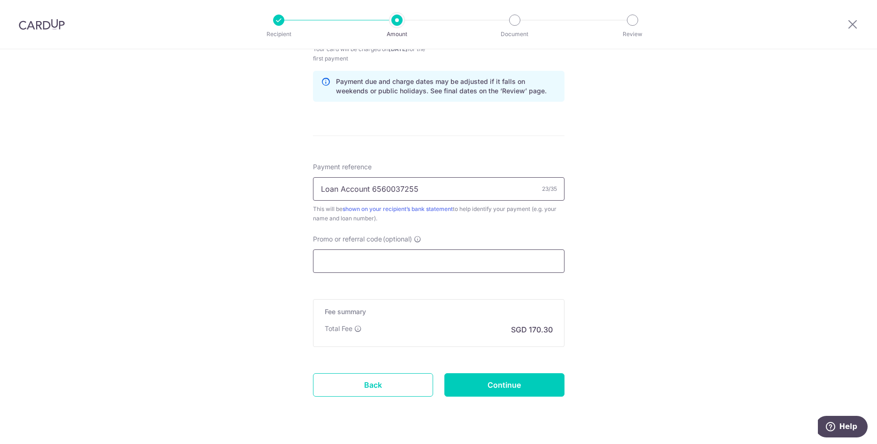
type input "Loan Account 6560037255"
click at [383, 262] on input "Promo or referral code (optional)" at bounding box center [438, 261] width 251 height 23
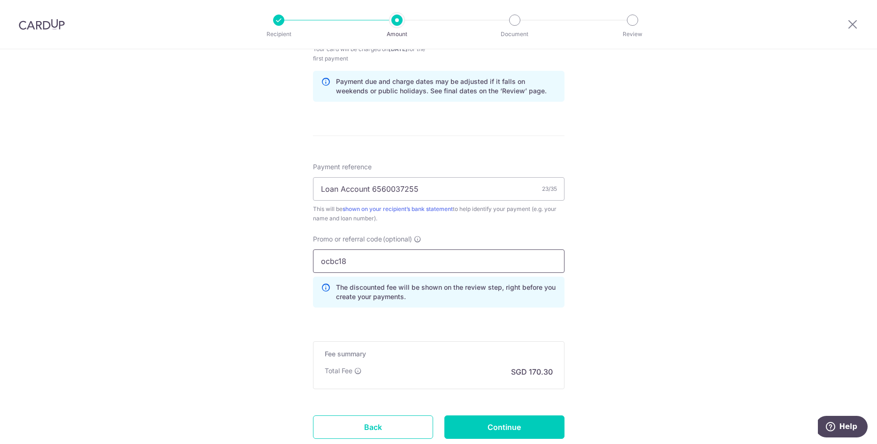
type input "ocbc18"
click at [615, 287] on div "Tell us more about your payment Enter payment amount SGD 6,550.00 6550.00 Selec…" at bounding box center [438, 40] width 877 height 939
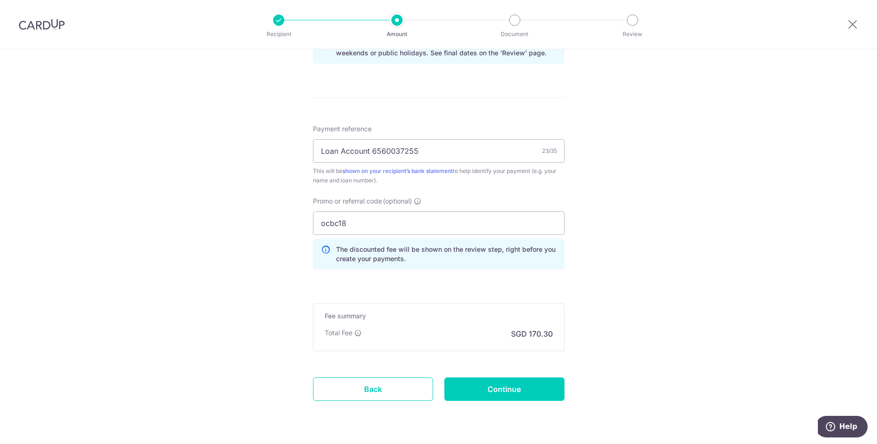
scroll to position [544, 0]
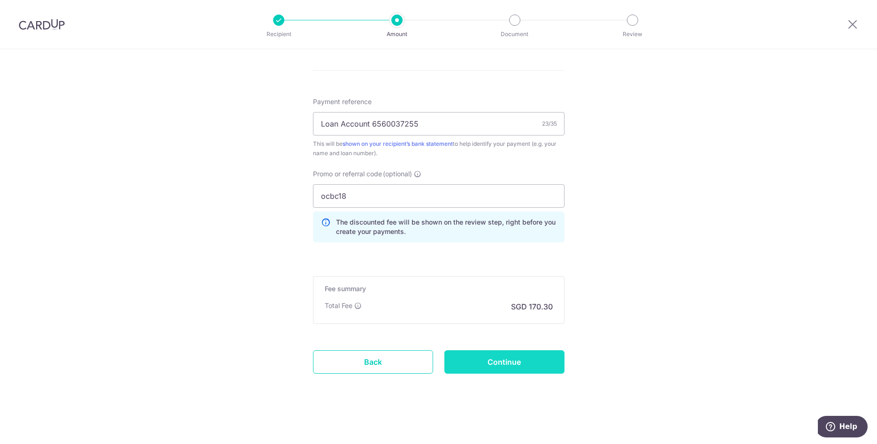
click at [526, 357] on input "Continue" at bounding box center [504, 361] width 120 height 23
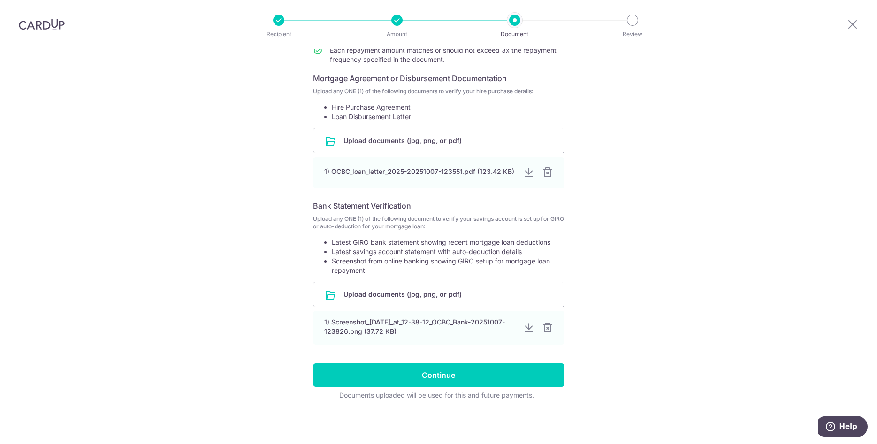
scroll to position [162, 0]
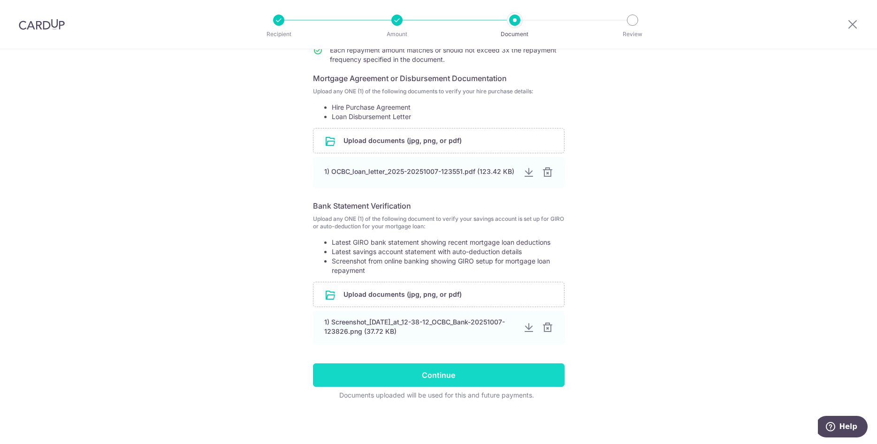
click at [445, 377] on input "Continue" at bounding box center [438, 374] width 251 height 23
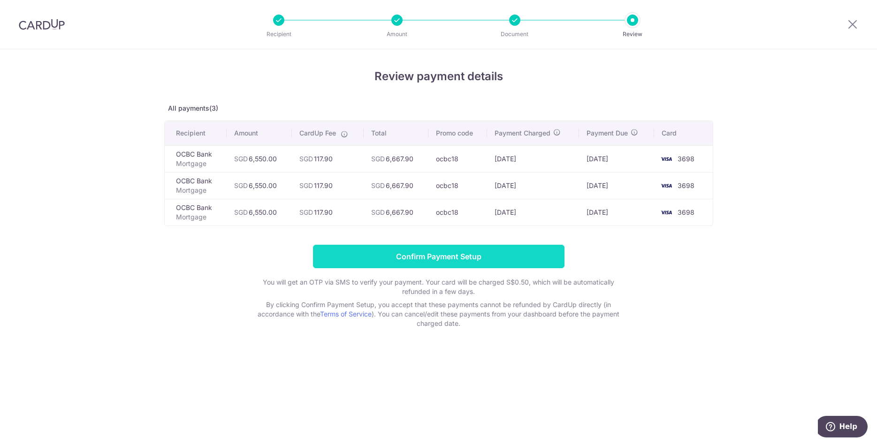
click at [477, 259] on input "Confirm Payment Setup" at bounding box center [438, 256] width 251 height 23
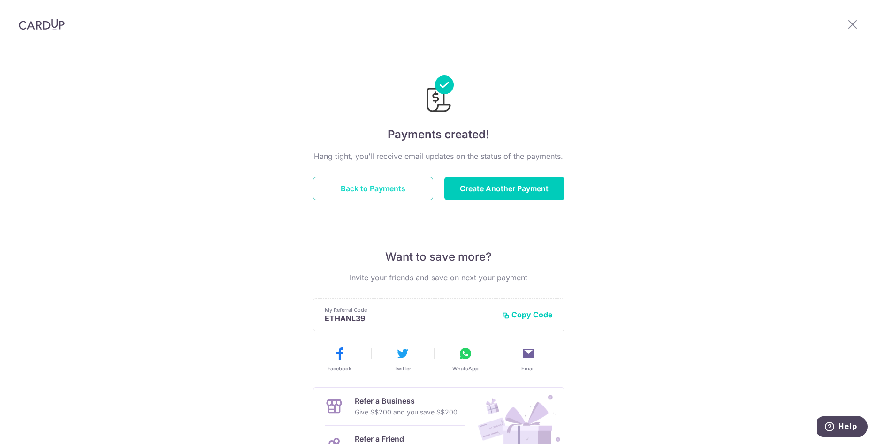
click at [352, 185] on button "Back to Payments" at bounding box center [373, 188] width 120 height 23
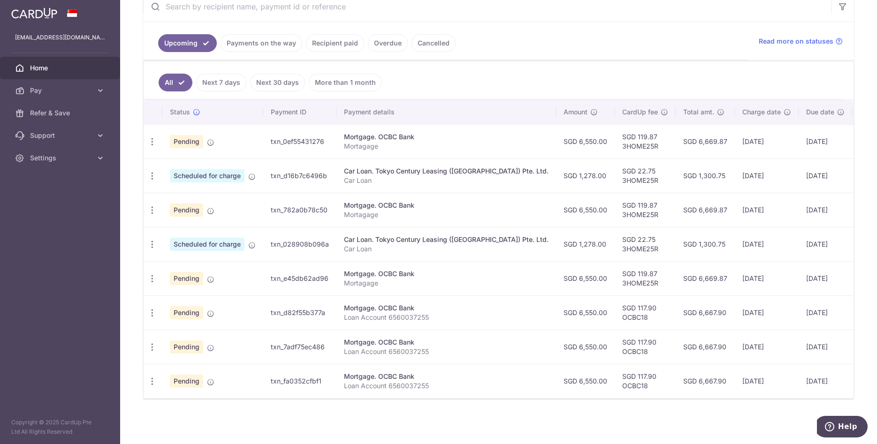
scroll to position [142, 0]
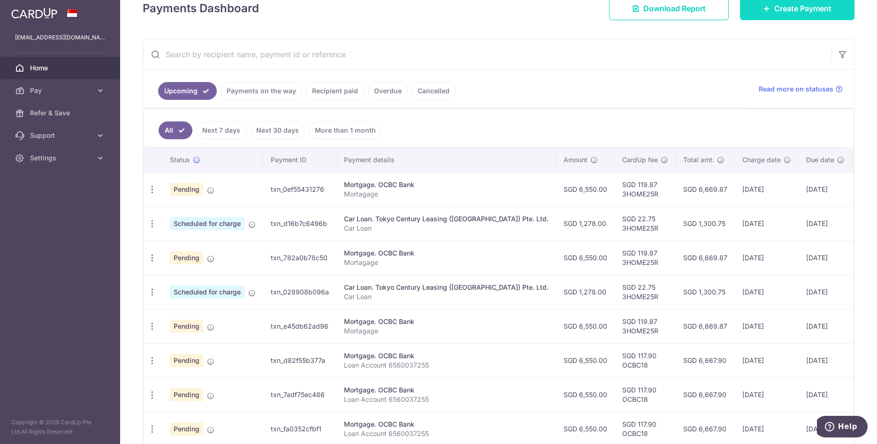
click at [799, 13] on span "Create Payment" at bounding box center [802, 8] width 57 height 11
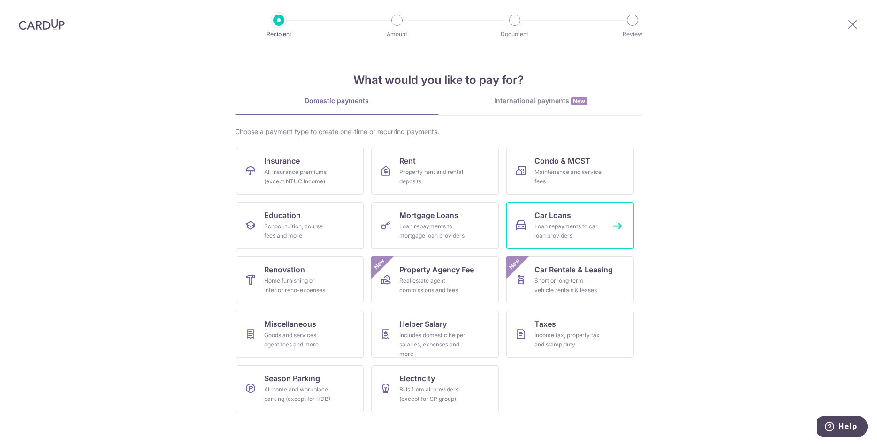
click at [573, 228] on div "Loan repayments to car loan providers" at bounding box center [568, 231] width 68 height 19
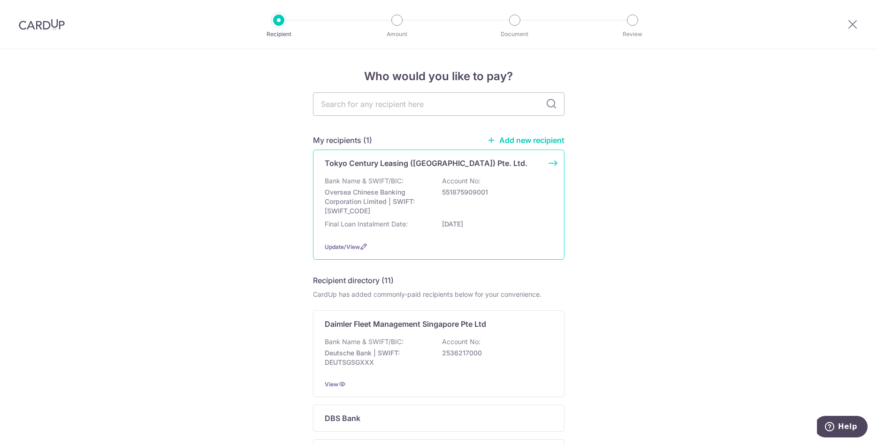
click at [515, 200] on div "Bank Name & SWIFT/BIC: Oversea Chinese Banking Corporation Limited | SWIFT: [SW…" at bounding box center [439, 195] width 228 height 39
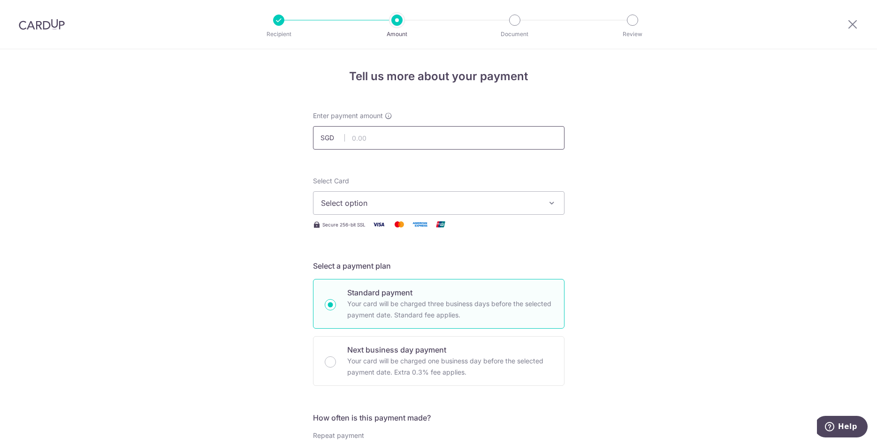
click at [448, 135] on input "text" at bounding box center [438, 137] width 251 height 23
type input "1,278.00"
click at [496, 201] on span "Select option" at bounding box center [430, 202] width 219 height 11
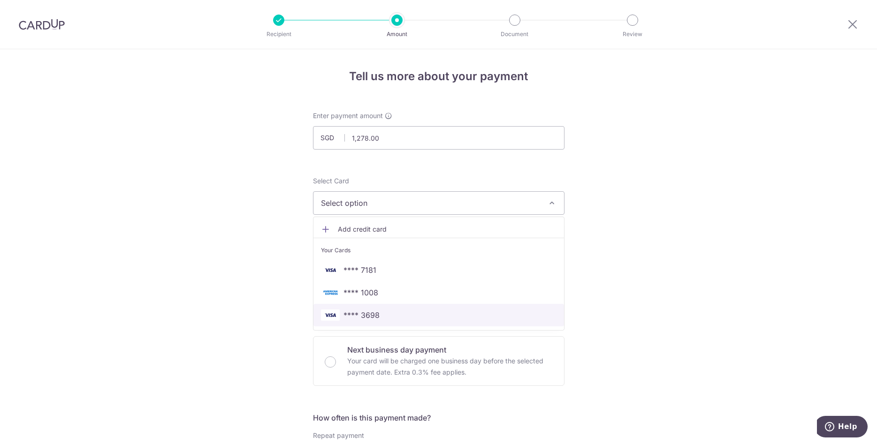
click at [358, 317] on span "**** 3698" at bounding box center [361, 315] width 36 height 11
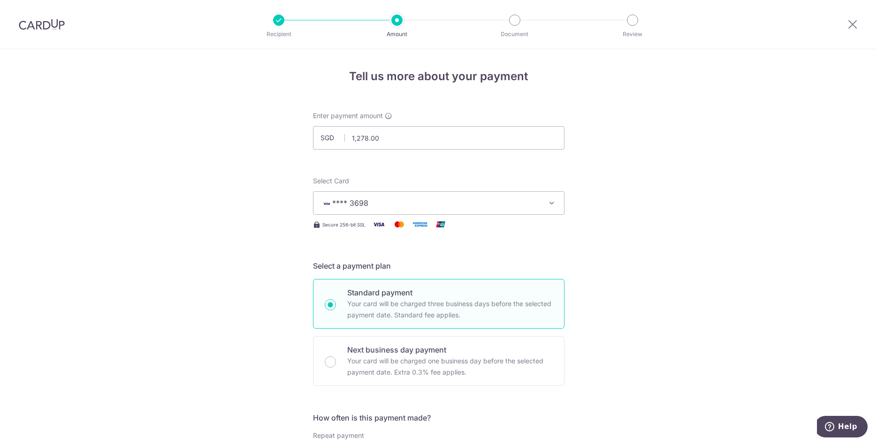
type input "07/12/2028"
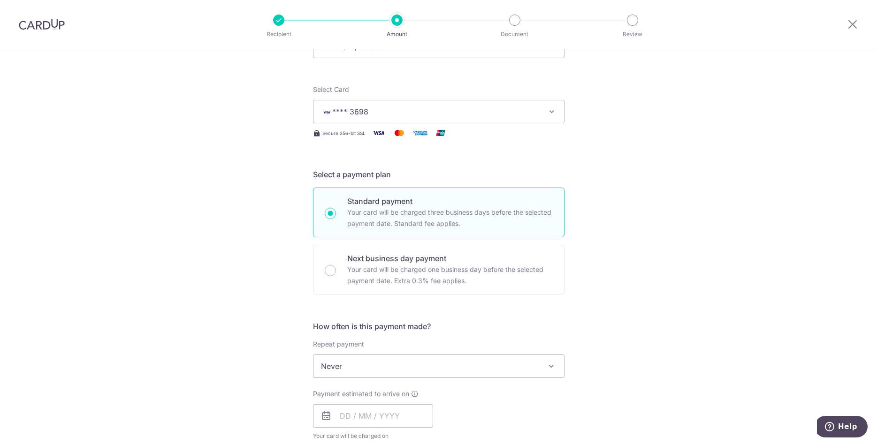
scroll to position [191, 0]
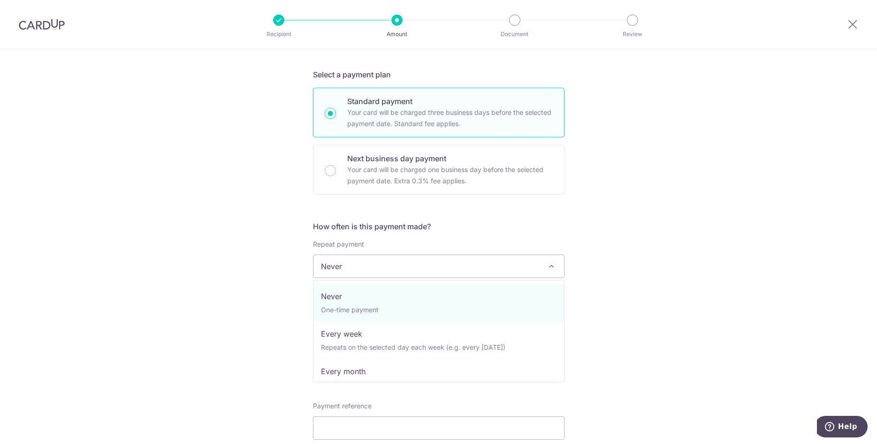
click at [393, 271] on span "Never" at bounding box center [438, 266] width 250 height 23
select select "3"
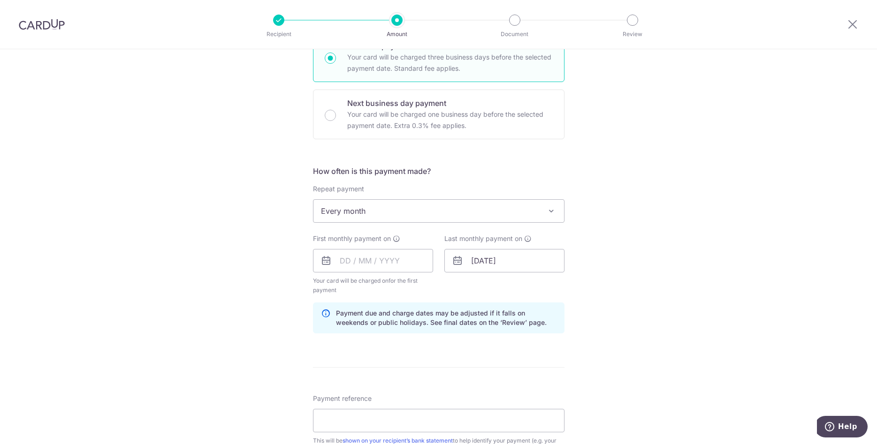
scroll to position [335, 0]
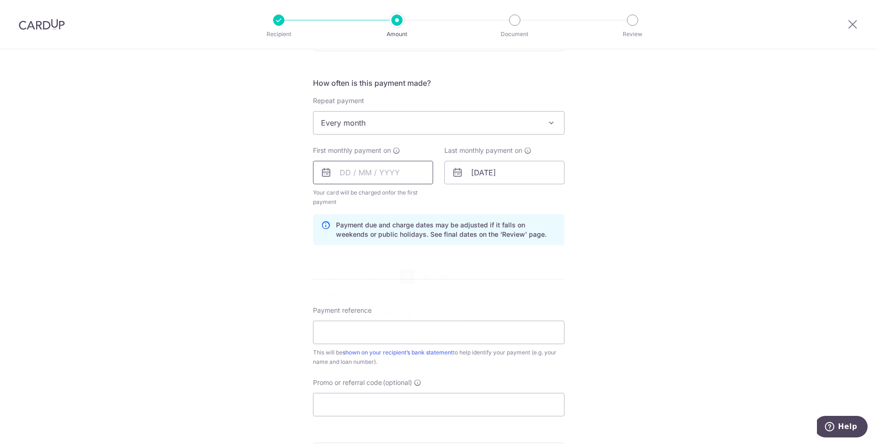
click at [363, 172] on input "text" at bounding box center [373, 172] width 120 height 23
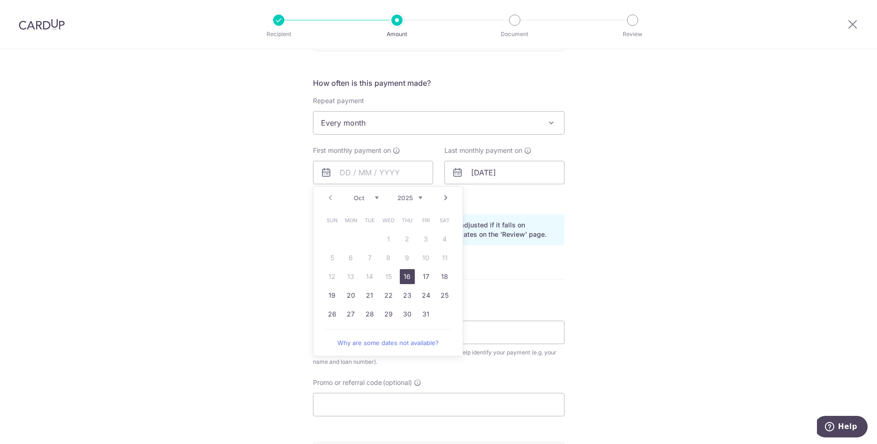
click at [397, 194] on select "2025 2026 2027 2028 2029 2030 2031 2032 2033 2034 2035" at bounding box center [409, 198] width 25 height 8
click at [354, 194] on select "Jan Feb Mar Apr May Jun Jul Aug Sep Oct Nov Dec" at bounding box center [366, 198] width 25 height 8
click at [443, 259] on link "10" at bounding box center [444, 257] width 15 height 15
type input "[DATE]"
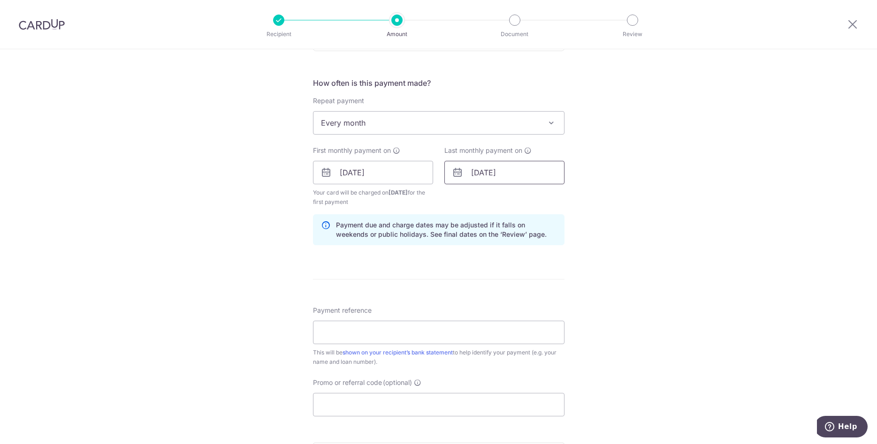
click at [503, 171] on input "07/12/2028" at bounding box center [504, 172] width 120 height 23
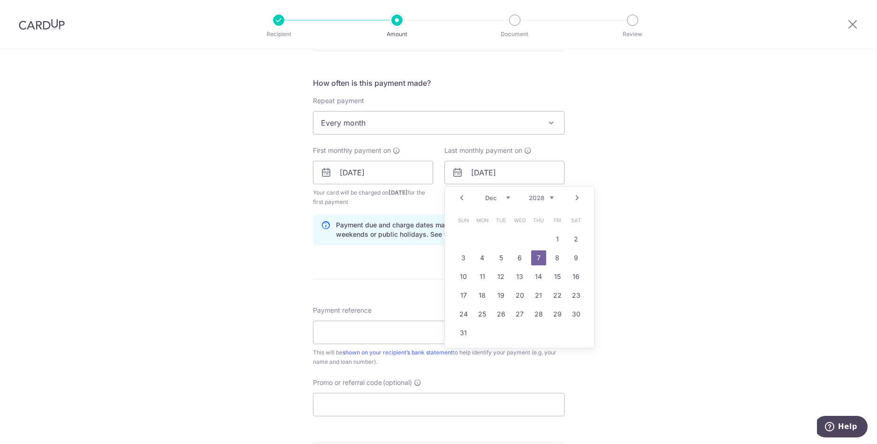
click at [529, 194] on select "2024 2025 2026 2027 2028 2029 2030 2031 2032 2033 2034 2035" at bounding box center [541, 198] width 25 height 8
click at [485, 194] on select "Jan Feb Mar Apr May Jun Jul Aug Sep Oct Nov Dec" at bounding box center [497, 198] width 25 height 8
click at [500, 261] on link "10" at bounding box center [500, 257] width 15 height 15
type input "[DATE]"
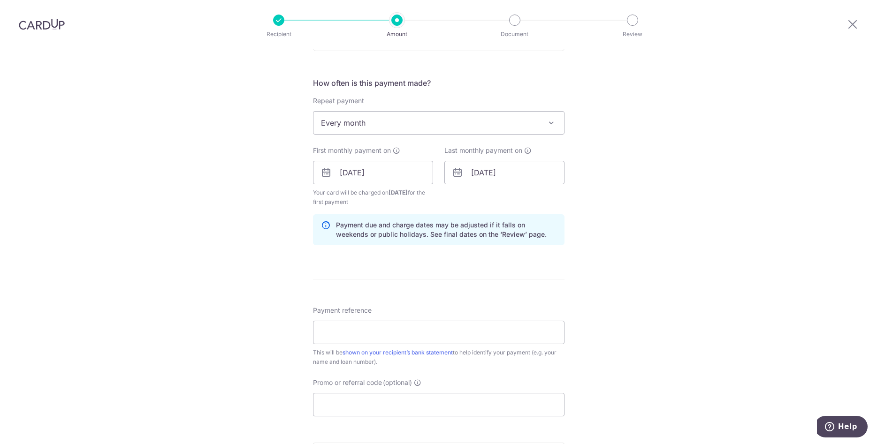
click at [694, 210] on div "Tell us more about your payment Enter payment amount SGD 1,278.00 1278.00 Selec…" at bounding box center [438, 162] width 877 height 896
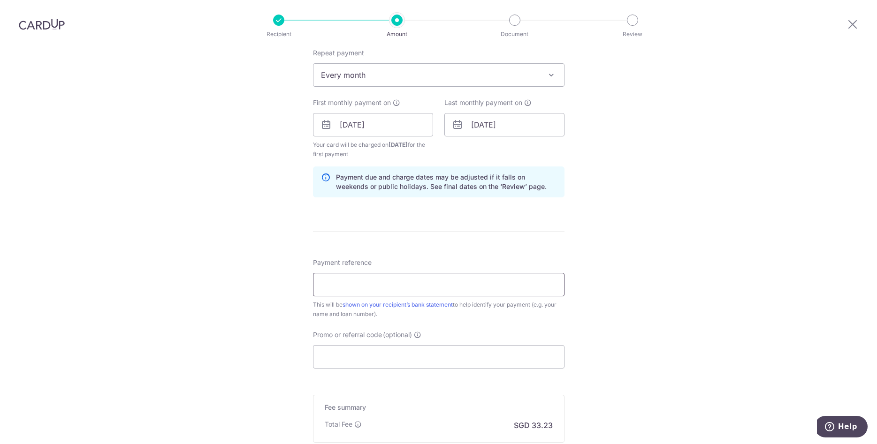
click at [408, 288] on input "Payment reference" at bounding box center [438, 284] width 251 height 23
click at [711, 271] on div "Tell us more about your payment Enter payment amount SGD 1,278.00 1278.00 Selec…" at bounding box center [438, 115] width 877 height 896
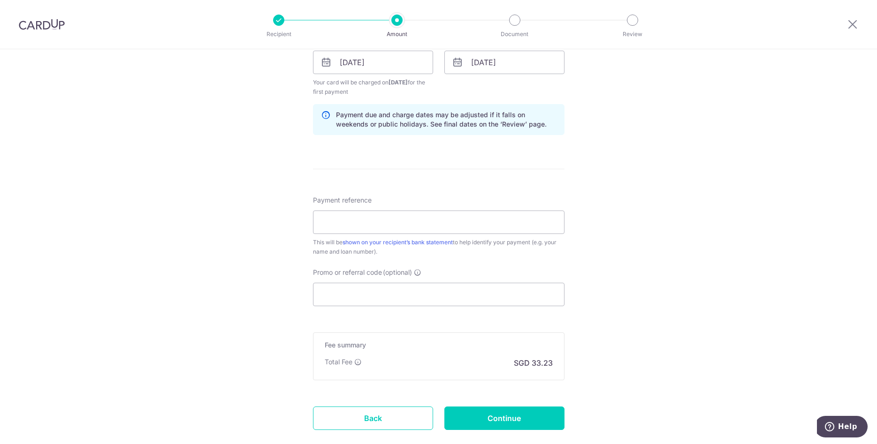
scroll to position [478, 0]
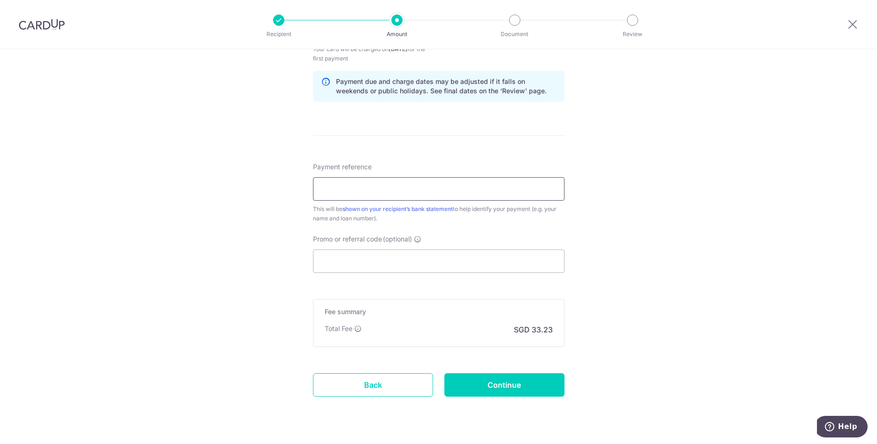
click at [411, 192] on input "Payment reference" at bounding box center [438, 188] width 251 height 23
click at [675, 222] on div "Tell us more about your payment Enter payment amount SGD 1,278.00 1278.00 Selec…" at bounding box center [438, 19] width 877 height 896
click at [398, 191] on input "Payment reference" at bounding box center [438, 188] width 251 height 23
type input "Car loan"
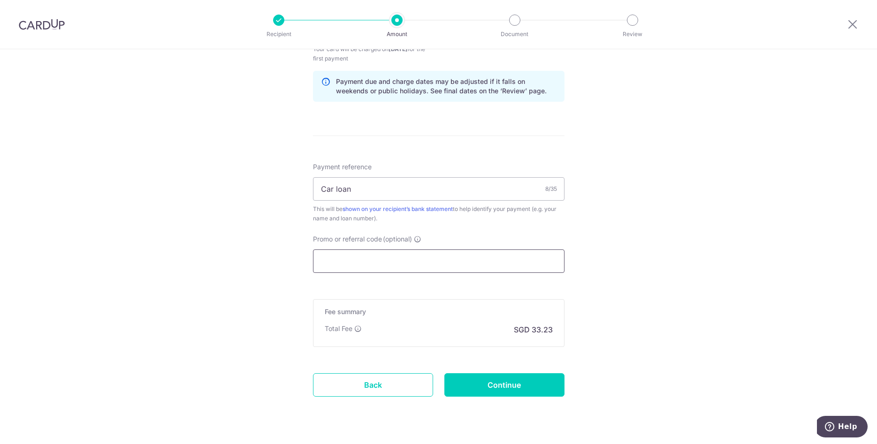
click at [430, 259] on input "Promo or referral code (optional)" at bounding box center [438, 261] width 251 height 23
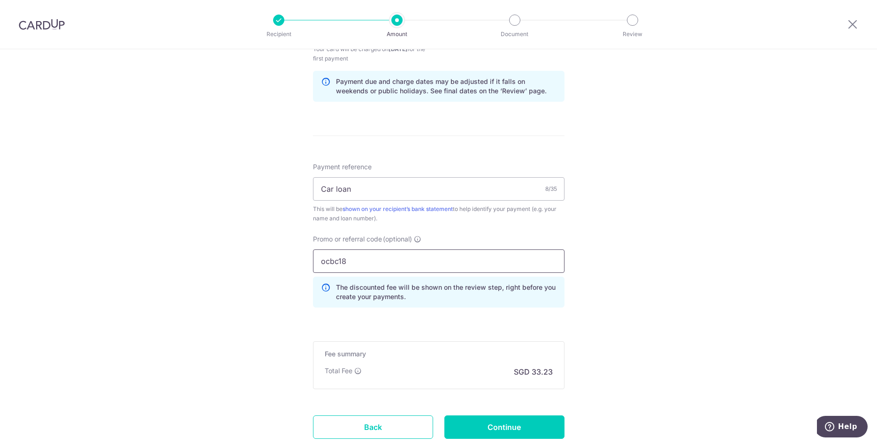
type input "ocbc18"
click at [702, 270] on div "Tell us more about your payment Enter payment amount SGD 1,278.00 1278.00 Selec…" at bounding box center [438, 40] width 877 height 939
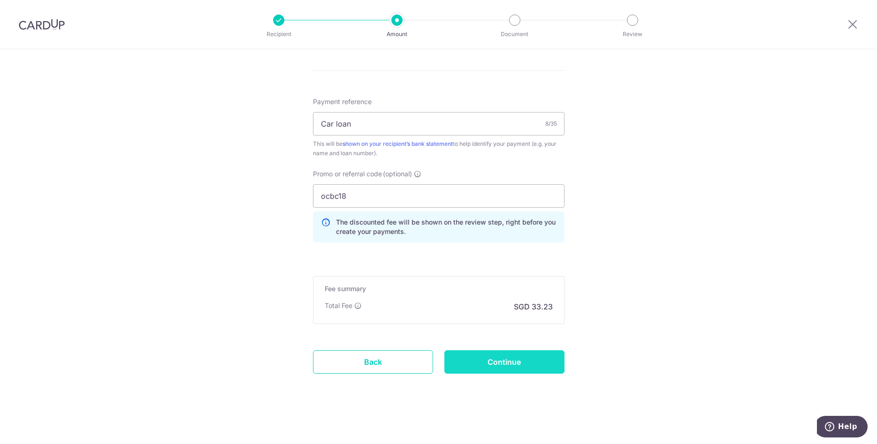
click at [528, 356] on input "Continue" at bounding box center [504, 361] width 120 height 23
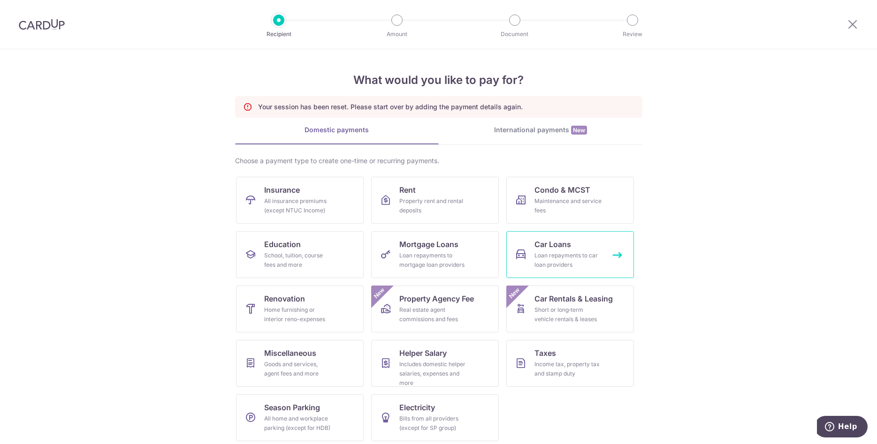
click at [566, 258] on div "Loan repayments to car loan providers" at bounding box center [568, 260] width 68 height 19
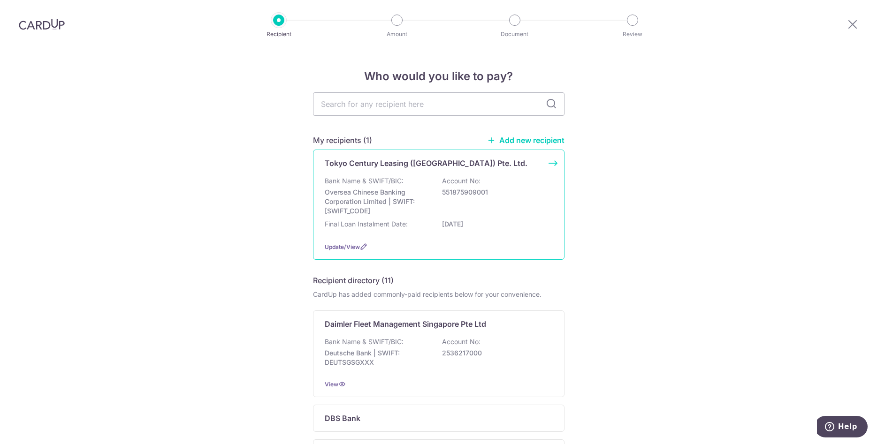
click at [541, 199] on div "Bank Name & SWIFT/BIC: Oversea Chinese Banking Corporation Limited | SWIFT: OCB…" at bounding box center [439, 195] width 228 height 39
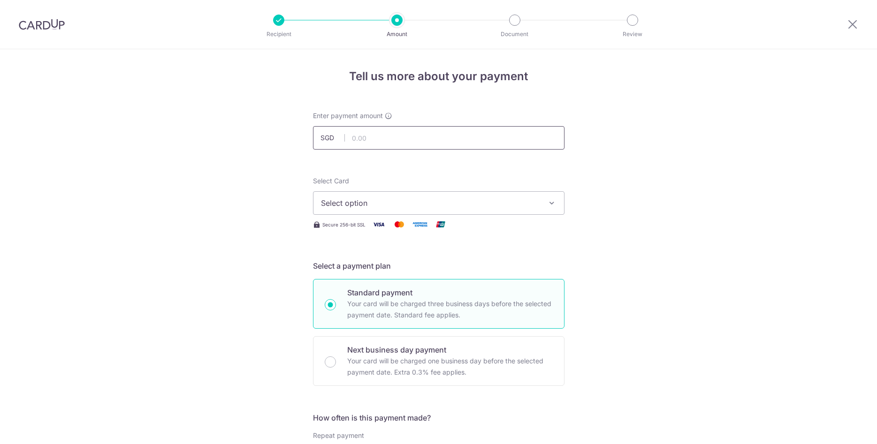
click at [385, 133] on input "text" at bounding box center [438, 137] width 251 height 23
type input "1,278.00"
click at [456, 203] on span "Select option" at bounding box center [430, 202] width 219 height 11
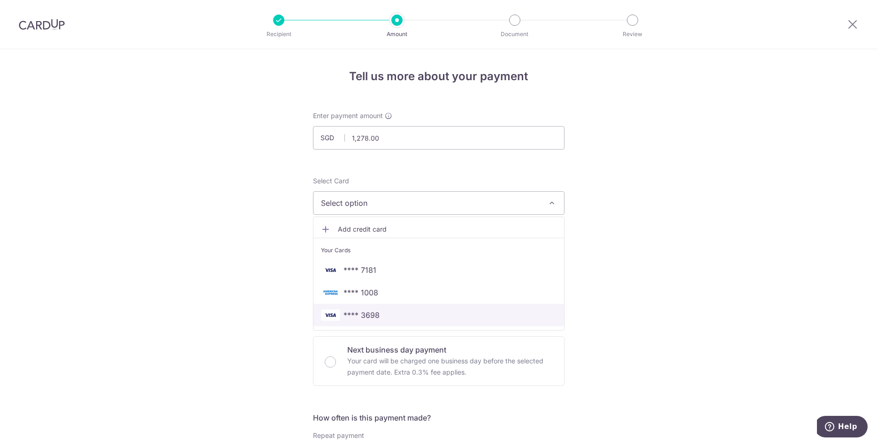
click at [364, 314] on span "**** 3698" at bounding box center [361, 315] width 36 height 11
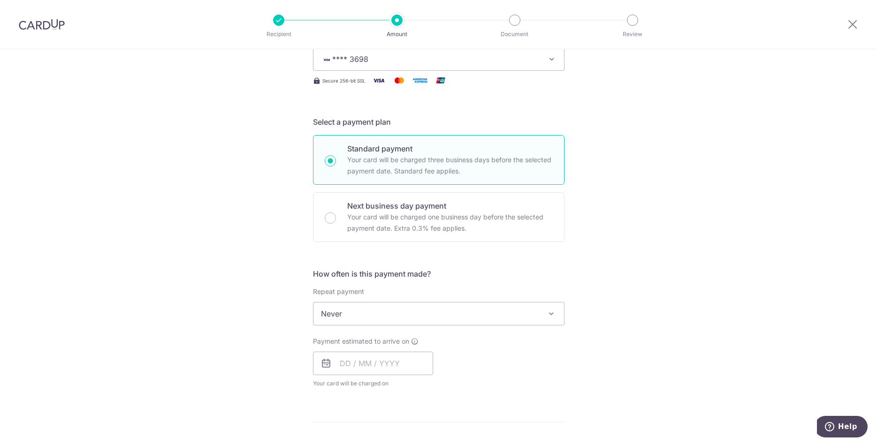
scroll to position [191, 0]
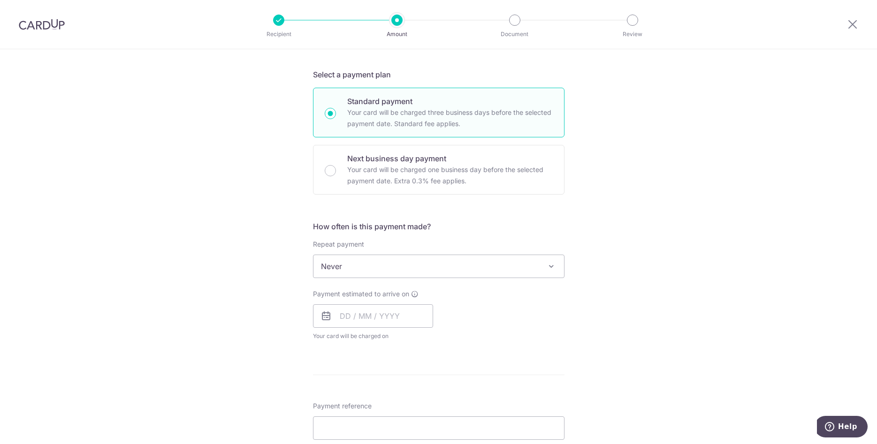
click at [387, 266] on span "Never" at bounding box center [438, 266] width 250 height 23
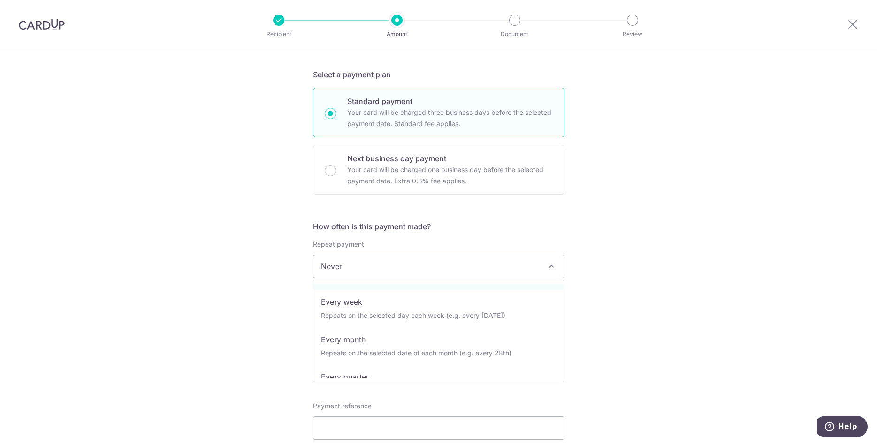
scroll to position [48, 0]
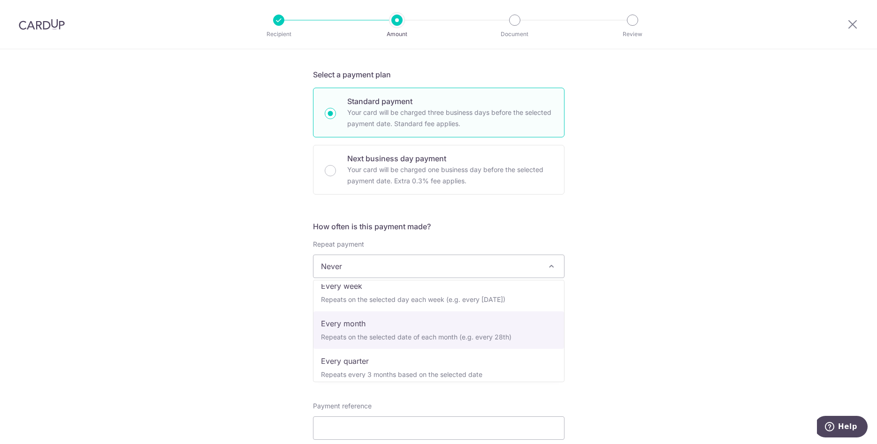
select select "3"
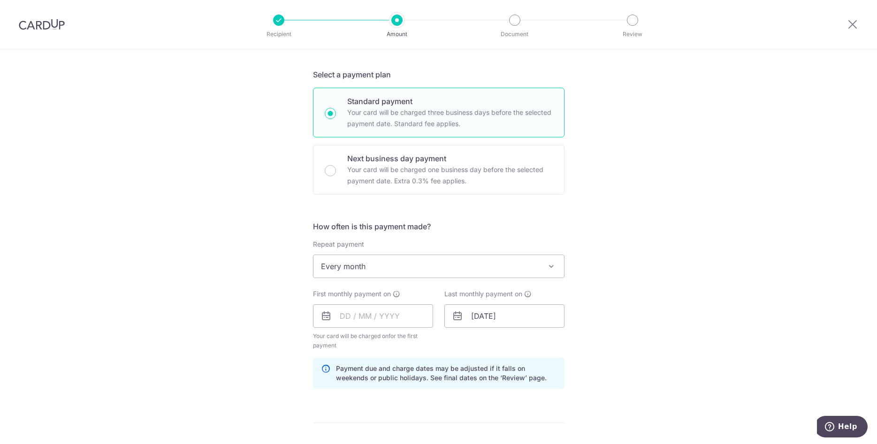
click at [632, 312] on div "Tell us more about your payment Enter payment amount SGD 1,278.00 1278.00 Selec…" at bounding box center [438, 306] width 877 height 896
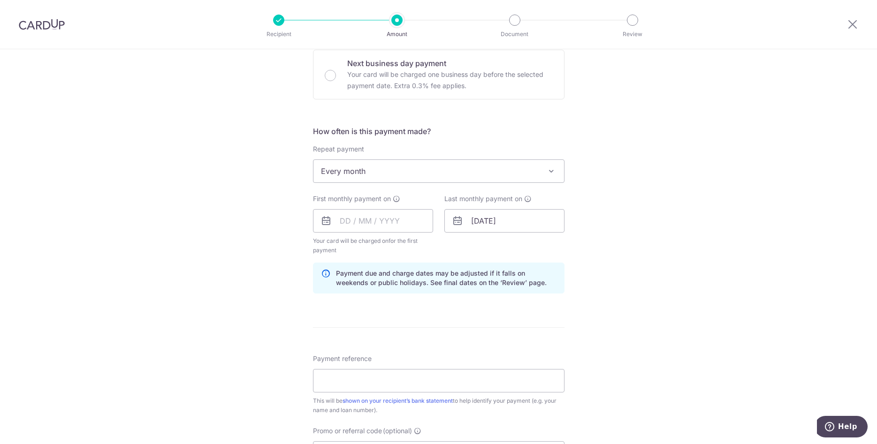
scroll to position [287, 0]
click at [371, 223] on input "text" at bounding box center [373, 220] width 120 height 23
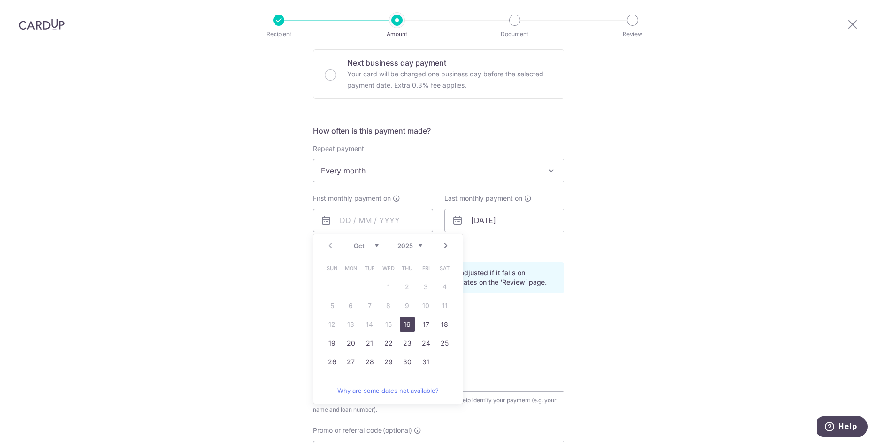
click at [354, 242] on select "Oct Nov Dec" at bounding box center [366, 246] width 25 height 8
click at [397, 242] on select "2025 2026 2027 2028 2029 2030 2031 2032 2033 2034 2035" at bounding box center [409, 246] width 25 height 8
click at [354, 242] on select "Jan Feb Mar Apr May Jun Jul Aug Sep Oct Nov Dec" at bounding box center [366, 246] width 25 height 8
click at [443, 308] on link "10" at bounding box center [444, 305] width 15 height 15
type input "[DATE]"
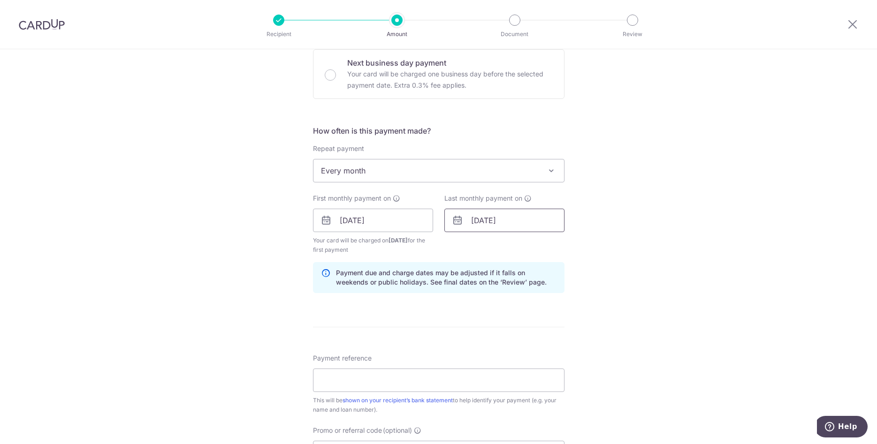
click at [511, 223] on input "07/12/2028" at bounding box center [504, 220] width 120 height 23
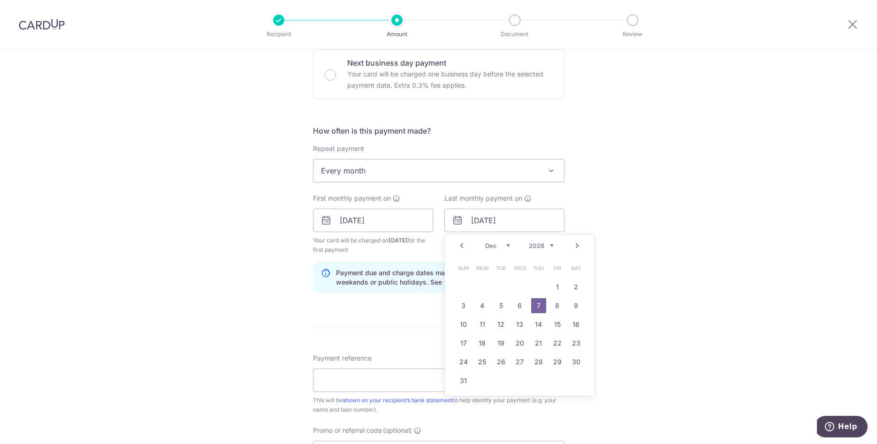
click at [529, 242] on select "2024 2025 2026 2027 2028 2029 2030 2031 2032 2033 2034 2035" at bounding box center [541, 246] width 25 height 8
click at [485, 242] on select "Jan Feb Mar Apr May Jun Jul Aug Sep Oct Nov Dec" at bounding box center [497, 246] width 25 height 8
click at [502, 306] on link "10" at bounding box center [500, 305] width 15 height 15
type input "[DATE]"
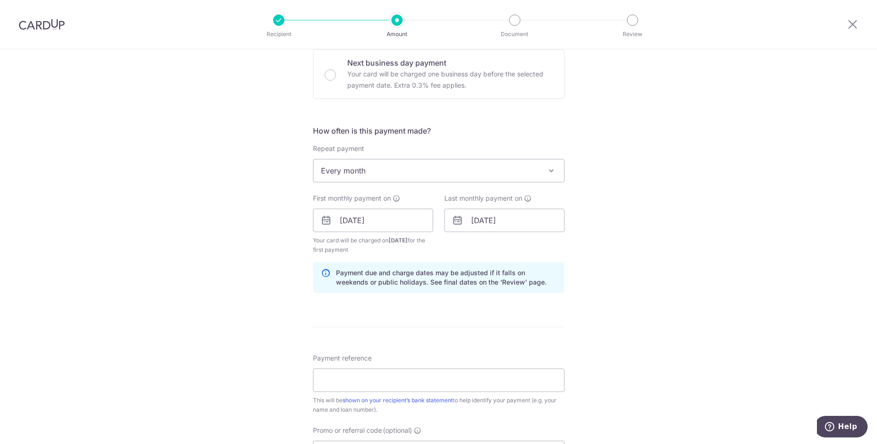
click at [689, 271] on div "Tell us more about your payment Enter payment amount SGD 1,278.00 1278.00 Selec…" at bounding box center [438, 210] width 877 height 896
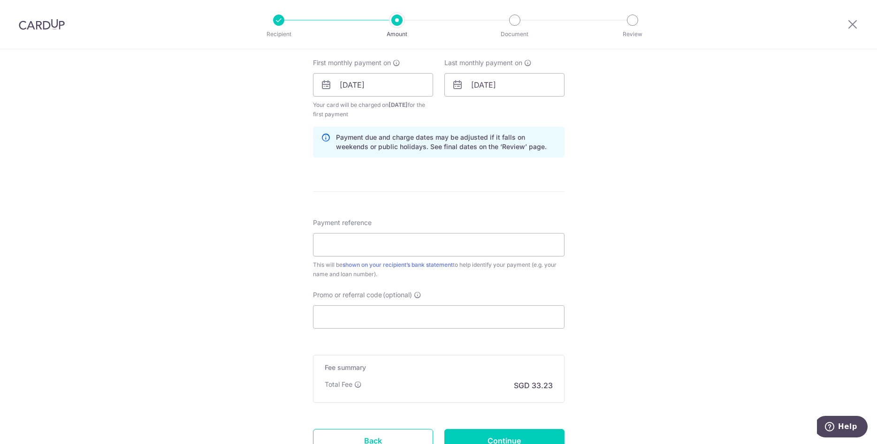
scroll to position [431, 0]
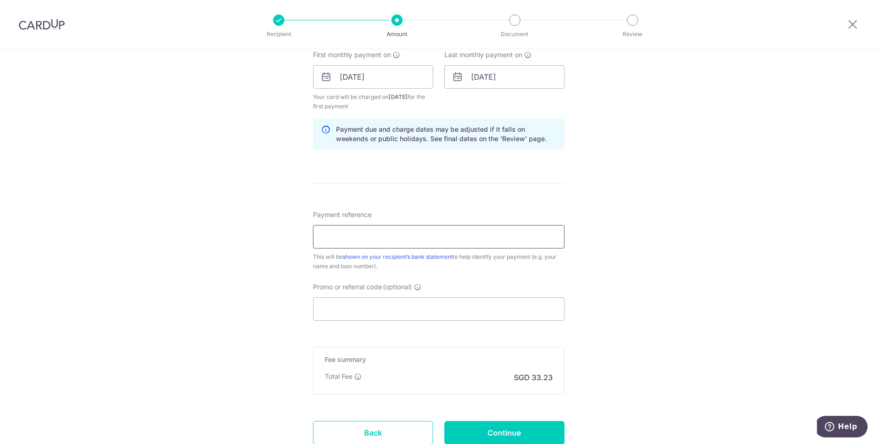
click at [383, 239] on input "Payment reference" at bounding box center [438, 236] width 251 height 23
type input "Car loan"
click at [411, 308] on input "Promo or referral code (optional)" at bounding box center [438, 308] width 251 height 23
type input "ocbc18"
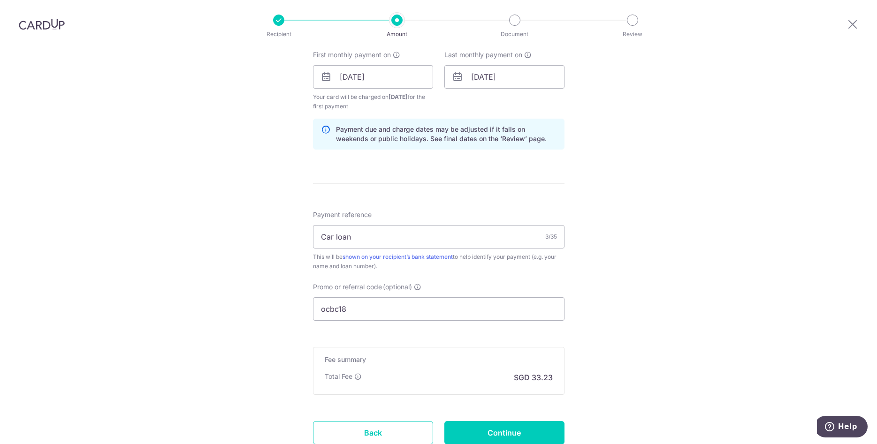
click at [673, 297] on div "Tell us more about your payment Enter payment amount SGD 1,278.00 1278.00 Selec…" at bounding box center [438, 67] width 877 height 896
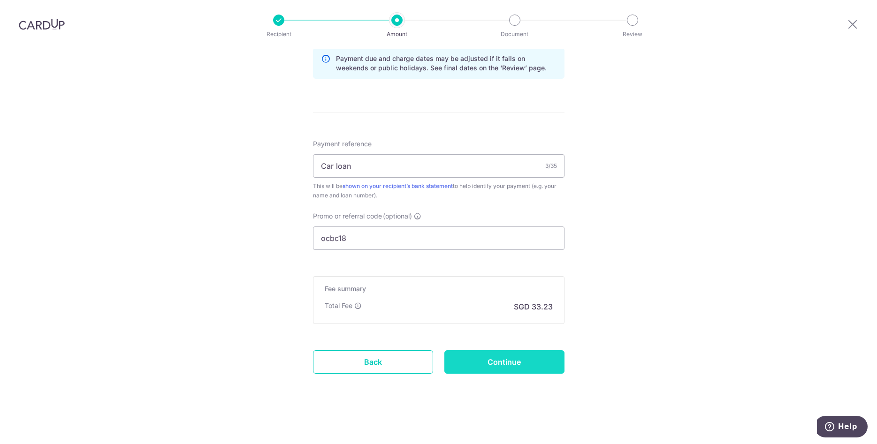
click at [517, 371] on input "Continue" at bounding box center [504, 361] width 120 height 23
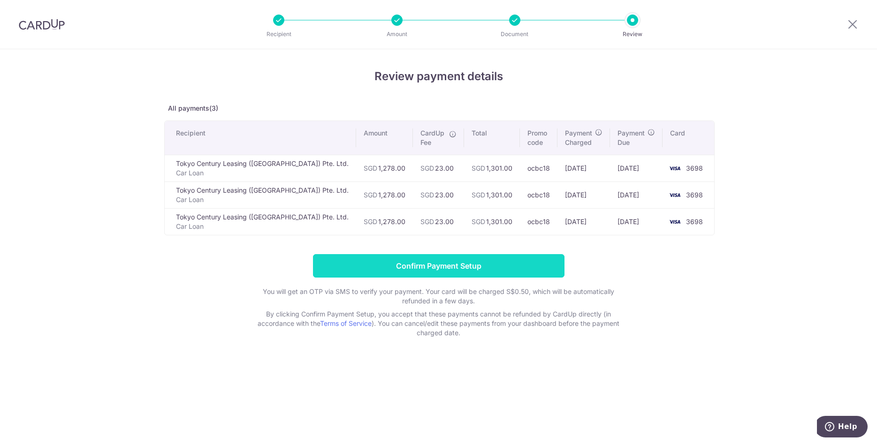
click at [438, 265] on input "Confirm Payment Setup" at bounding box center [438, 265] width 251 height 23
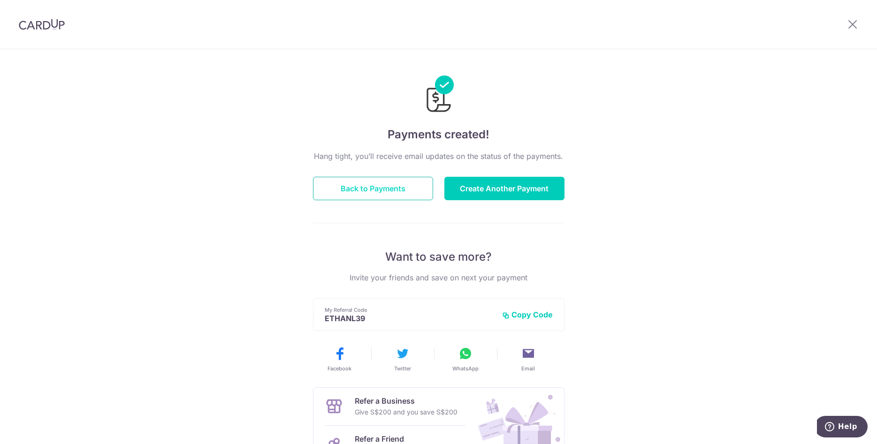
click at [371, 185] on button "Back to Payments" at bounding box center [373, 188] width 120 height 23
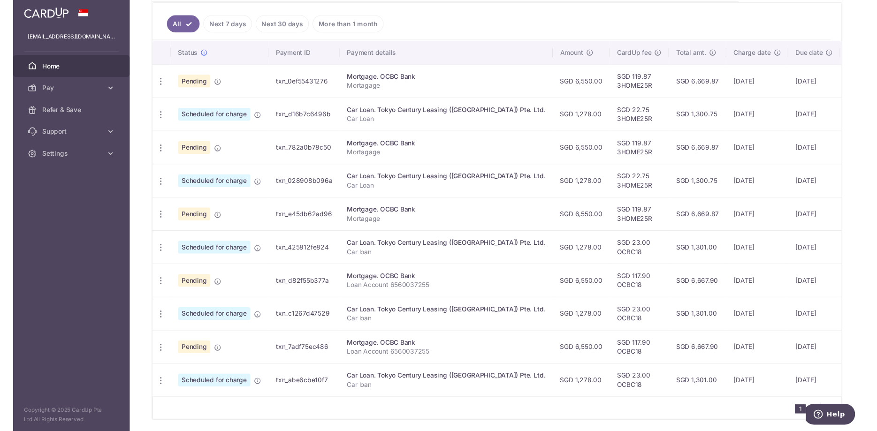
scroll to position [233, 0]
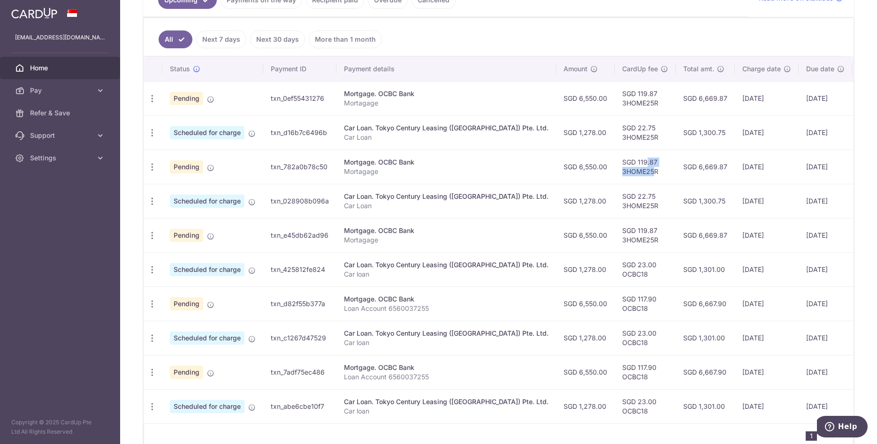
drag, startPoint x: 618, startPoint y: 172, endPoint x: 595, endPoint y: 163, distance: 24.6
click at [614, 163] on td "SGD 119.87 3HOME25R" at bounding box center [644, 167] width 61 height 34
drag, startPoint x: 689, startPoint y: 304, endPoint x: 652, endPoint y: 304, distance: 36.6
click at [675, 304] on td "SGD 6,667.90" at bounding box center [704, 304] width 59 height 34
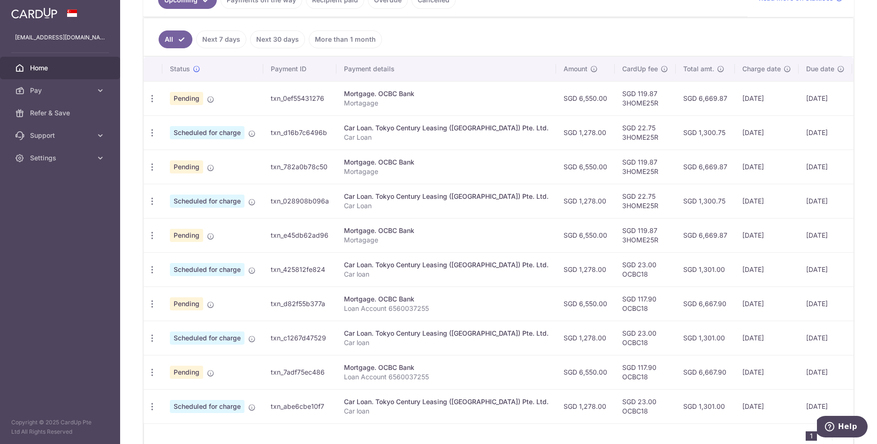
drag, startPoint x: 689, startPoint y: 166, endPoint x: 651, endPoint y: 164, distance: 38.0
click at [675, 164] on td "SGD 6,669.87" at bounding box center [704, 167] width 59 height 34
click at [675, 171] on td "SGD 6,669.87" at bounding box center [704, 167] width 59 height 34
drag, startPoint x: 589, startPoint y: 102, endPoint x: 622, endPoint y: 103, distance: 33.8
click at [621, 104] on td "SGD 119.87 3HOME25R" at bounding box center [644, 98] width 61 height 34
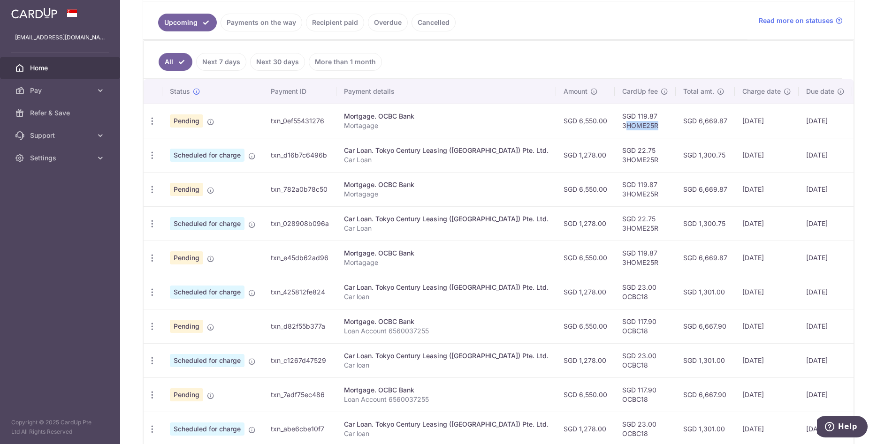
scroll to position [199, 0]
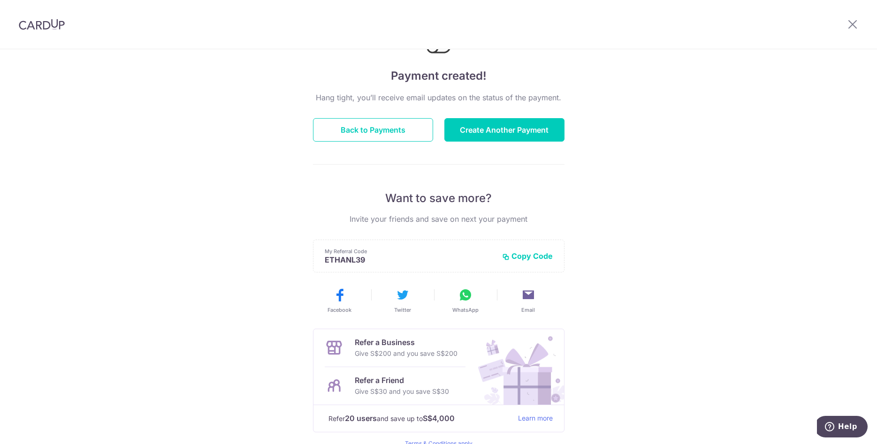
scroll to position [96, 0]
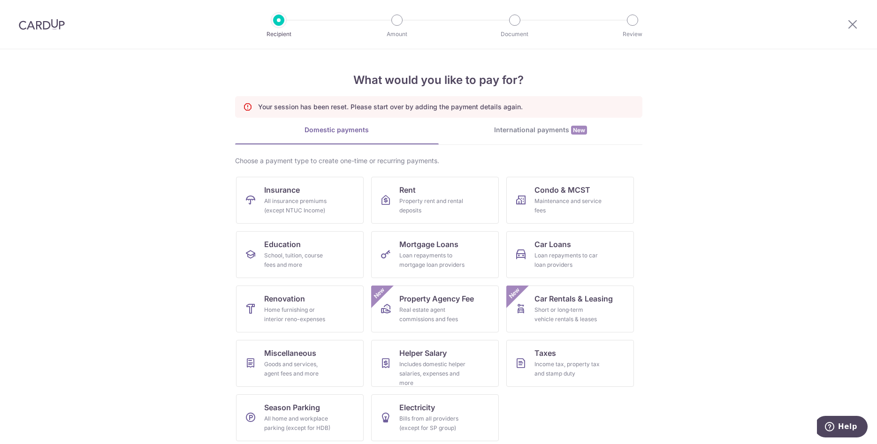
click at [36, 23] on img at bounding box center [42, 24] width 46 height 11
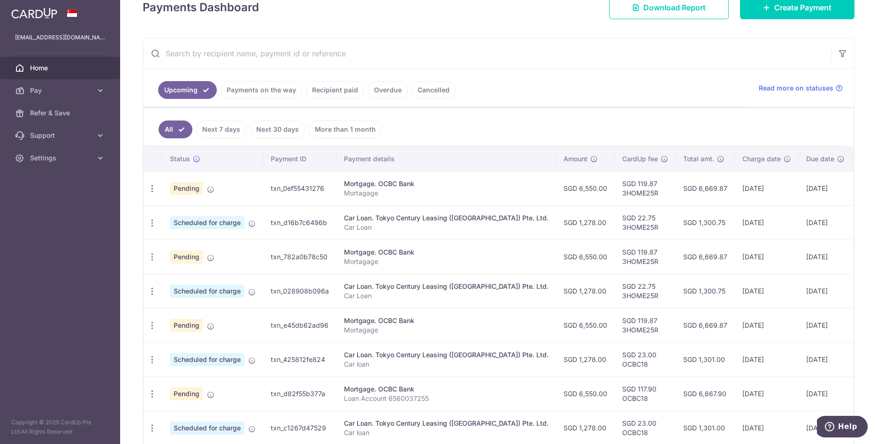
scroll to position [144, 0]
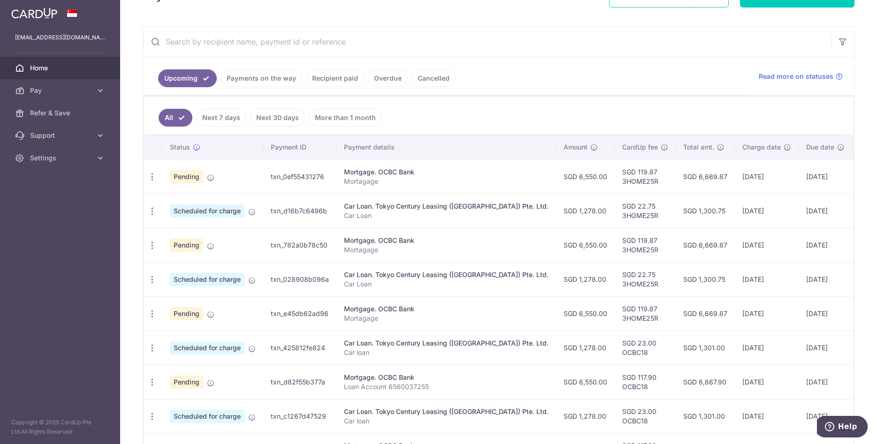
click at [614, 177] on td "SGD 119.87 3HOME25R" at bounding box center [644, 176] width 61 height 34
drag, startPoint x: 606, startPoint y: 174, endPoint x: 616, endPoint y: 175, distance: 10.4
click at [616, 175] on td "SGD 119.87 3HOME25R" at bounding box center [644, 176] width 61 height 34
click at [614, 185] on td "SGD 119.87 3HOME25R" at bounding box center [644, 176] width 61 height 34
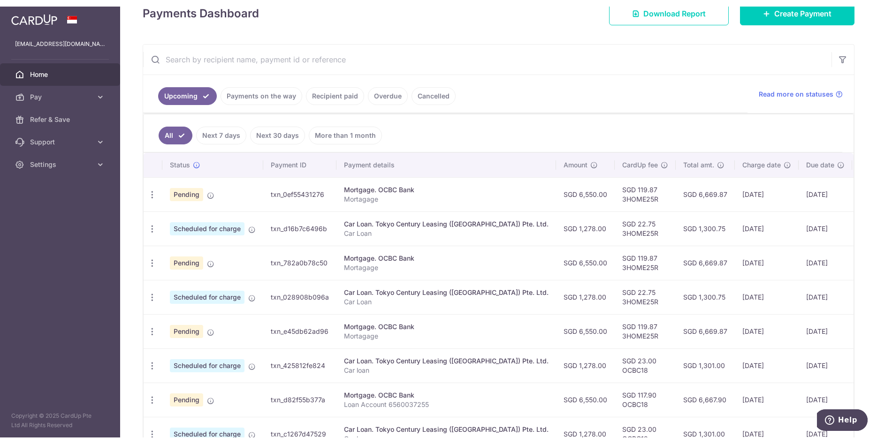
scroll to position [132, 0]
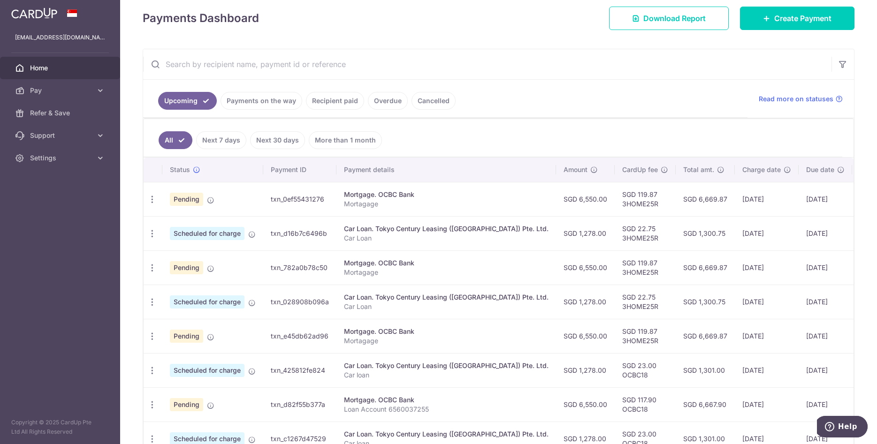
drag, startPoint x: 274, startPoint y: 199, endPoint x: 324, endPoint y: 204, distance: 50.5
click at [324, 204] on td "txn_0ef55431276" at bounding box center [299, 199] width 73 height 34
copy td "txn_0ef55431276"
drag, startPoint x: 268, startPoint y: 267, endPoint x: 328, endPoint y: 269, distance: 60.1
click at [328, 269] on td "txn_782a0b78c50" at bounding box center [299, 267] width 73 height 34
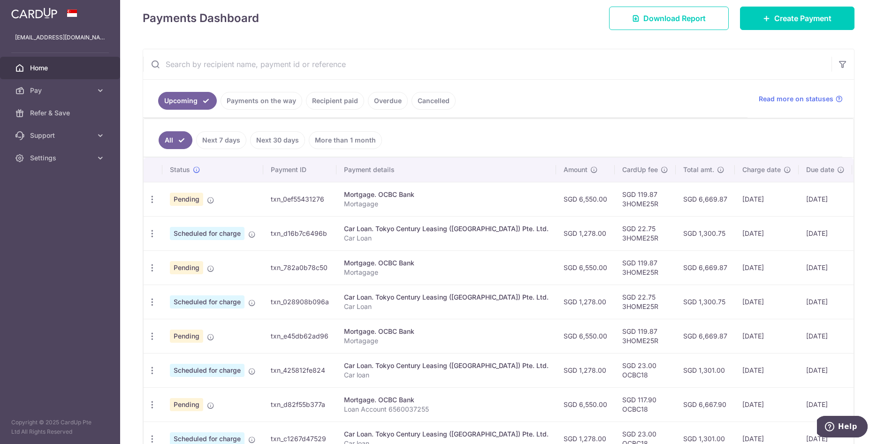
copy td "txn_782a0b78c50"
drag, startPoint x: 261, startPoint y: 333, endPoint x: 330, endPoint y: 340, distance: 69.3
click at [330, 340] on tr "Update payment Cancel payment Pending txn_e45db62ad96 Mortgage. OCBC Bank [GEOG…" at bounding box center [534, 336] width 780 height 34
copy tr "txn_e45db62ad96"
drag, startPoint x: 587, startPoint y: 273, endPoint x: 622, endPoint y: 274, distance: 35.7
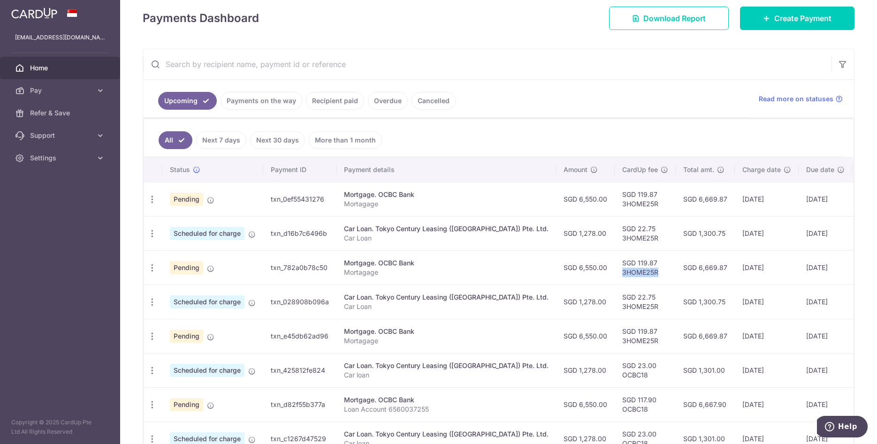
click at [622, 274] on td "SGD 119.87 3HOME25R" at bounding box center [644, 267] width 61 height 34
copy td "3HOME25R"
